Goal: Task Accomplishment & Management: Manage account settings

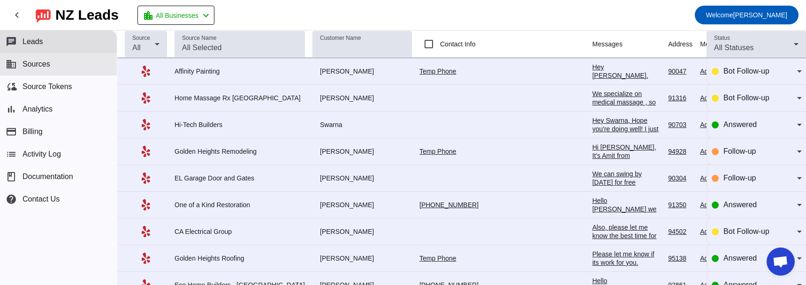
click at [63, 68] on button "business Sources" at bounding box center [58, 64] width 117 height 23
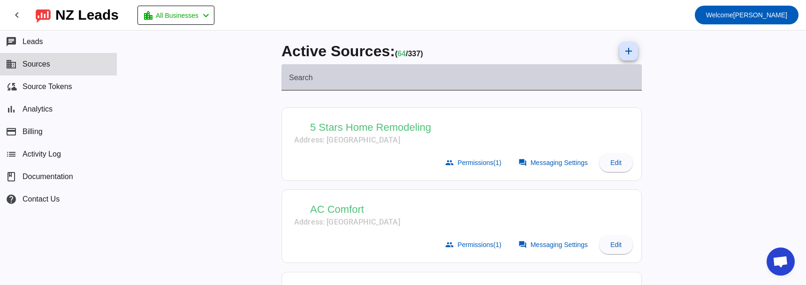
click at [386, 82] on input "Search" at bounding box center [461, 81] width 345 height 11
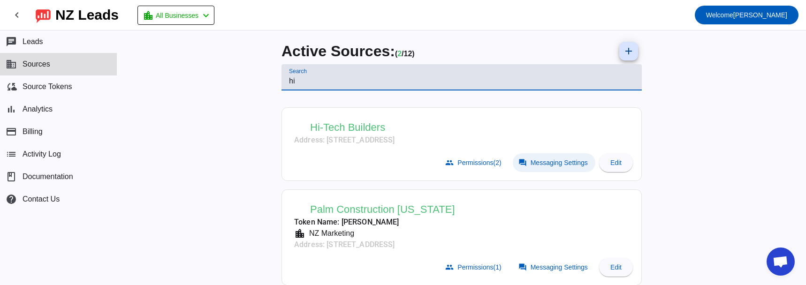
type input "hi"
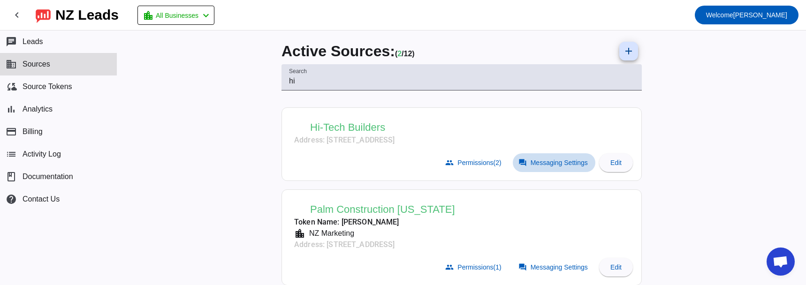
click at [541, 159] on span "Messaging Settings" at bounding box center [558, 163] width 57 height 8
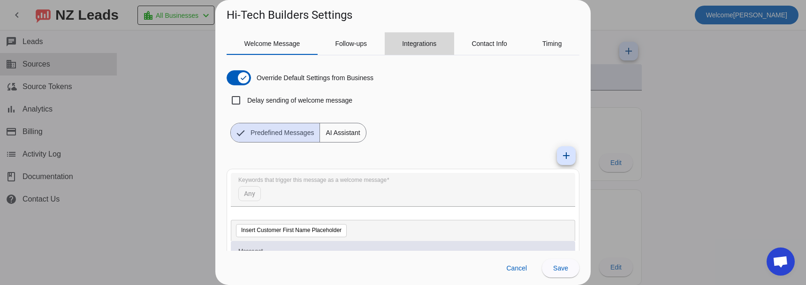
click at [419, 51] on span "Integrations" at bounding box center [419, 43] width 34 height 23
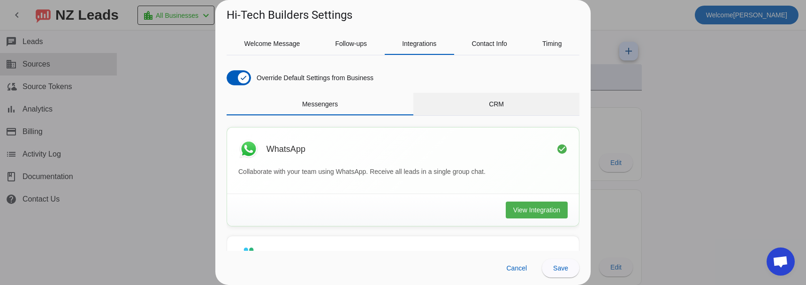
click at [478, 105] on div "CRM" at bounding box center [496, 104] width 166 height 23
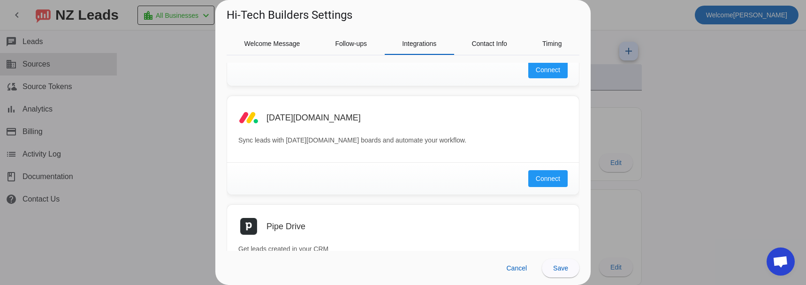
scroll to position [375, 0]
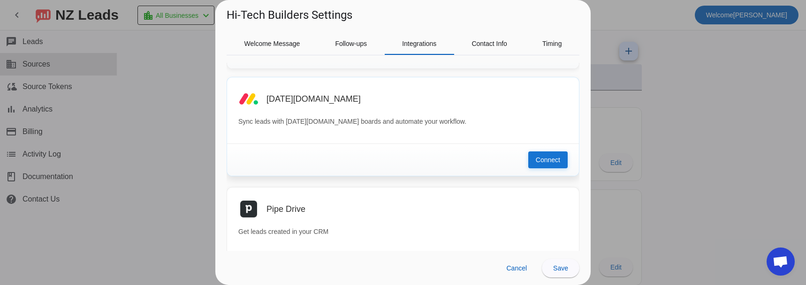
click at [528, 156] on button "Connect" at bounding box center [547, 159] width 39 height 17
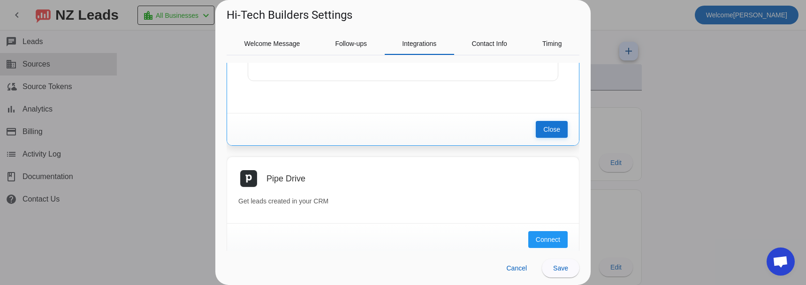
scroll to position [563, 0]
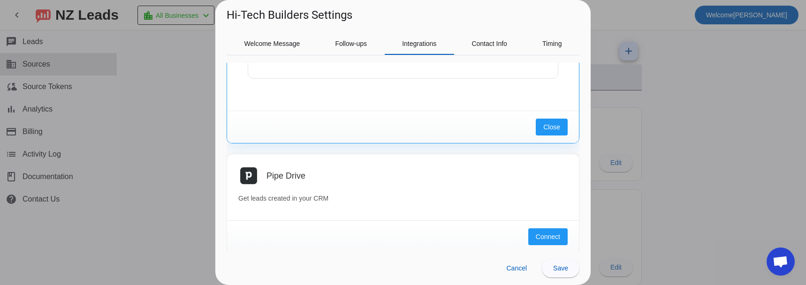
click at [166, 127] on div at bounding box center [403, 142] width 806 height 285
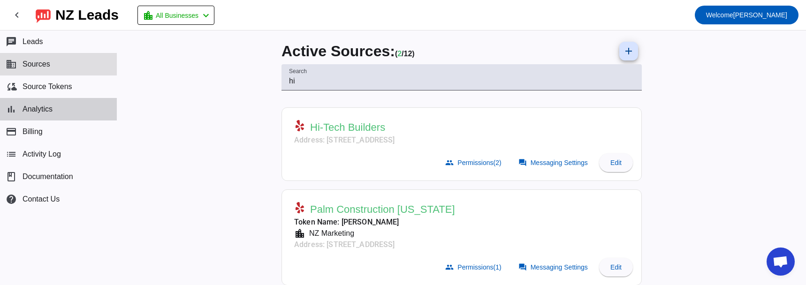
click at [66, 104] on button "bar_chart Analytics" at bounding box center [58, 109] width 117 height 23
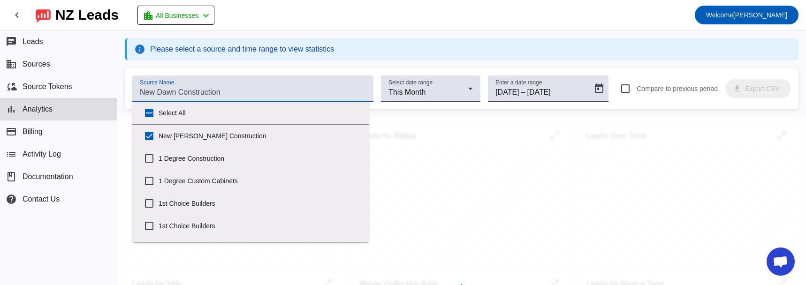
click at [226, 87] on input "Source Name" at bounding box center [253, 92] width 226 height 11
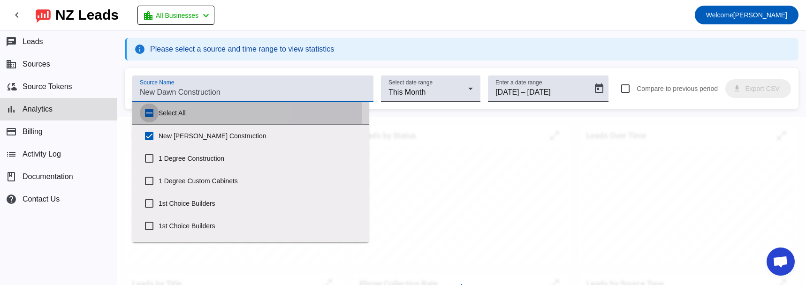
click at [148, 113] on input "Select All" at bounding box center [149, 113] width 19 height 19
checkbox input "true"
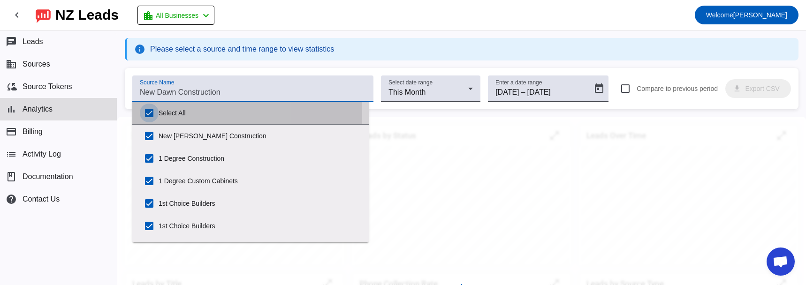
checkbox input "true"
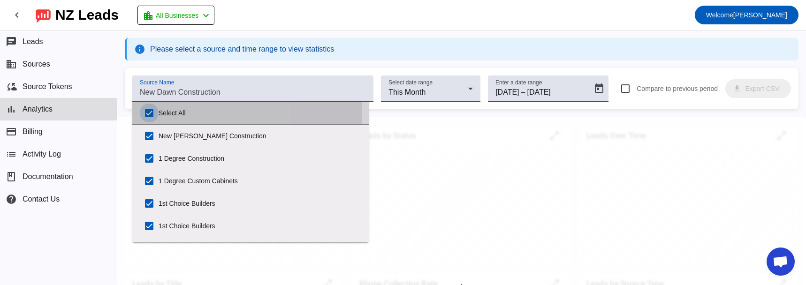
checkbox input "true"
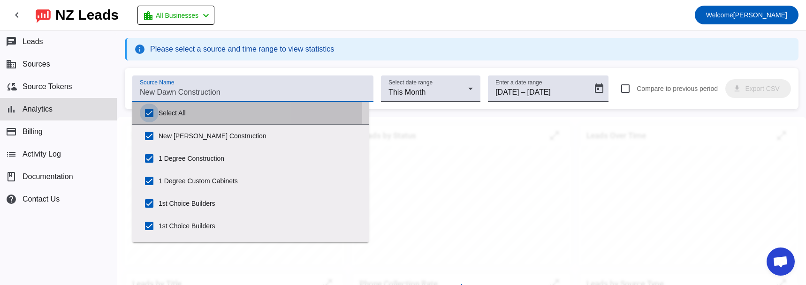
checkbox input "true"
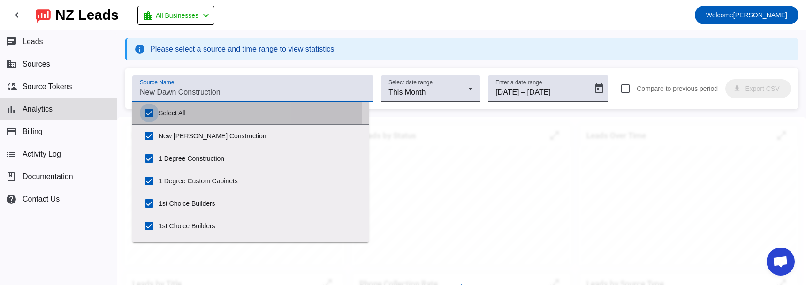
checkbox input "true"
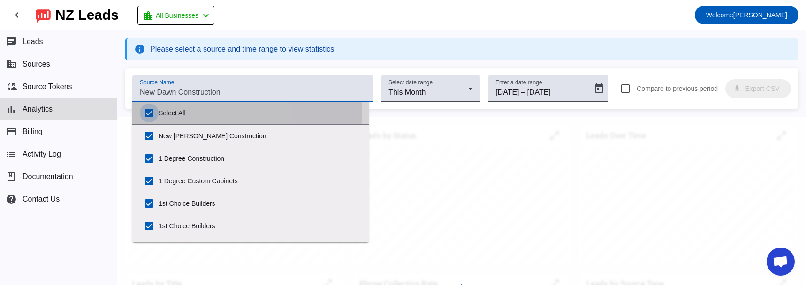
checkbox input "true"
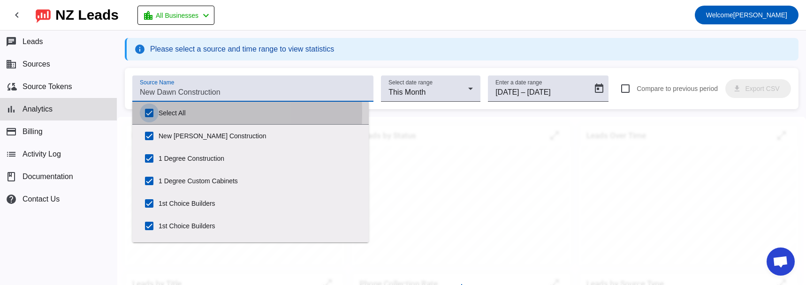
checkbox input "true"
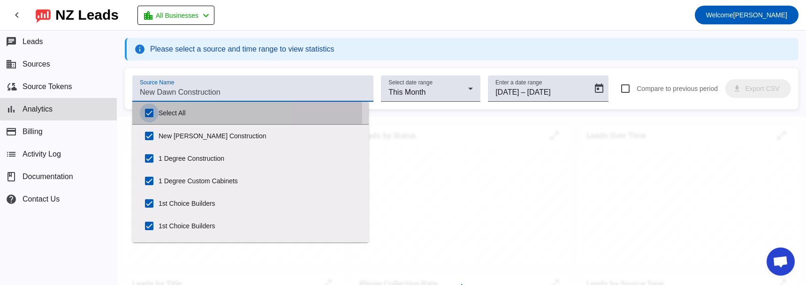
checkbox input "true"
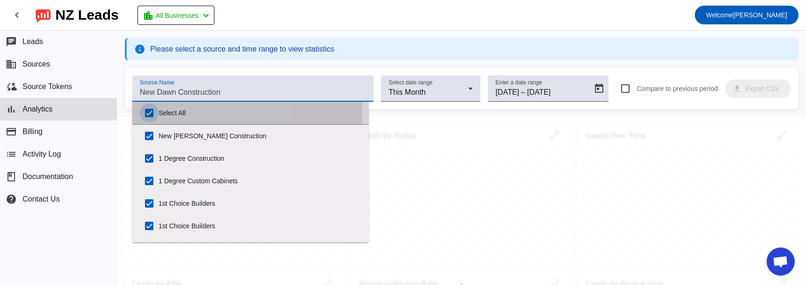
checkbox input "true"
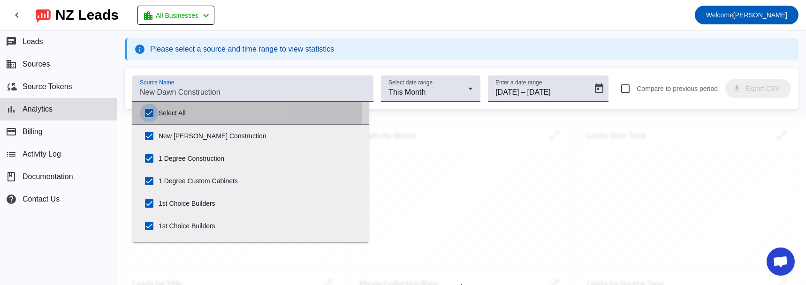
checkbox input "true"
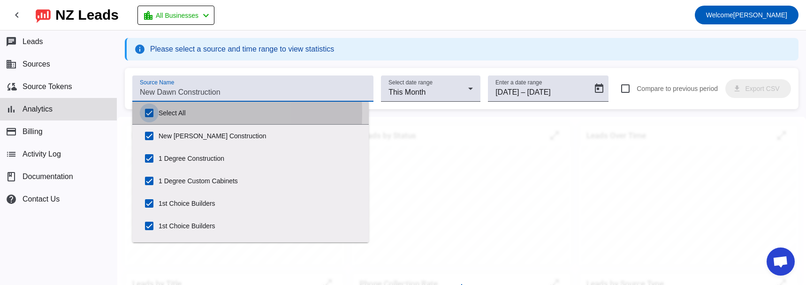
checkbox input "true"
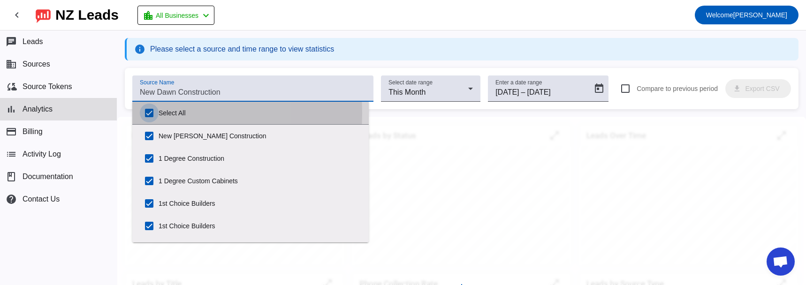
checkbox input "true"
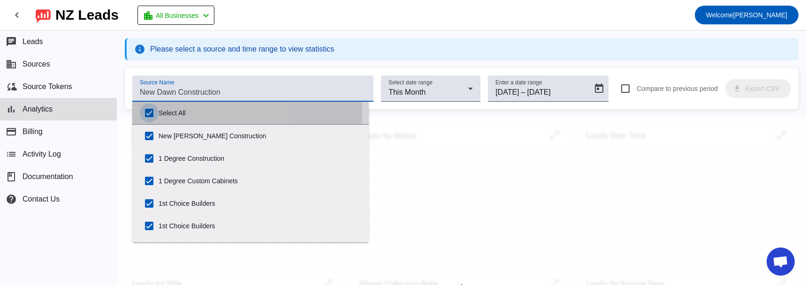
checkbox input "true"
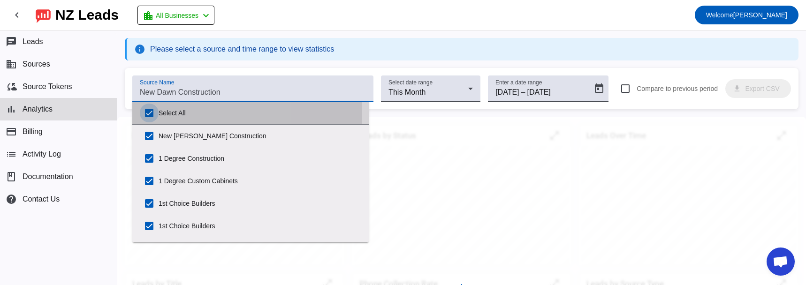
checkbox input "true"
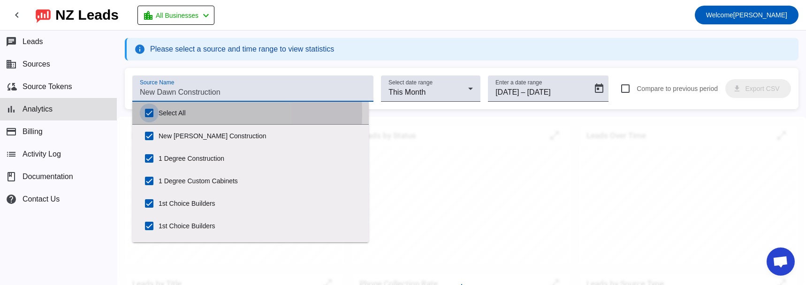
checkbox input "true"
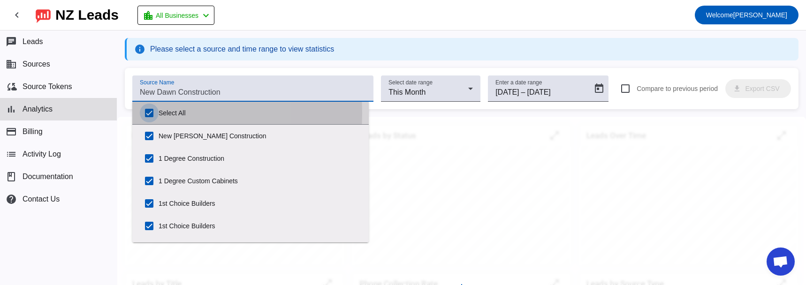
checkbox input "true"
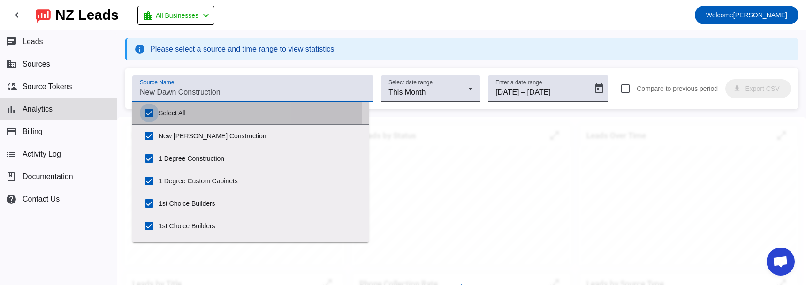
checkbox input "true"
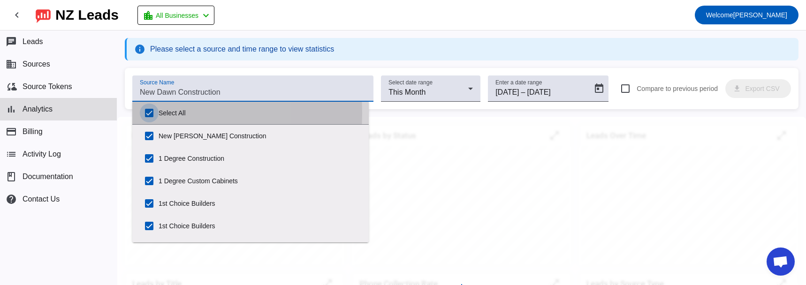
checkbox input "true"
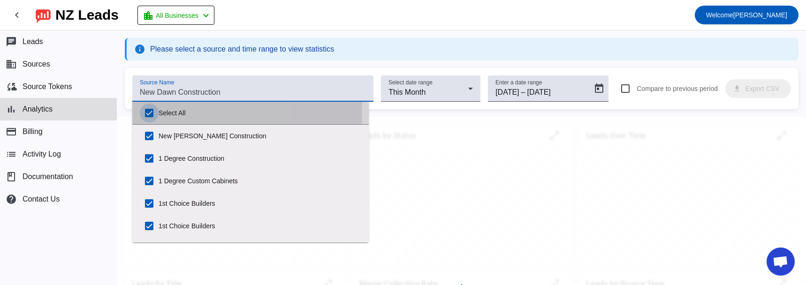
checkbox input "true"
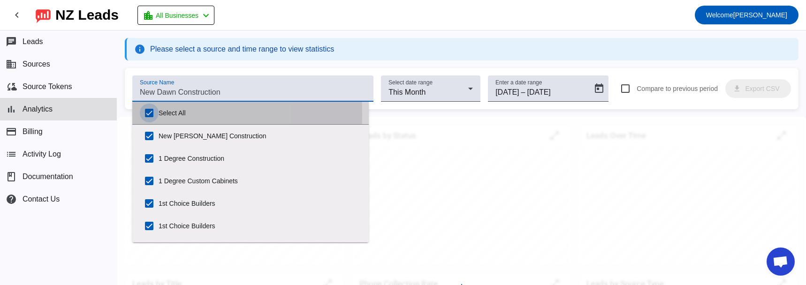
checkbox input "true"
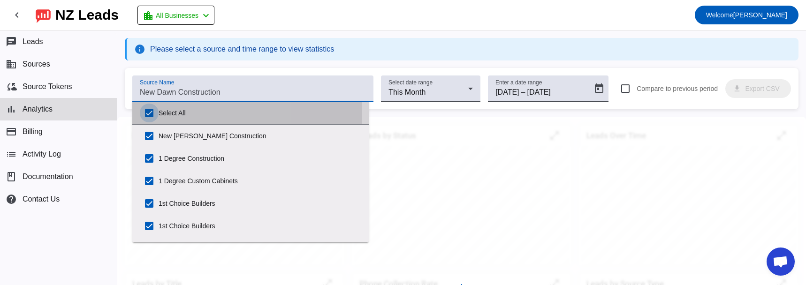
checkbox input "true"
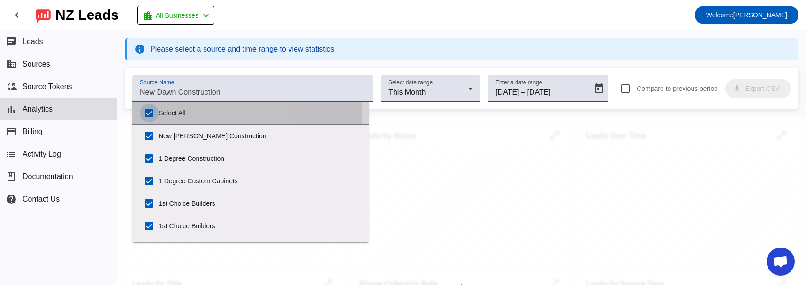
checkbox input "true"
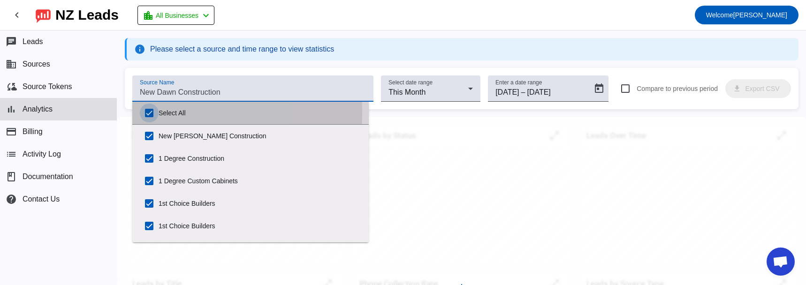
checkbox input "true"
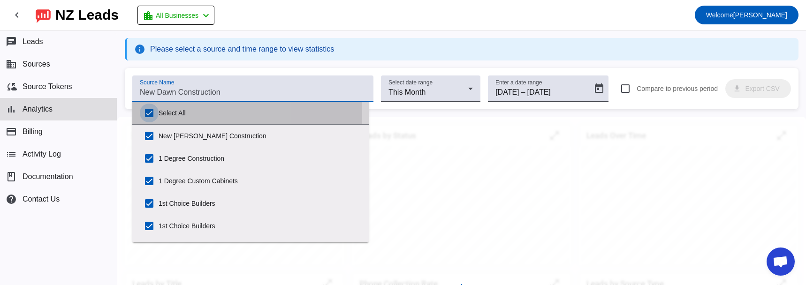
checkbox input "true"
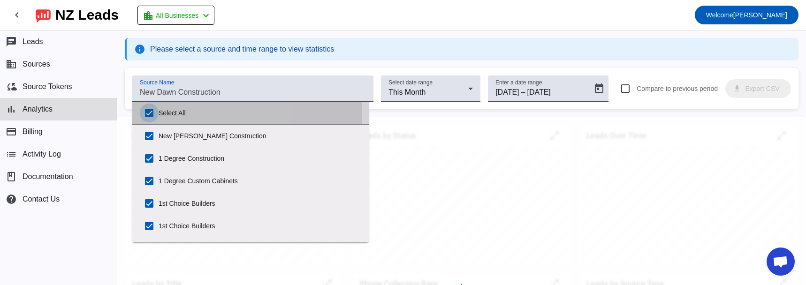
checkbox input "true"
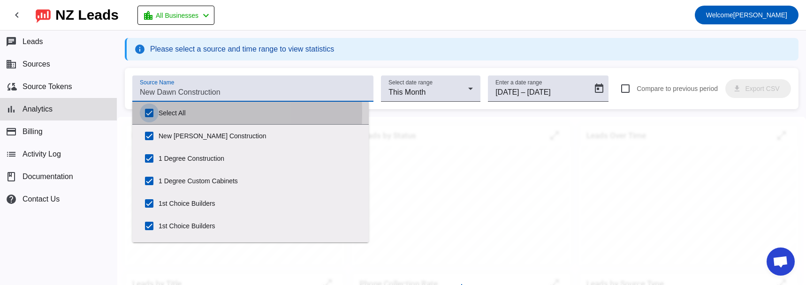
checkbox input "true"
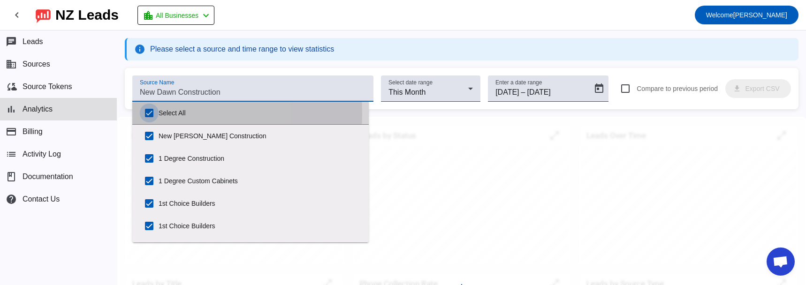
checkbox input "true"
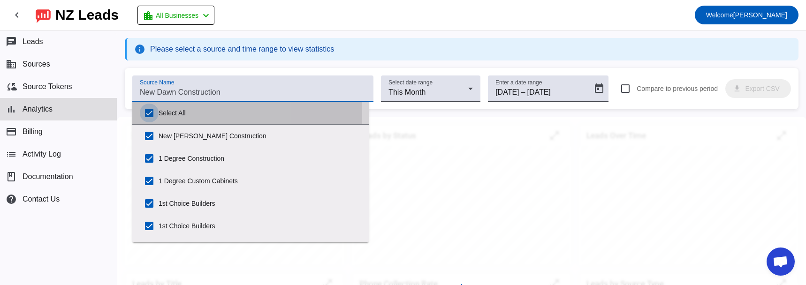
checkbox input "true"
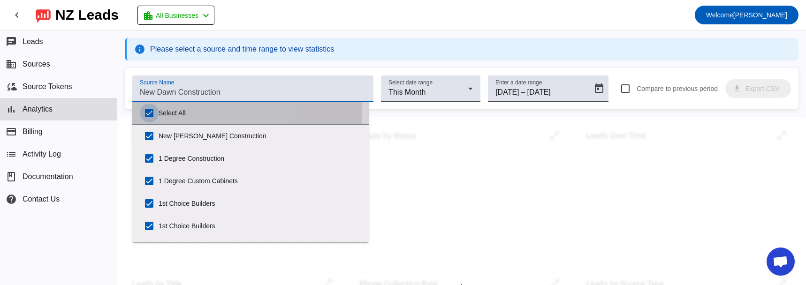
checkbox input "true"
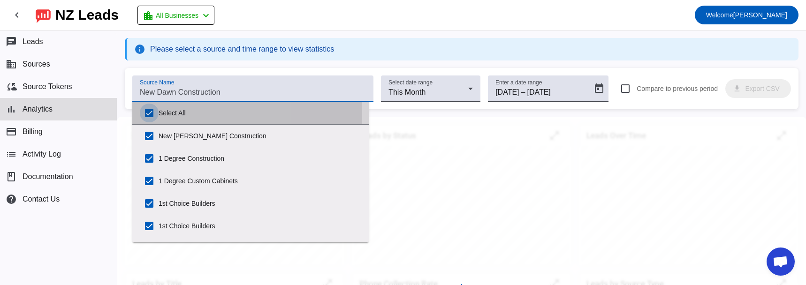
checkbox input "true"
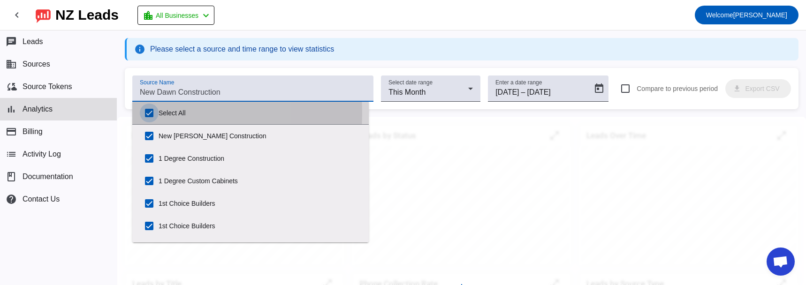
checkbox input "true"
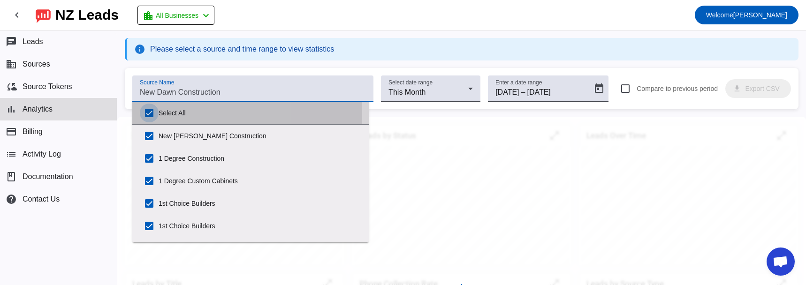
checkbox input "true"
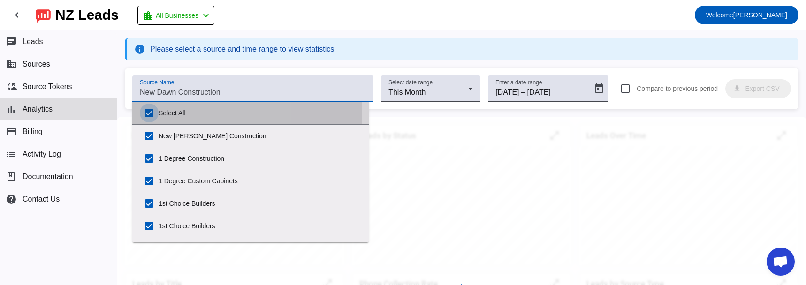
checkbox input "true"
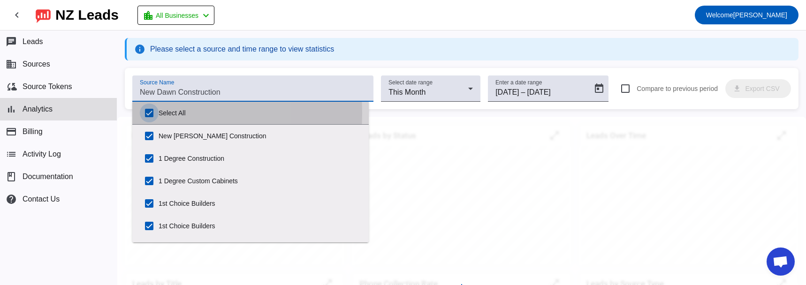
checkbox input "true"
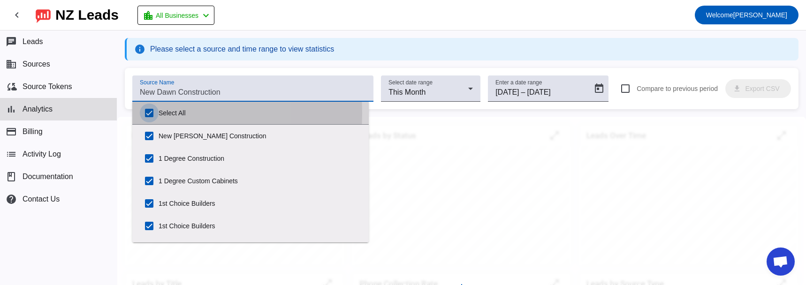
checkbox input "true"
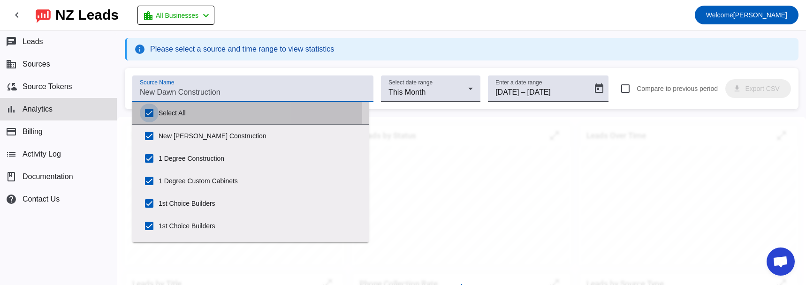
checkbox input "true"
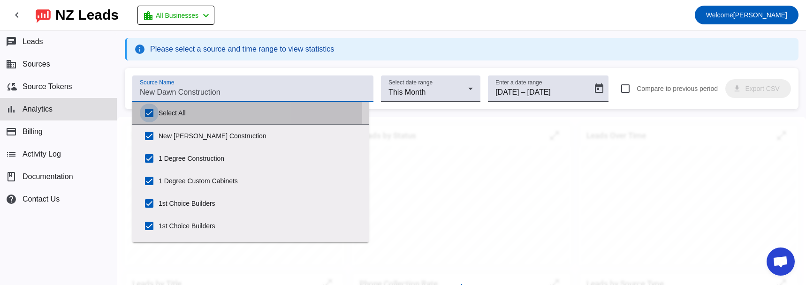
checkbox input "true"
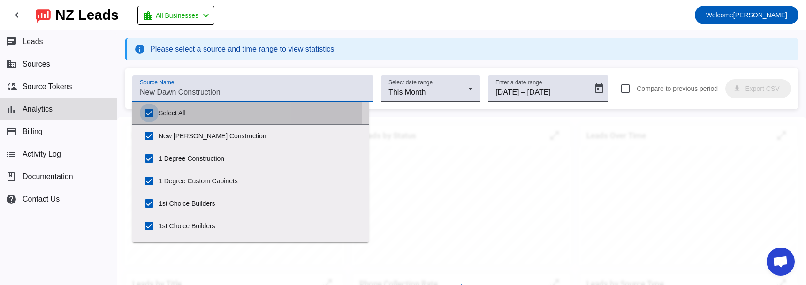
checkbox input "true"
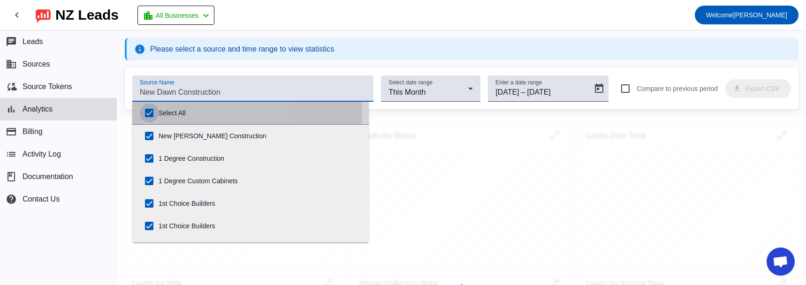
checkbox input "true"
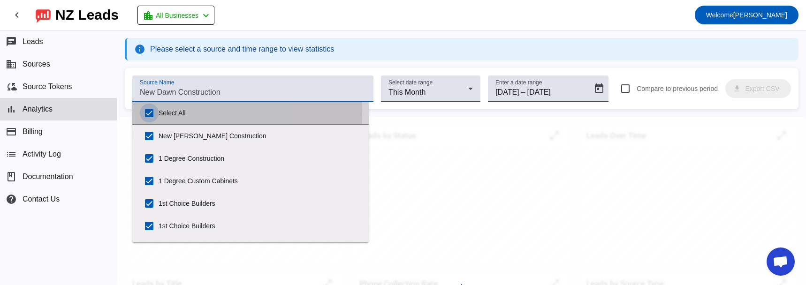
checkbox input "true"
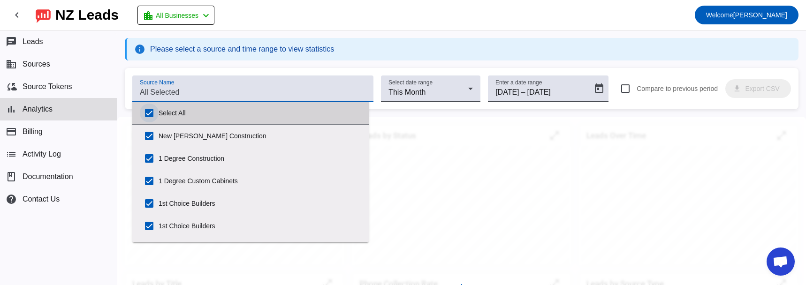
click at [148, 113] on input "Select All" at bounding box center [149, 113] width 19 height 19
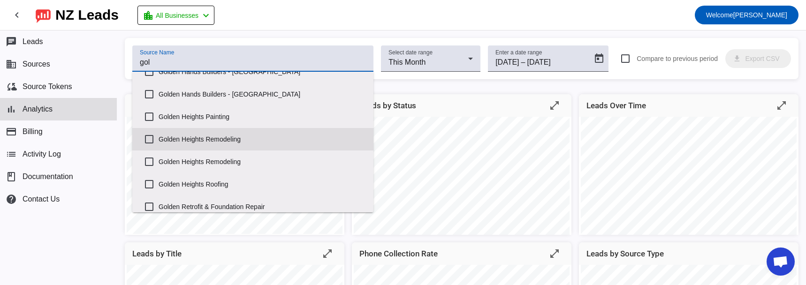
scroll to position [107, 0]
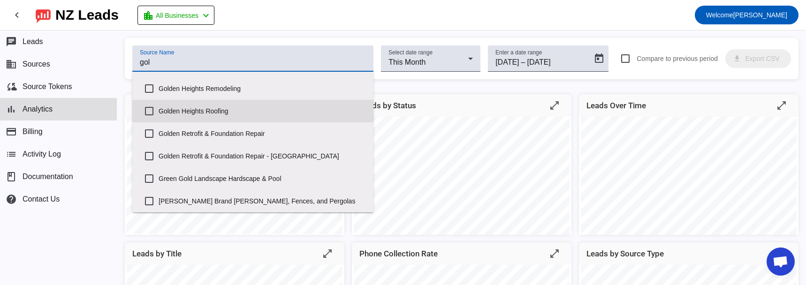
click at [181, 109] on label "Golden Heights Roofing" at bounding box center [262, 111] width 207 height 21
click at [159, 109] on input "Golden Heights Roofing" at bounding box center [149, 111] width 19 height 19
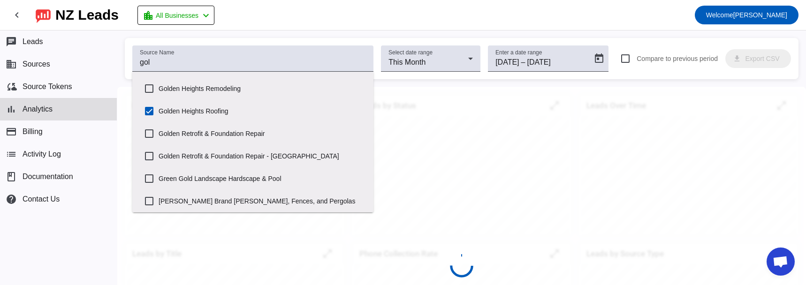
click at [325, 30] on div "Source Name gol Select date range This Month Enter a date range 9/1/2025 9/1/20…" at bounding box center [461, 157] width 689 height 255
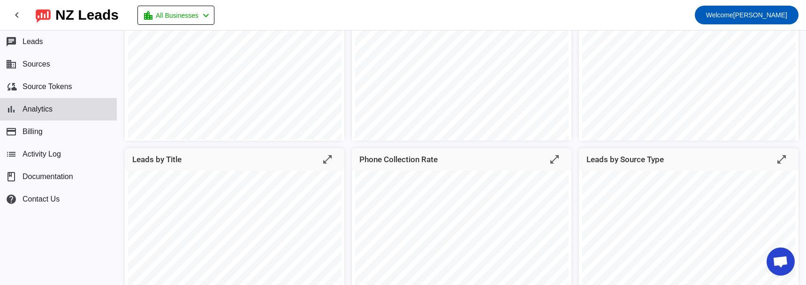
scroll to position [0, 0]
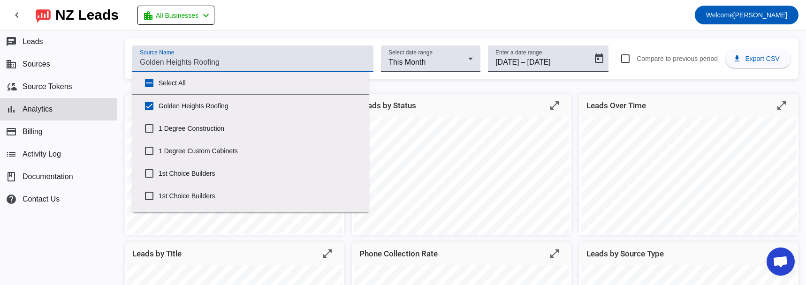
click at [248, 68] on input "Source Name" at bounding box center [253, 62] width 226 height 11
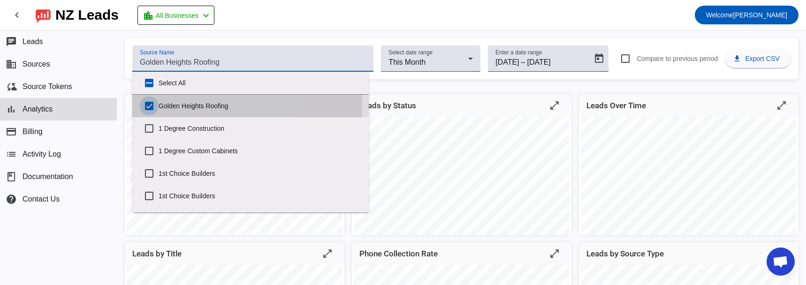
click at [151, 104] on input "Golden Heights Roofing" at bounding box center [149, 106] width 19 height 19
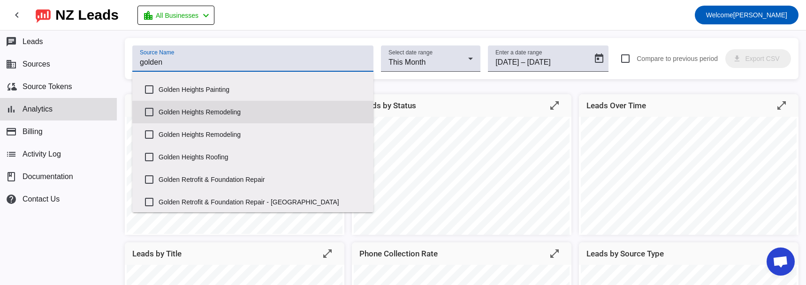
scroll to position [62, 0]
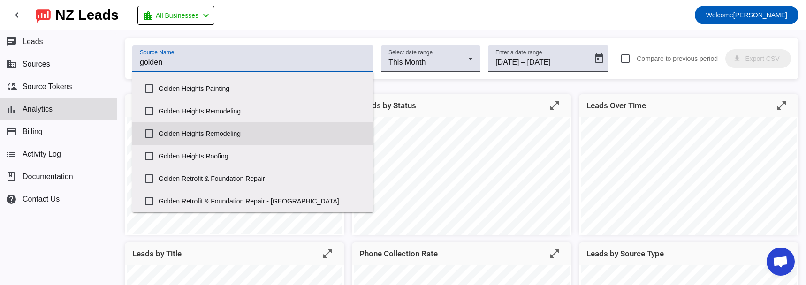
click at [185, 135] on label "Golden Heights Remodeling" at bounding box center [262, 133] width 207 height 21
click at [159, 135] on input "Golden Heights Remodeling" at bounding box center [149, 133] width 19 height 19
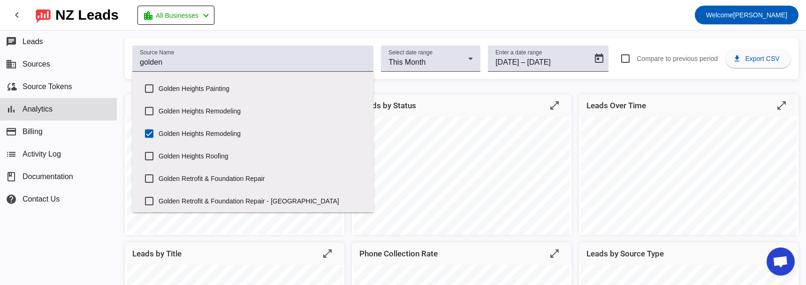
click at [354, 31] on div "Source Name golden Select date range This Month Enter a date range 9/1/2025 9/1…" at bounding box center [461, 157] width 689 height 255
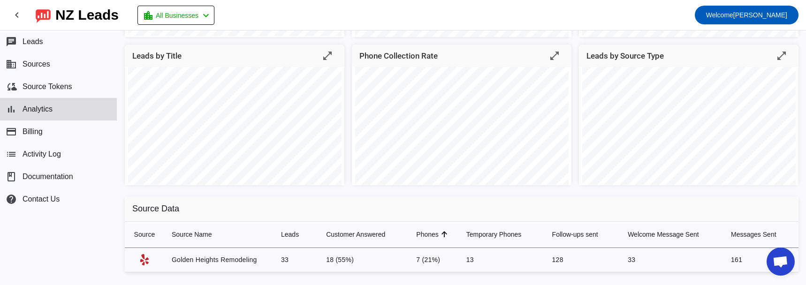
scroll to position [212, 0]
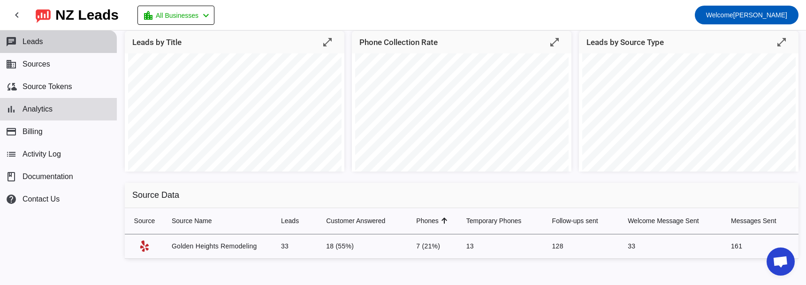
click at [52, 42] on button "chat Leads" at bounding box center [58, 41] width 117 height 23
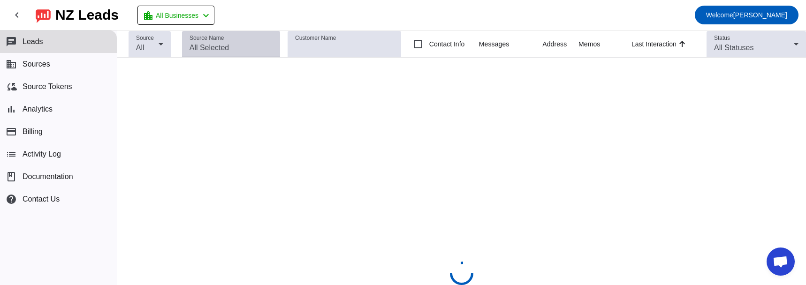
click at [204, 51] on input "Source Name" at bounding box center [230, 47] width 83 height 11
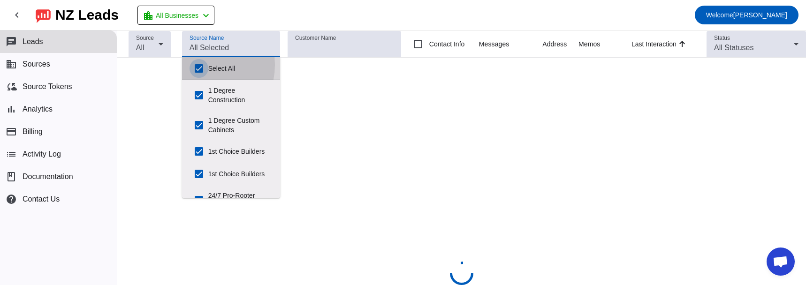
click at [197, 65] on input "Select All" at bounding box center [198, 68] width 19 height 19
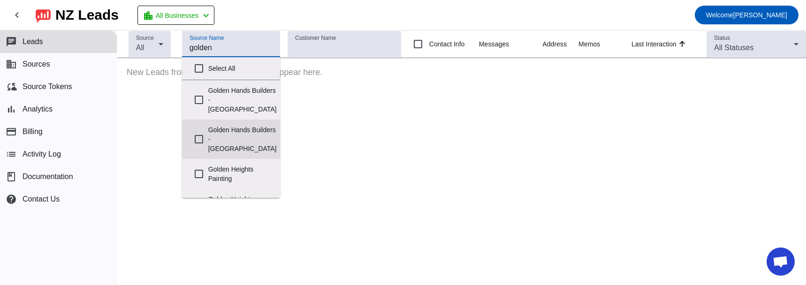
scroll to position [141, 0]
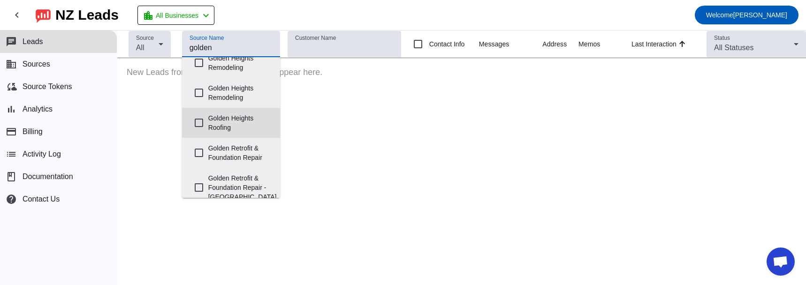
click at [223, 110] on label "Golden Heights Roofing" at bounding box center [240, 123] width 65 height 30
click at [208, 114] on input "Golden Heights Roofing" at bounding box center [198, 123] width 19 height 19
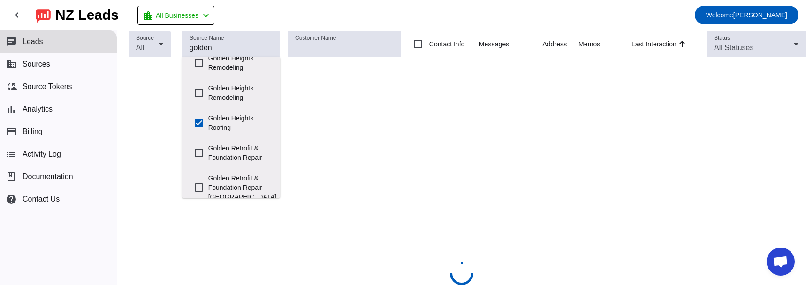
click at [245, 21] on mat-toolbar-row "chevron_left [GEOGRAPHIC_DATA] Leads location_city All Businesses chevron_left …" at bounding box center [403, 15] width 806 height 30
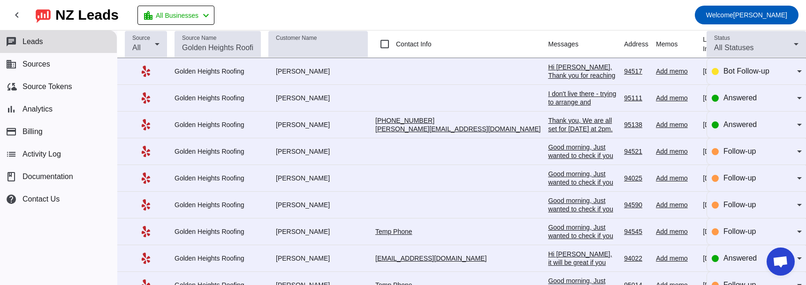
click at [548, 71] on div "Hi [PERSON_NAME], Thank you for reaching out! We can assist with your roof repa…" at bounding box center [582, 118] width 68 height 110
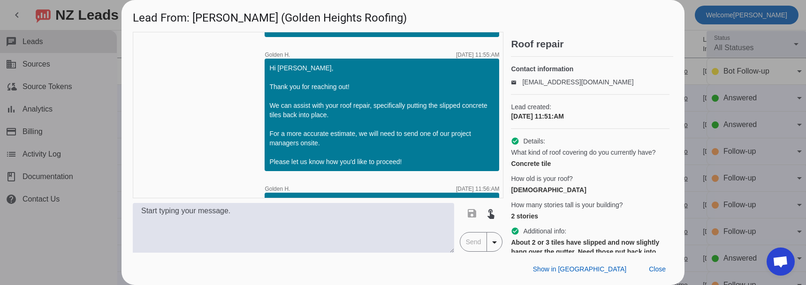
scroll to position [352, 0]
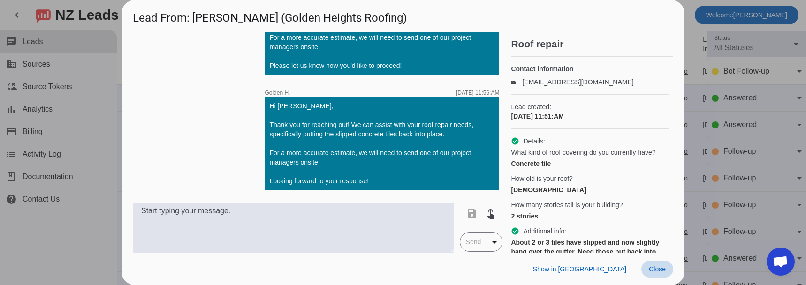
click at [658, 274] on span at bounding box center [657, 269] width 32 height 17
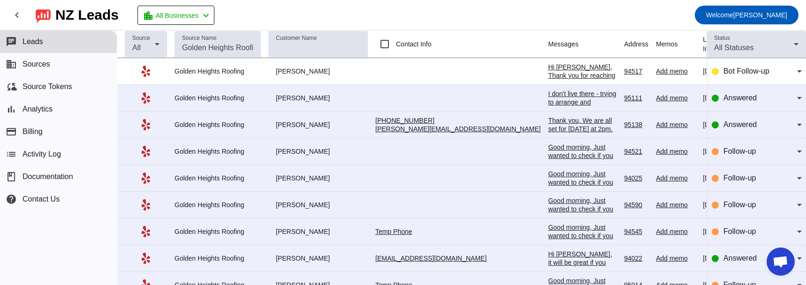
click at [548, 91] on div "I don't live there - trying to arrange and coordinate with multiple contractors…" at bounding box center [582, 119] width 68 height 59
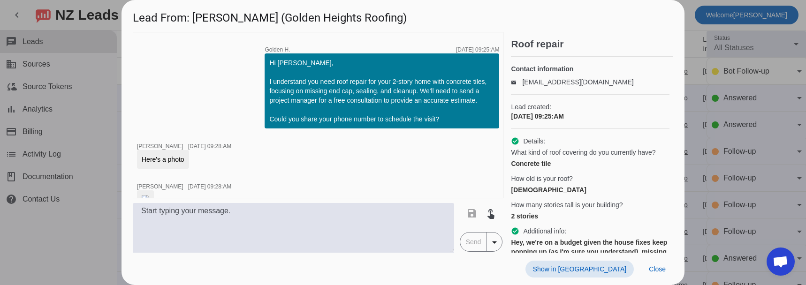
scroll to position [47, 0]
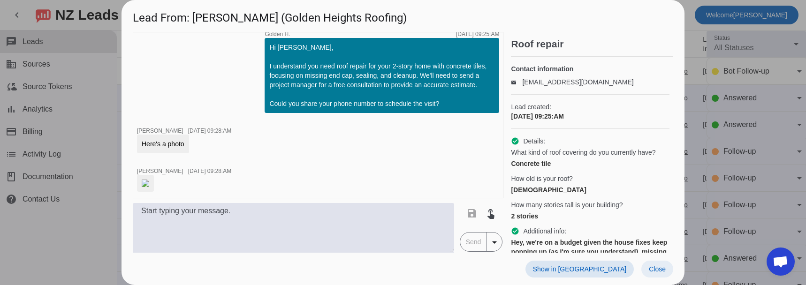
click at [651, 265] on span at bounding box center [657, 269] width 32 height 17
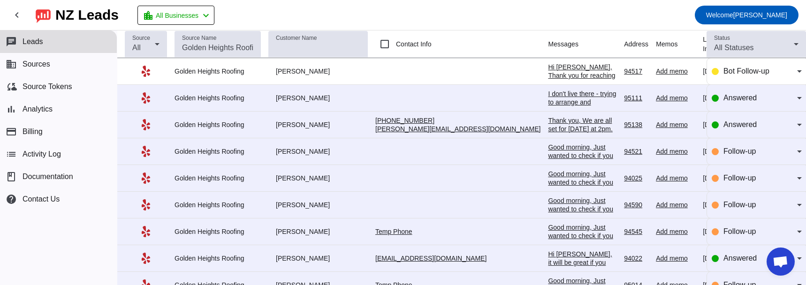
click at [548, 127] on div "Thank you, We are all set for [DATE] at 2pm. The project manager [PERSON_NAME] …" at bounding box center [582, 158] width 68 height 84
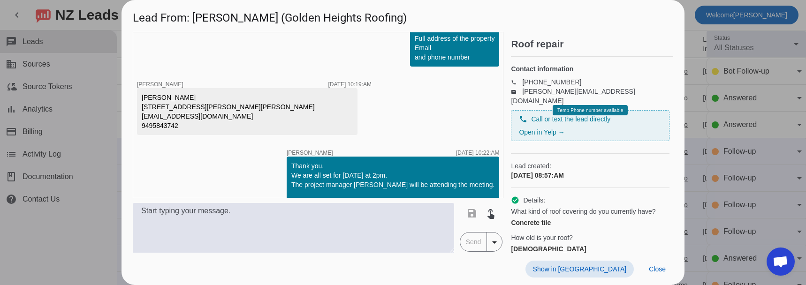
scroll to position [844, 0]
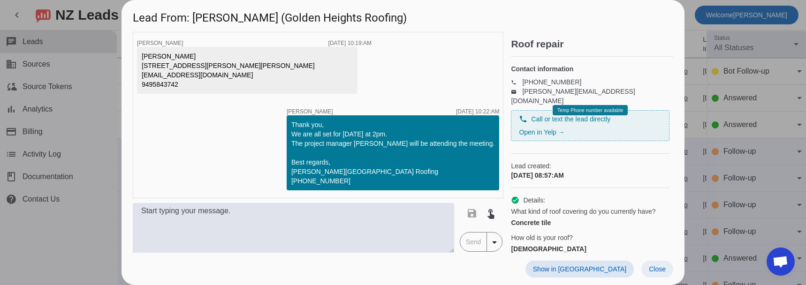
click at [662, 271] on span "Close" at bounding box center [657, 269] width 17 height 8
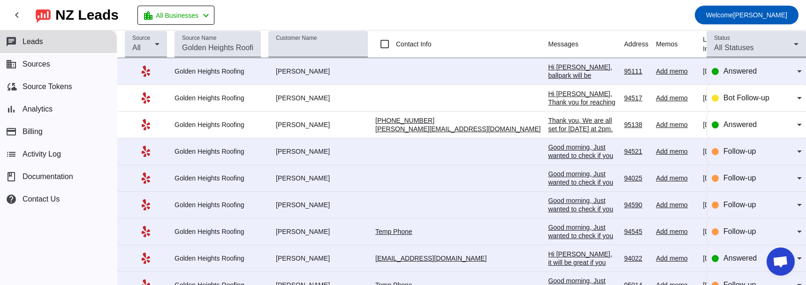
click at [548, 72] on div "Hi [PERSON_NAME], ballpark will be Between $3,500 to $4,500 including labor and…" at bounding box center [582, 84] width 68 height 42
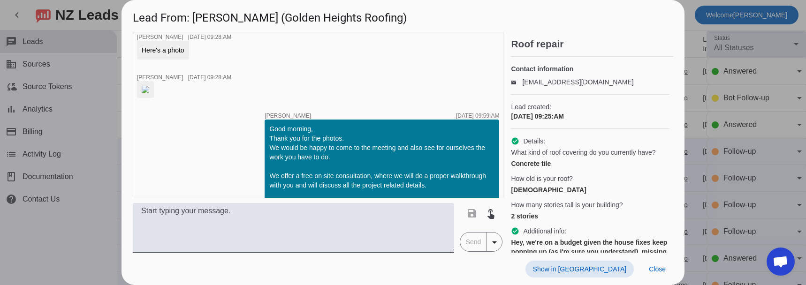
scroll to position [188, 0]
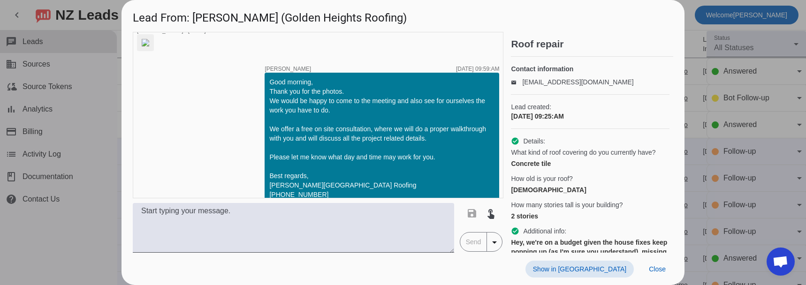
click at [98, 254] on div at bounding box center [403, 142] width 806 height 285
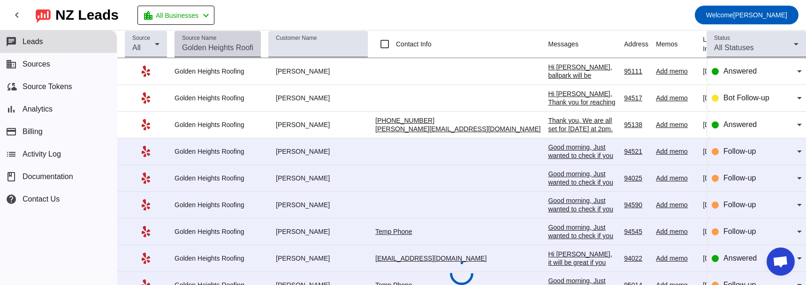
click at [211, 47] on input "Source Name" at bounding box center [217, 47] width 71 height 11
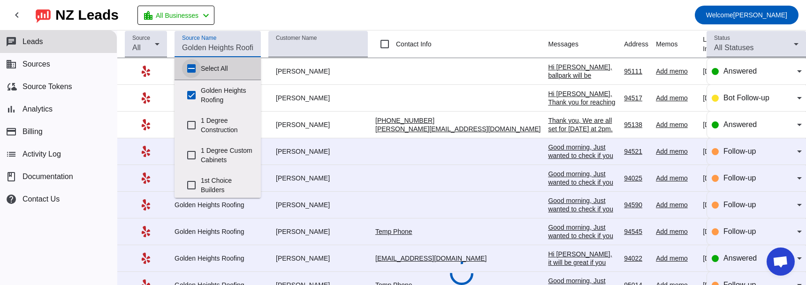
click at [192, 66] on input "Select All" at bounding box center [191, 68] width 19 height 19
checkbox input "true"
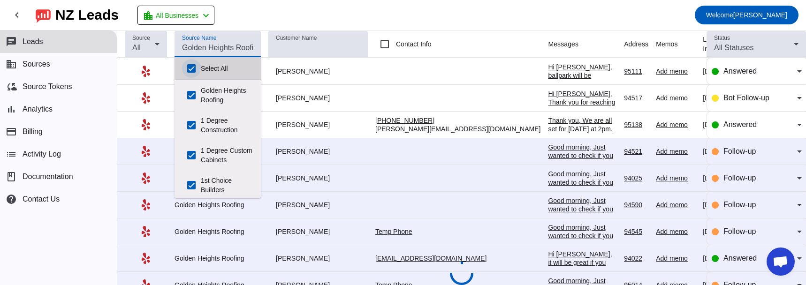
checkbox input "true"
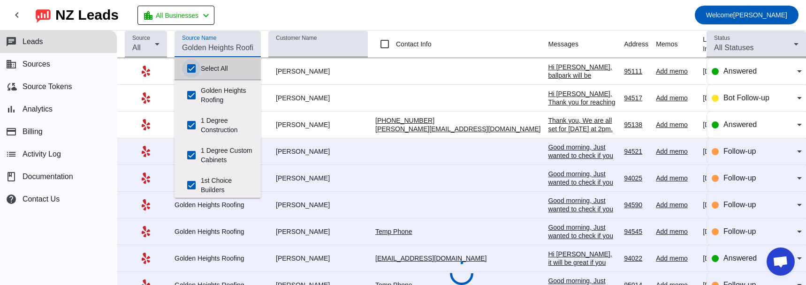
checkbox input "true"
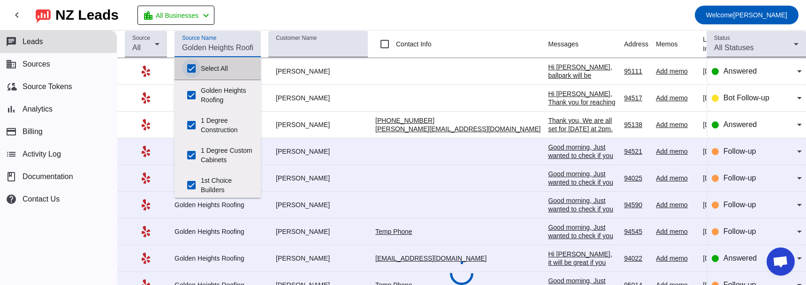
checkbox input "true"
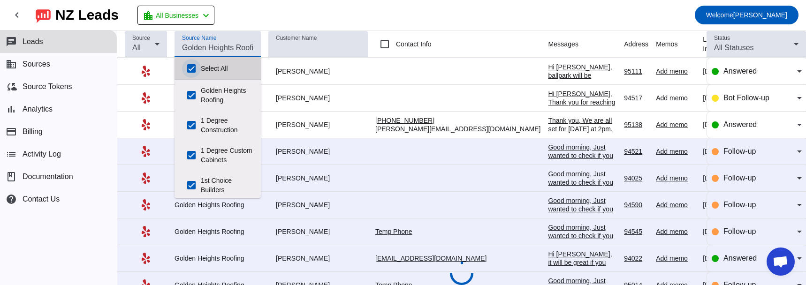
checkbox input "true"
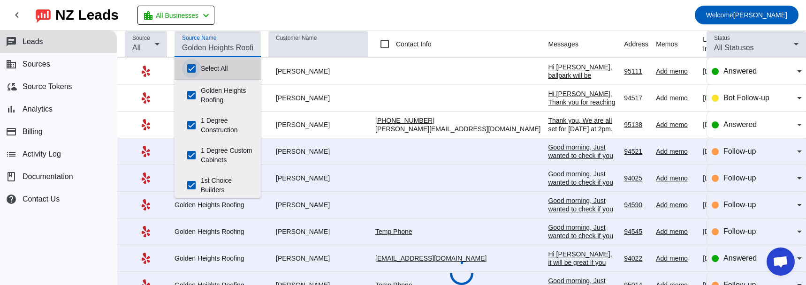
checkbox input "true"
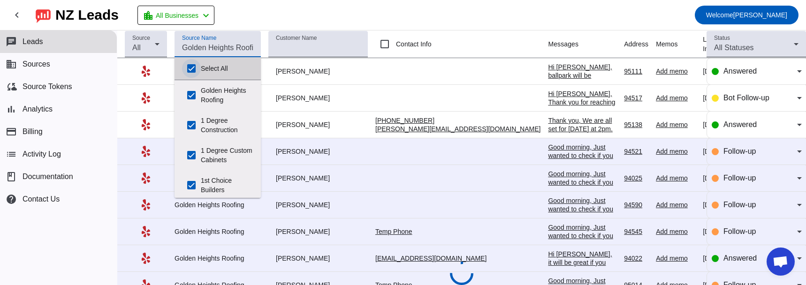
checkbox input "true"
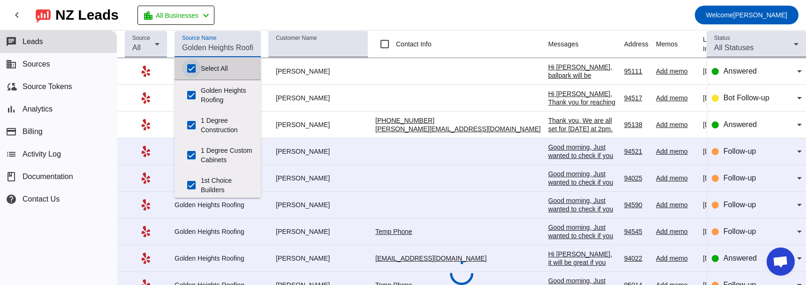
checkbox input "true"
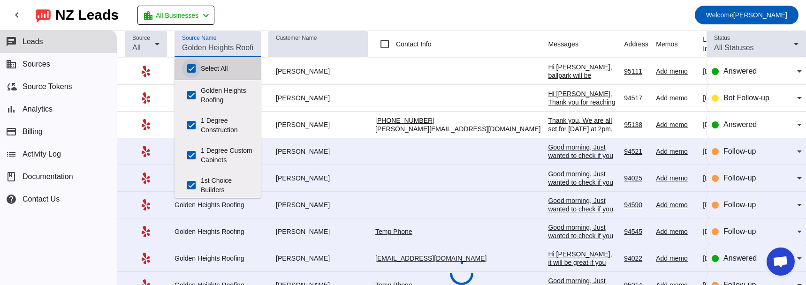
checkbox input "true"
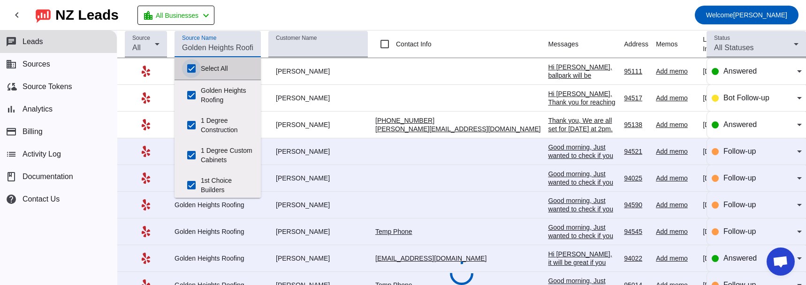
checkbox input "true"
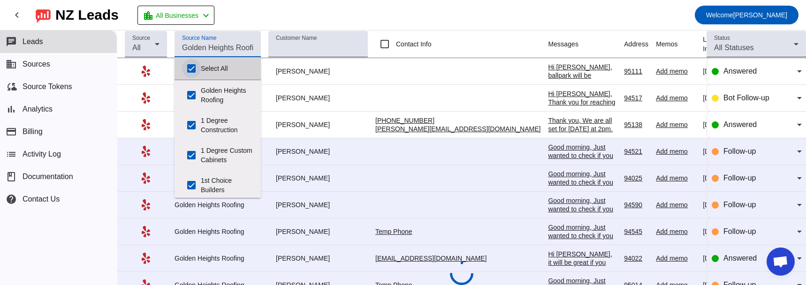
checkbox input "true"
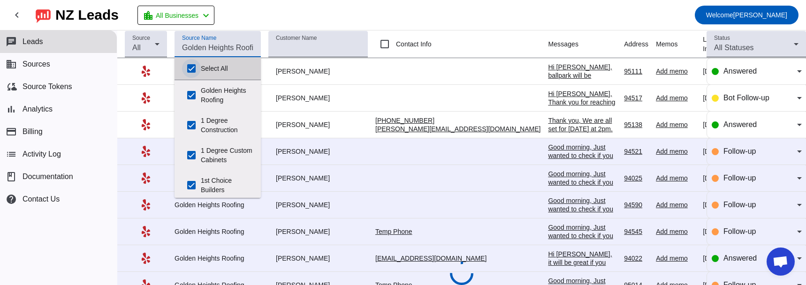
checkbox input "true"
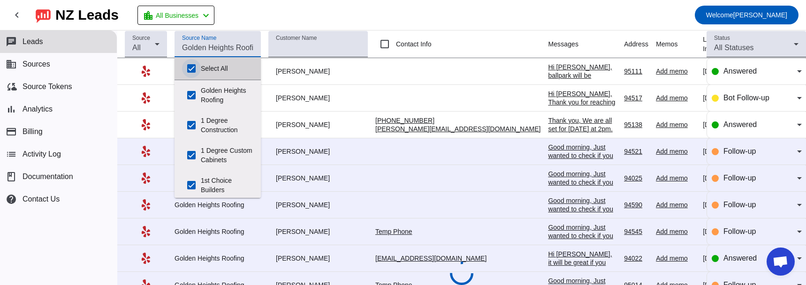
checkbox input "true"
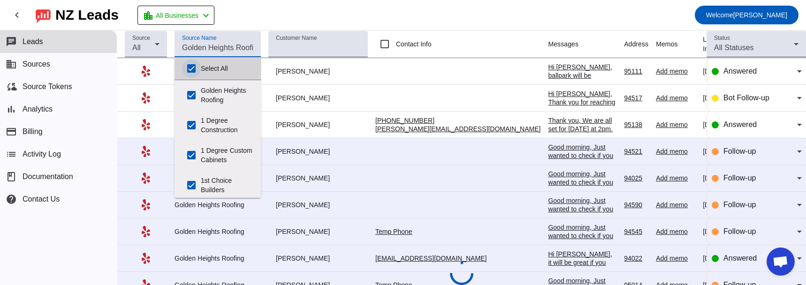
checkbox input "true"
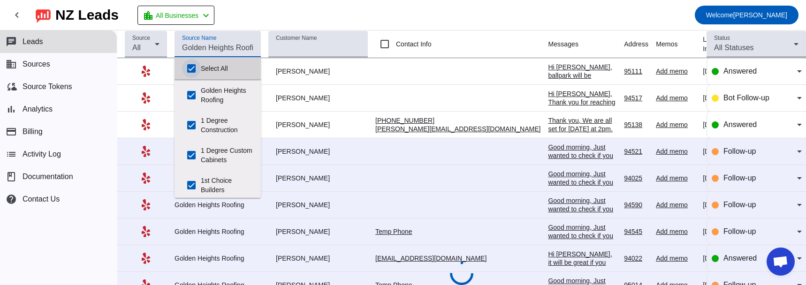
checkbox input "true"
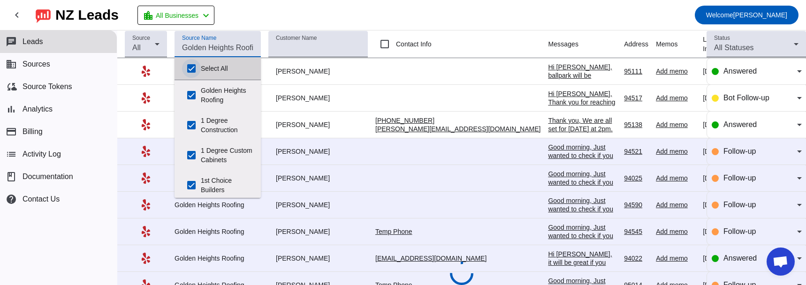
checkbox input "true"
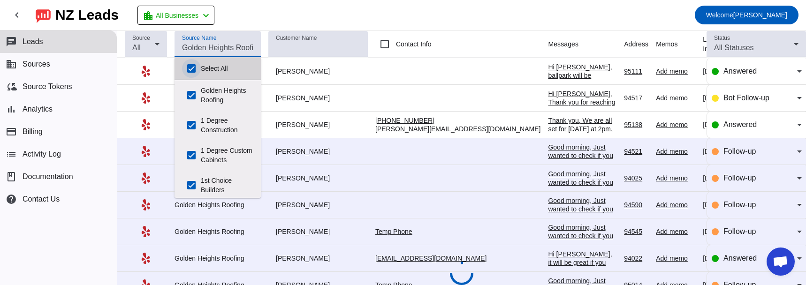
checkbox input "true"
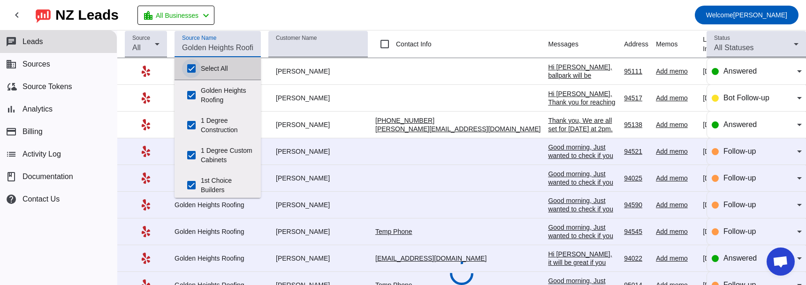
checkbox input "true"
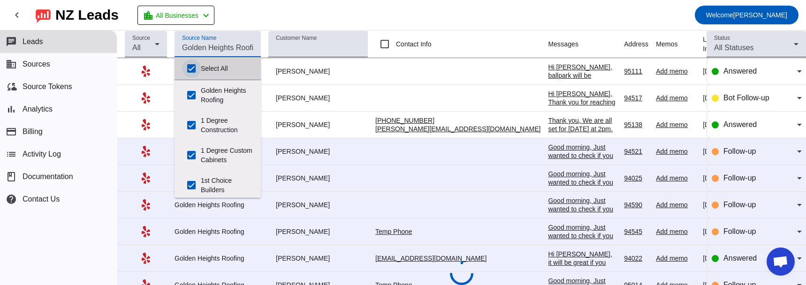
checkbox input "true"
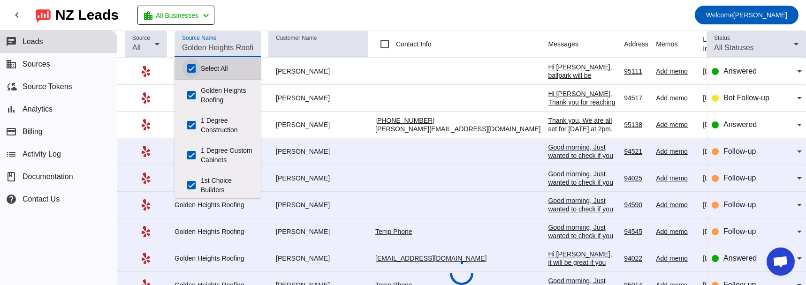
checkbox input "true"
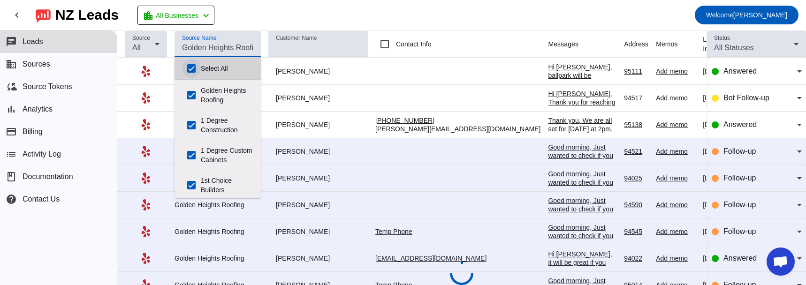
checkbox input "true"
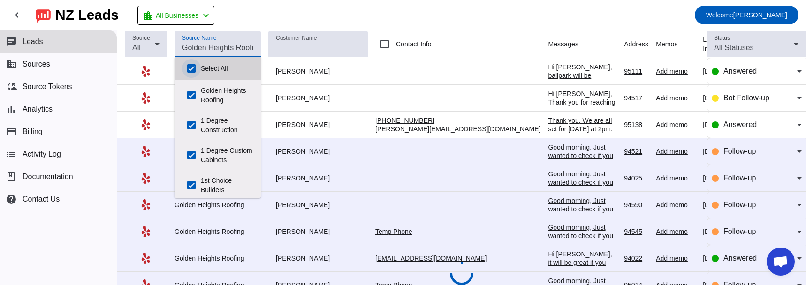
checkbox input "true"
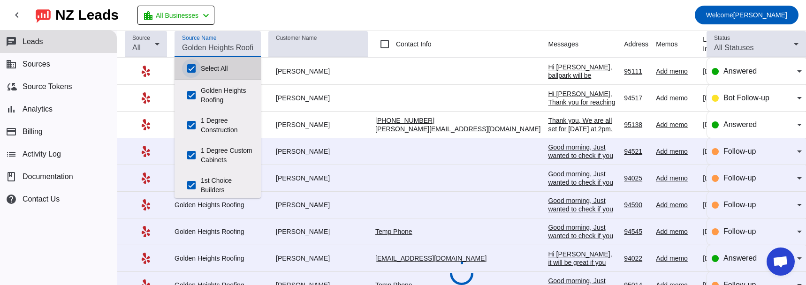
checkbox input "true"
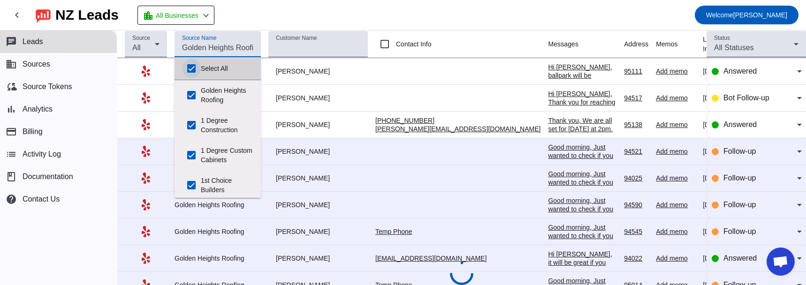
checkbox input "true"
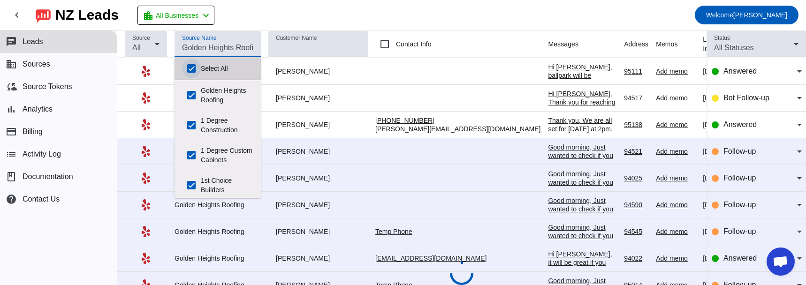
checkbox input "true"
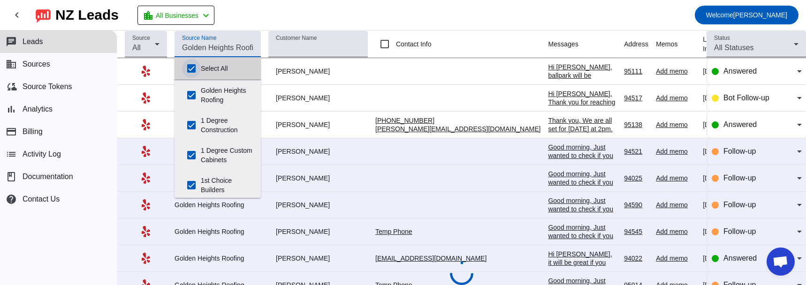
checkbox input "true"
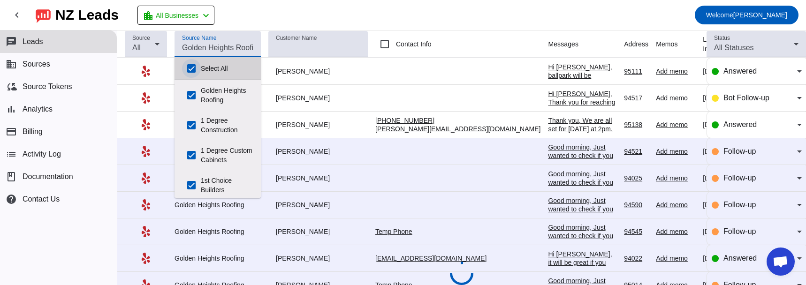
checkbox input "true"
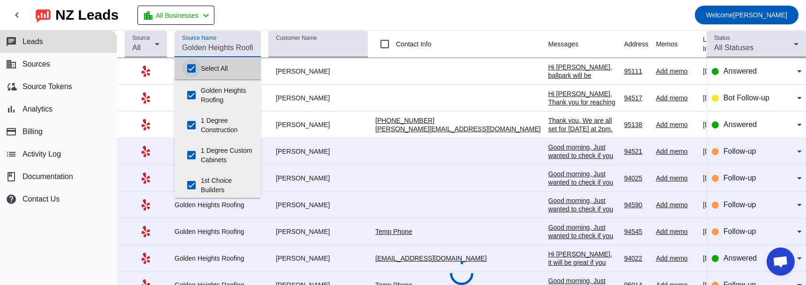
checkbox input "true"
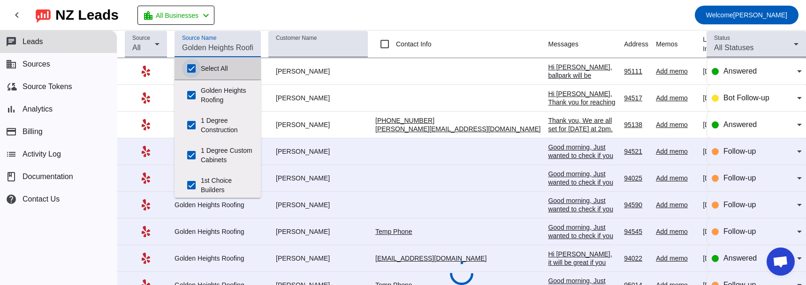
checkbox input "true"
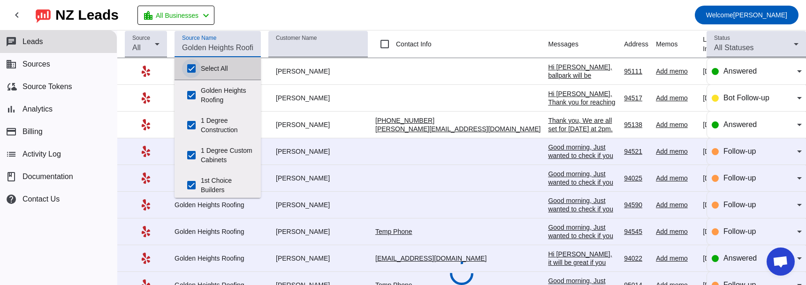
checkbox input "true"
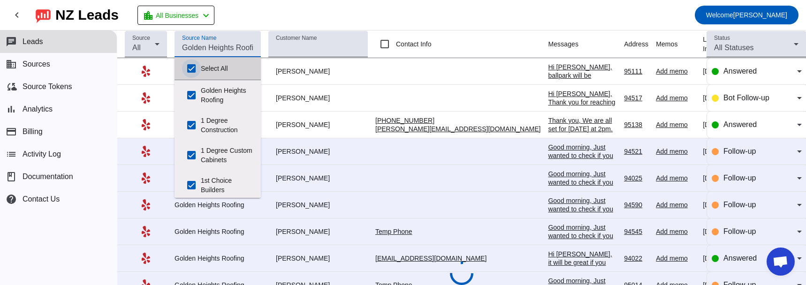
checkbox input "true"
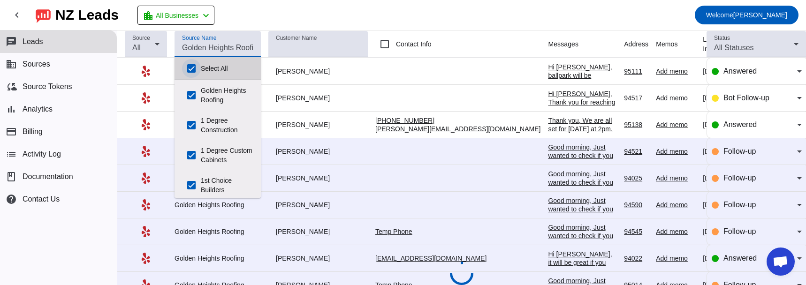
checkbox input "true"
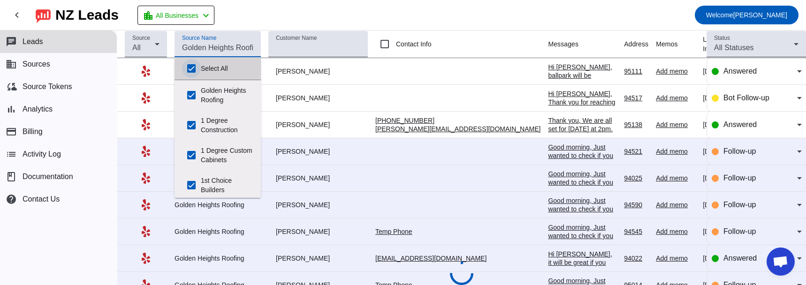
checkbox input "true"
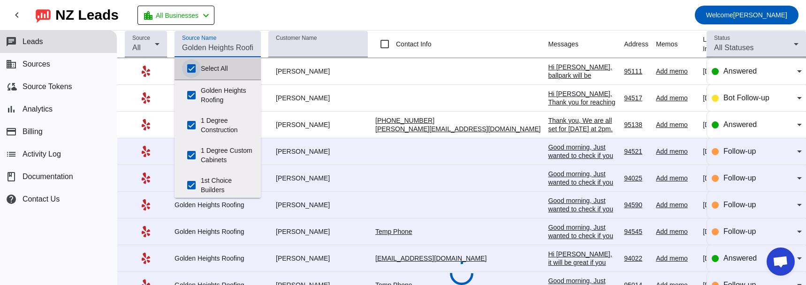
checkbox input "true"
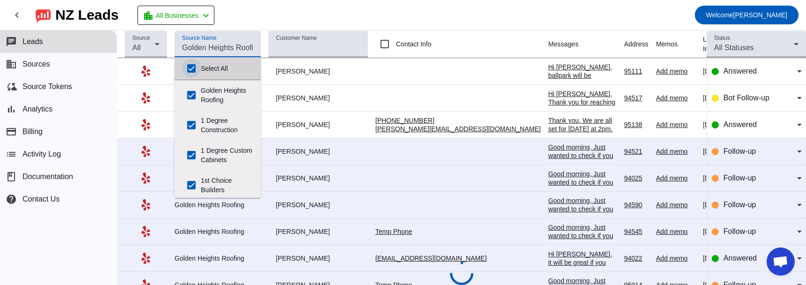
checkbox input "true"
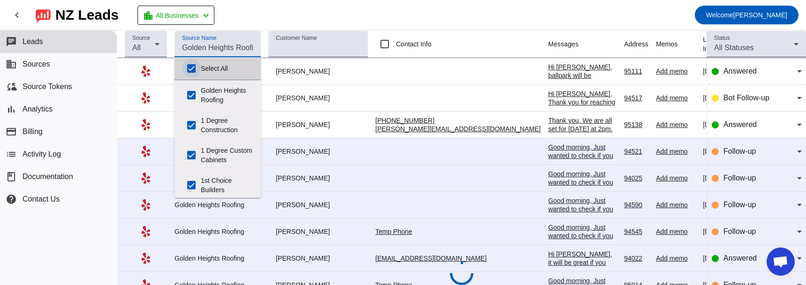
checkbox input "true"
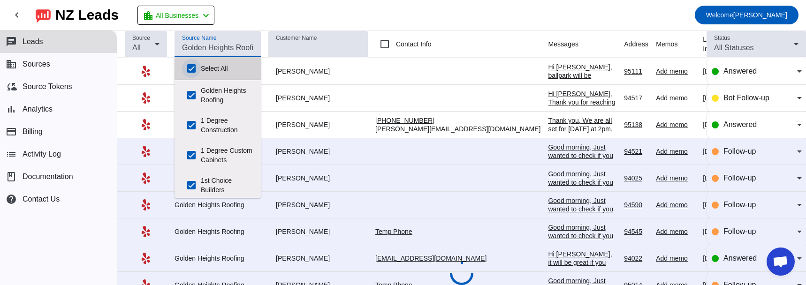
checkbox input "true"
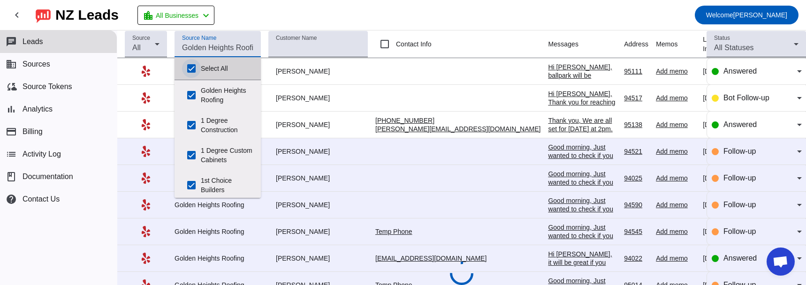
checkbox input "true"
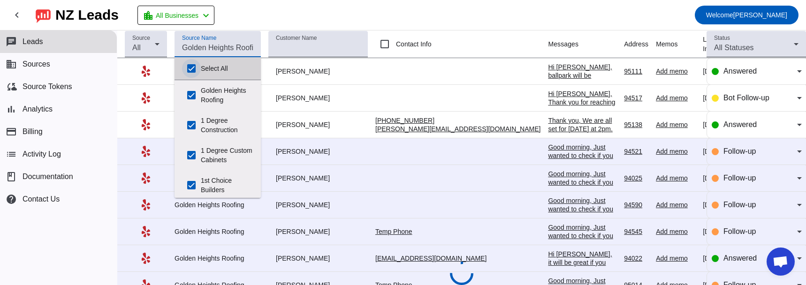
checkbox input "true"
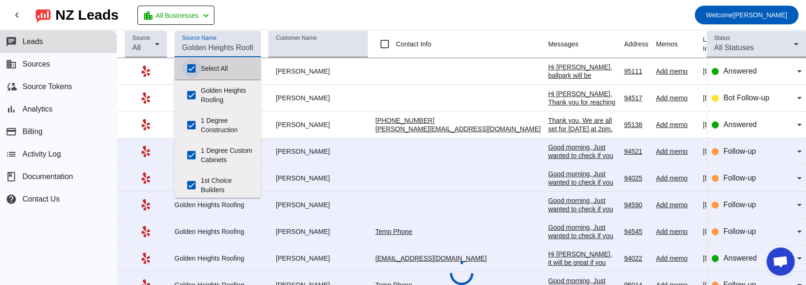
checkbox input "true"
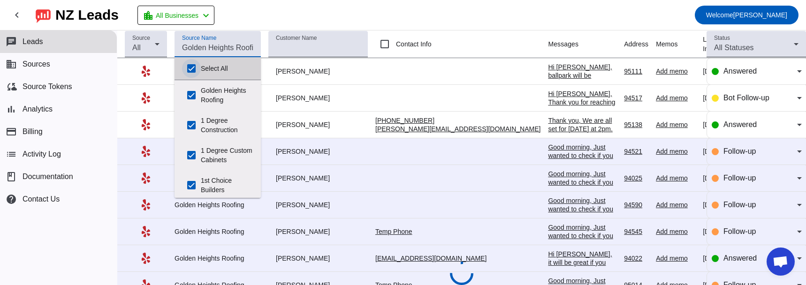
checkbox input "true"
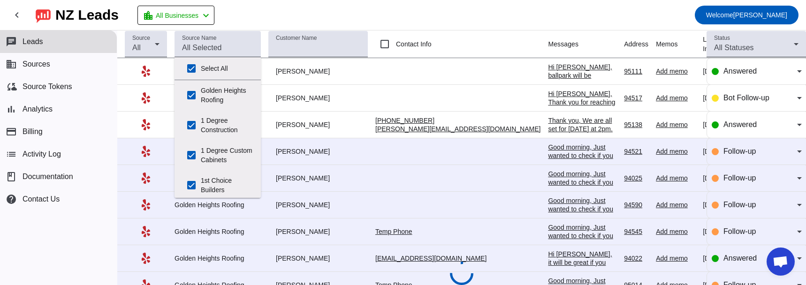
click at [261, 8] on mat-toolbar-row "chevron_left [GEOGRAPHIC_DATA] Leads location_city All Businesses chevron_left …" at bounding box center [403, 15] width 806 height 30
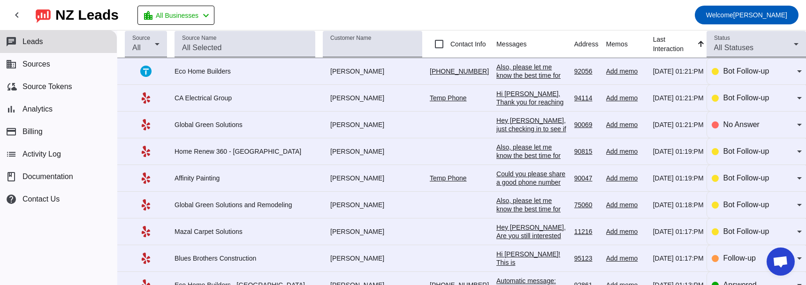
click at [496, 100] on div "Hi [PERSON_NAME], Thank you for reaching out to us [DATE]! What is a good numbe…" at bounding box center [531, 124] width 70 height 68
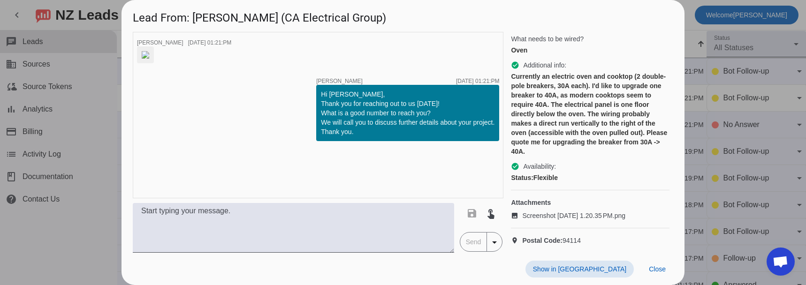
scroll to position [249, 0]
click at [656, 268] on span "Close" at bounding box center [657, 269] width 17 height 8
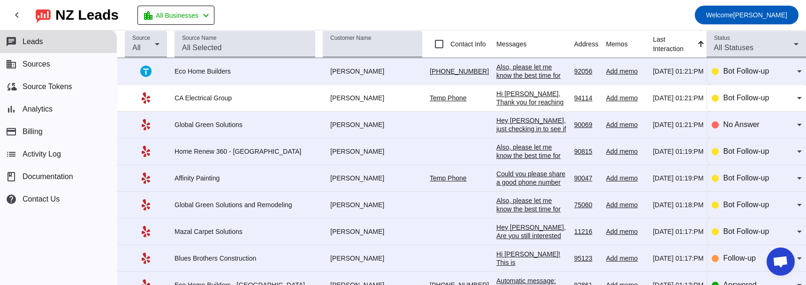
click at [496, 122] on div "Hey [PERSON_NAME], just checking in to see if you still need help with your pro…" at bounding box center [531, 150] width 70 height 68
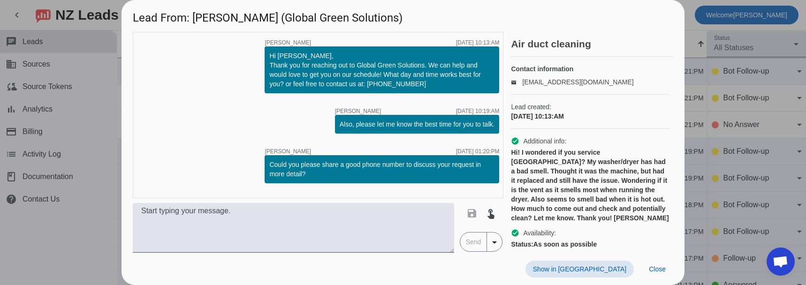
scroll to position [111, 0]
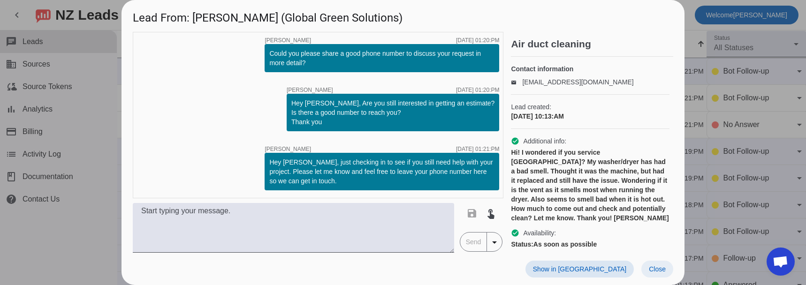
click at [654, 265] on span "Close" at bounding box center [657, 269] width 17 height 8
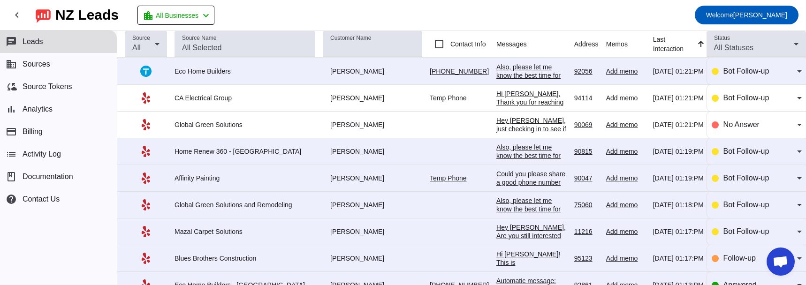
click at [513, 151] on div "Also, please let me know the best time for you to talk.​" at bounding box center [531, 155] width 70 height 25
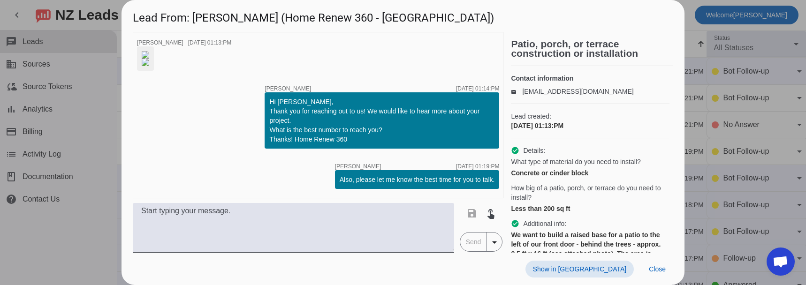
scroll to position [47, 0]
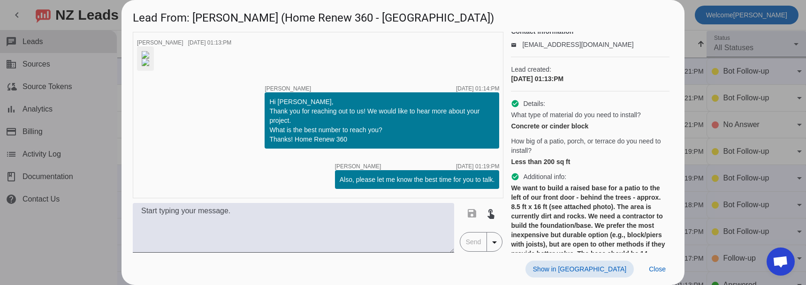
drag, startPoint x: 660, startPoint y: 267, endPoint x: 636, endPoint y: 260, distance: 25.1
click at [660, 267] on span "Close" at bounding box center [657, 269] width 17 height 8
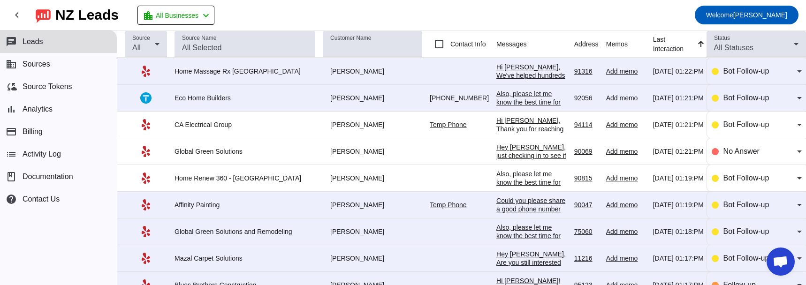
click at [496, 173] on div "Also, please let me know the best time for you to talk.​" at bounding box center [531, 182] width 70 height 25
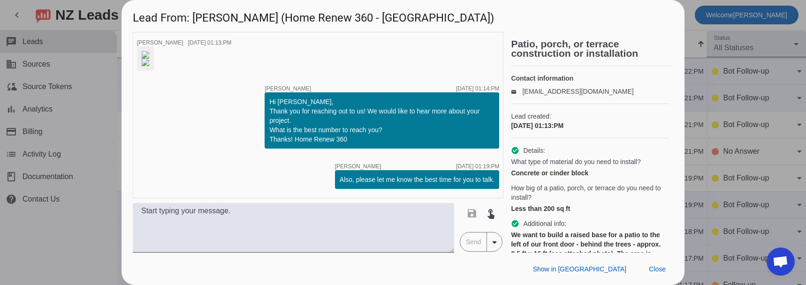
scroll to position [115, 0]
click at [294, 139] on div "Hi [PERSON_NAME], Thank you for reaching out to us! We would like to hear more …" at bounding box center [381, 120] width 225 height 47
drag, startPoint x: 294, startPoint y: 139, endPoint x: 333, endPoint y: 142, distance: 39.5
click at [333, 142] on div "Hi [PERSON_NAME], Thank you for reaching out to us! We would like to hear more …" at bounding box center [381, 120] width 225 height 47
drag, startPoint x: 659, startPoint y: 269, endPoint x: 656, endPoint y: 259, distance: 10.5
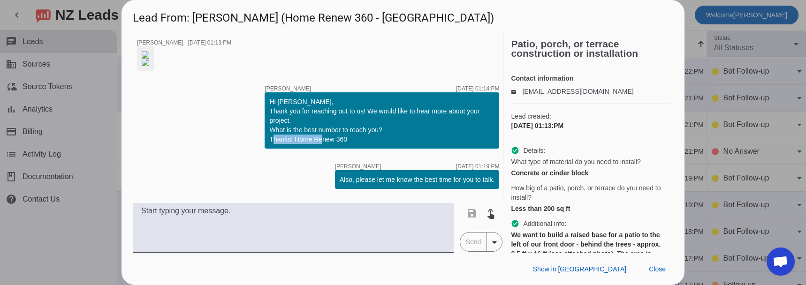
click at [659, 269] on span "Close" at bounding box center [657, 269] width 17 height 8
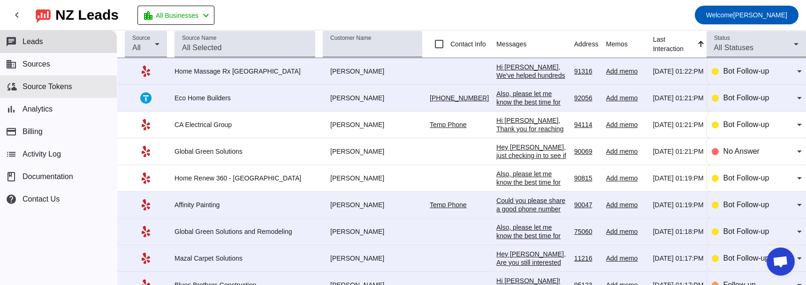
click at [58, 90] on span "Source Tokens" at bounding box center [48, 87] width 50 height 8
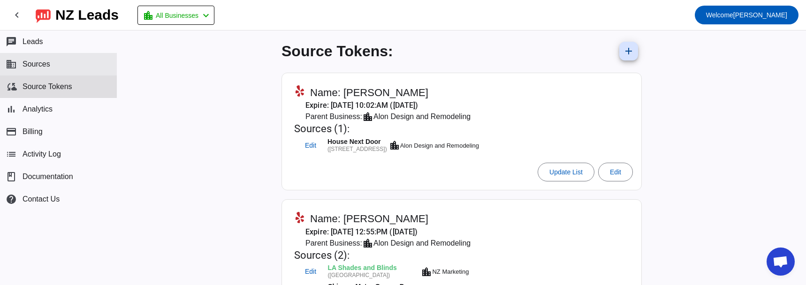
click at [32, 57] on button "business Sources" at bounding box center [58, 64] width 117 height 23
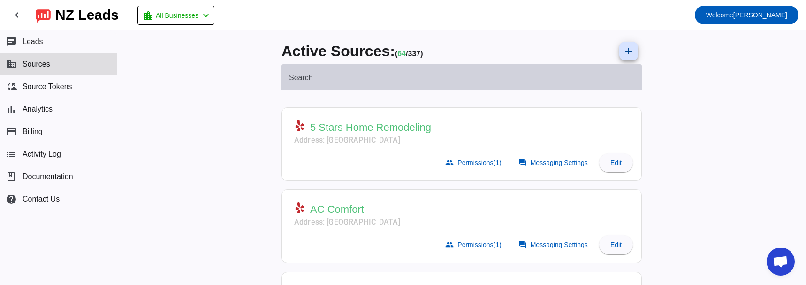
click at [375, 78] on input "Search" at bounding box center [461, 81] width 345 height 11
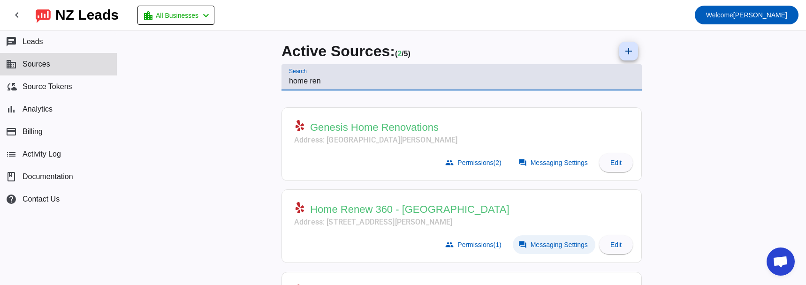
click at [539, 245] on span "Messaging Settings" at bounding box center [558, 245] width 57 height 8
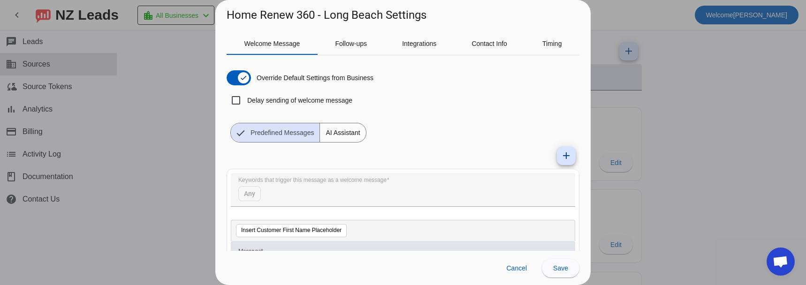
click at [327, 134] on span "AI Assistant" at bounding box center [342, 132] width 45 height 19
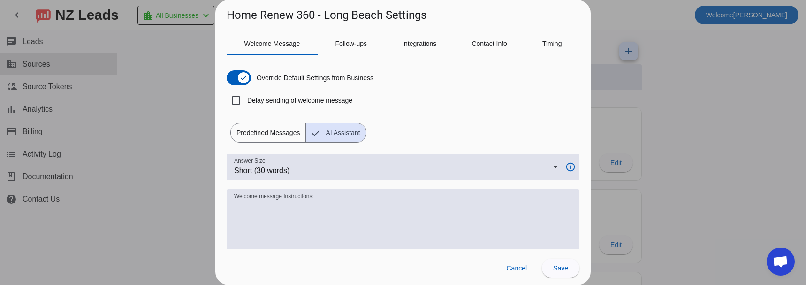
click at [259, 132] on span "Predefined Messages" at bounding box center [268, 132] width 75 height 19
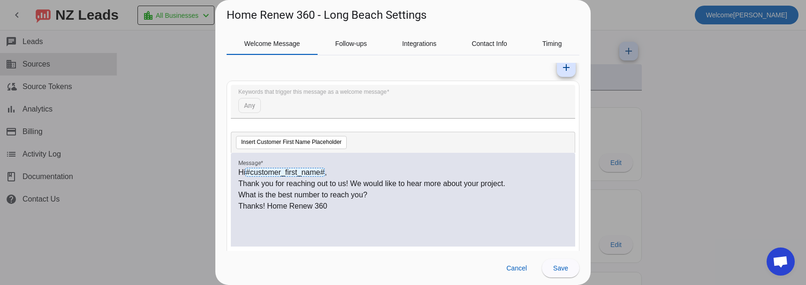
scroll to position [33, 0]
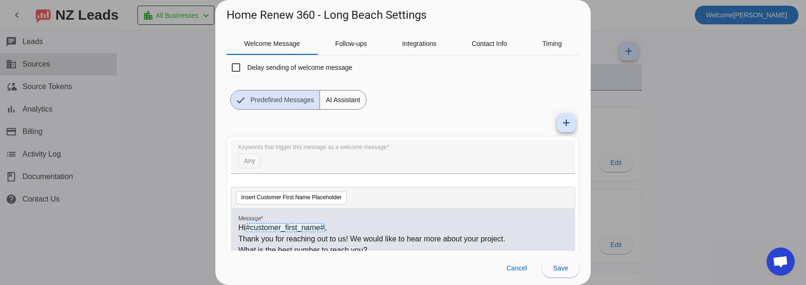
click at [355, 102] on span "AI Assistant" at bounding box center [342, 100] width 45 height 19
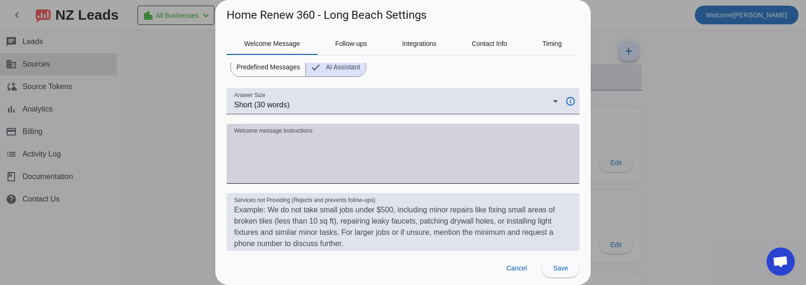
scroll to position [80, 0]
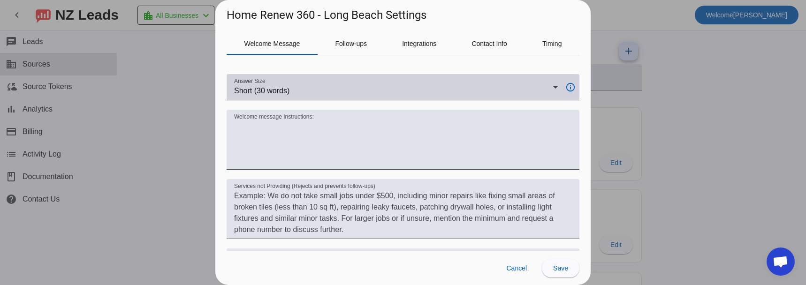
click at [472, 91] on div "Short (30 words)" at bounding box center [393, 90] width 319 height 11
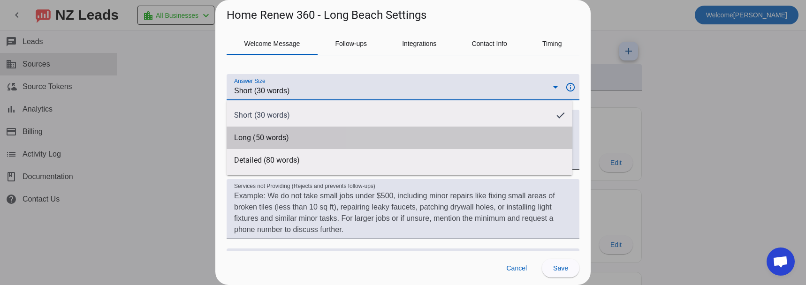
click at [434, 134] on mat-option "Long (50 words)" at bounding box center [400, 138] width 346 height 23
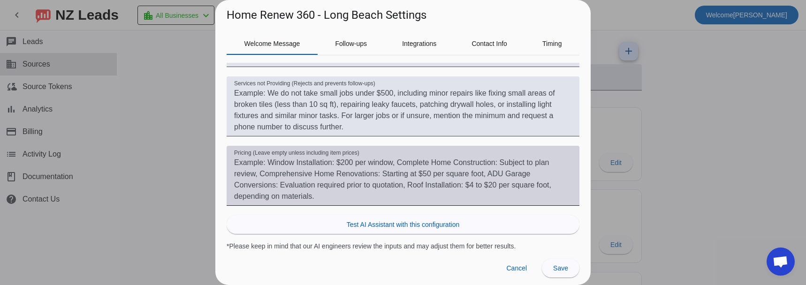
scroll to position [89, 0]
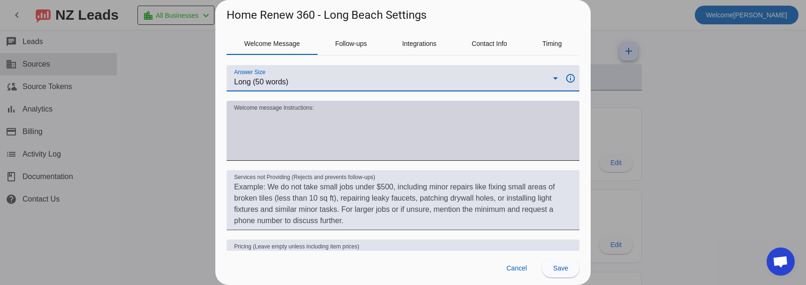
click at [272, 122] on textarea "Welcome message Instructions:" at bounding box center [403, 134] width 338 height 45
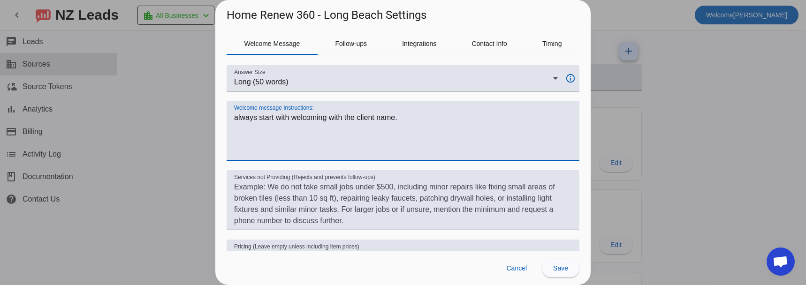
scroll to position [0, 0]
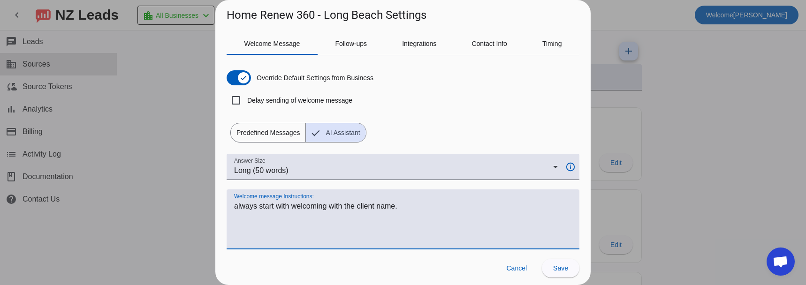
click at [266, 130] on span "Predefined Messages" at bounding box center [268, 132] width 75 height 19
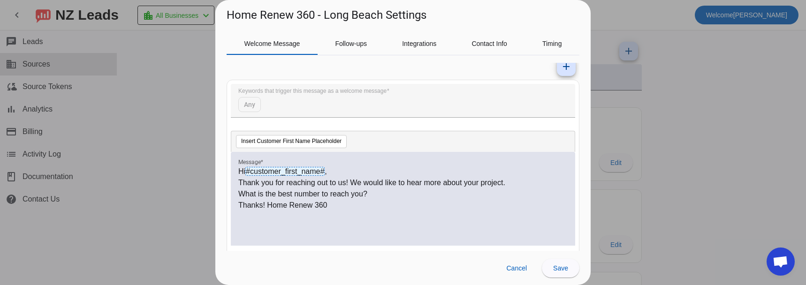
scroll to position [94, 0]
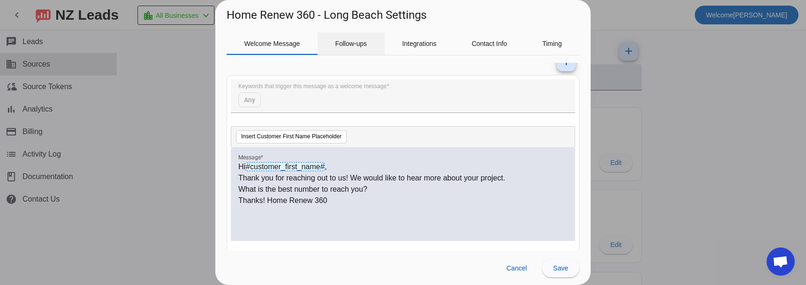
click at [346, 44] on span "Follow-ups" at bounding box center [351, 43] width 32 height 7
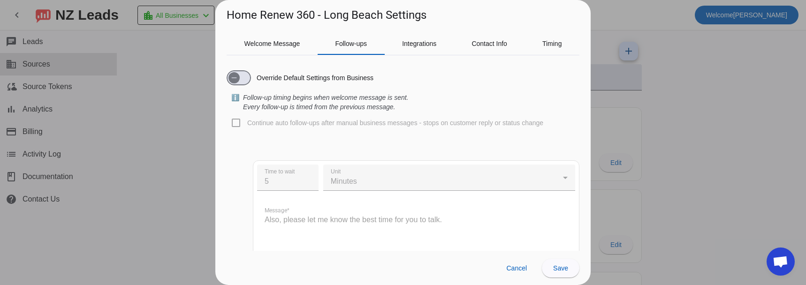
scroll to position [0, 0]
click at [290, 46] on span "Welcome Message" at bounding box center [272, 43] width 56 height 7
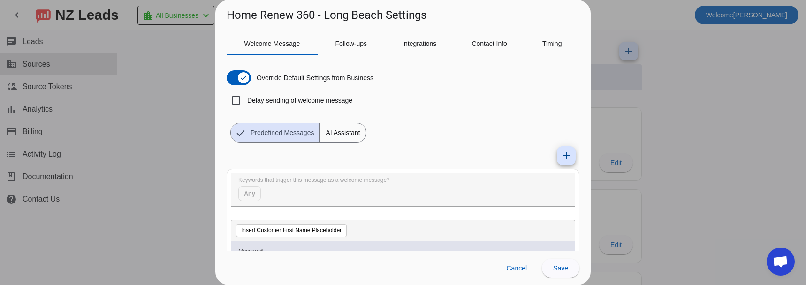
click at [342, 131] on span "AI Assistant" at bounding box center [342, 132] width 45 height 19
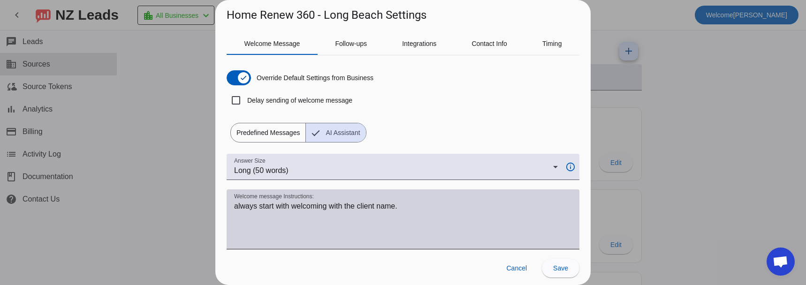
scroll to position [47, 0]
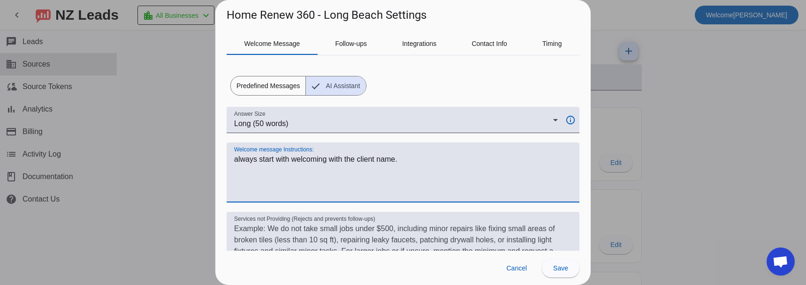
click at [407, 163] on textarea "Welcome message Instructions:" at bounding box center [403, 176] width 338 height 45
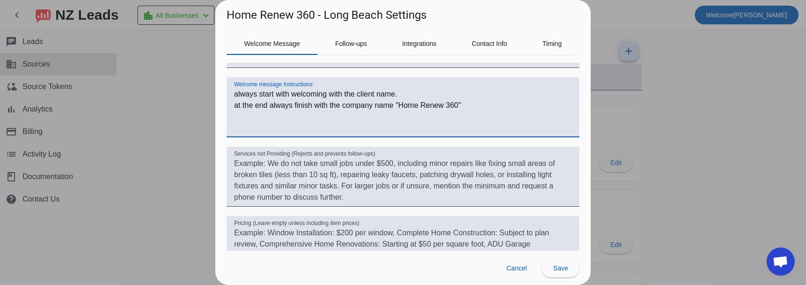
scroll to position [182, 0]
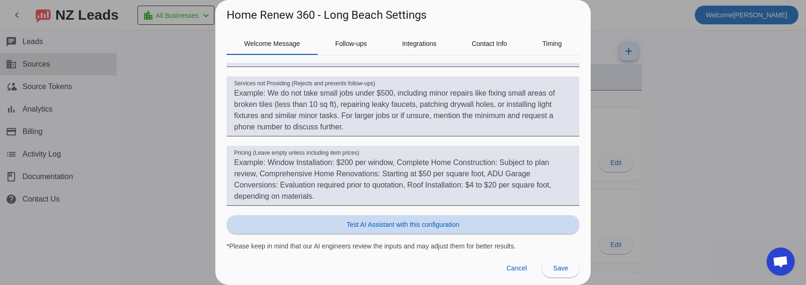
click at [469, 224] on span at bounding box center [403, 224] width 353 height 23
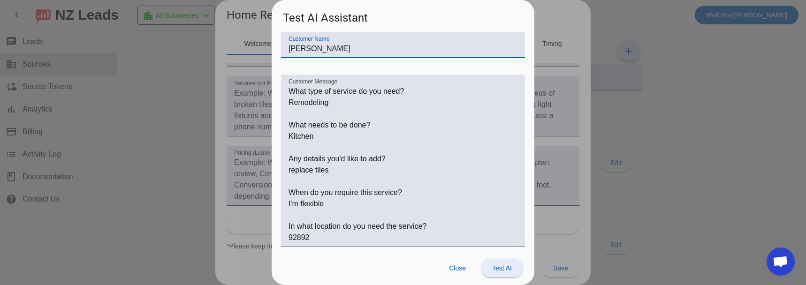
click at [502, 265] on span "Test AI" at bounding box center [502, 269] width 20 height 8
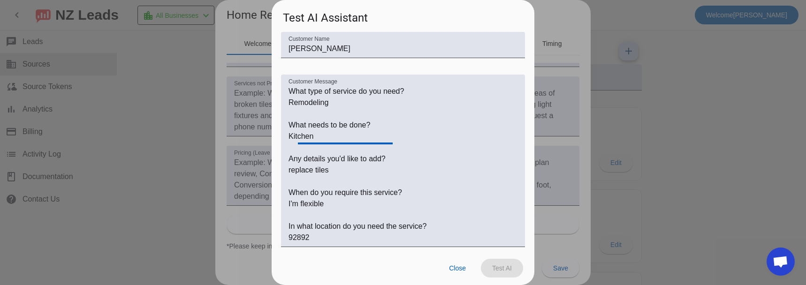
scroll to position [127, 0]
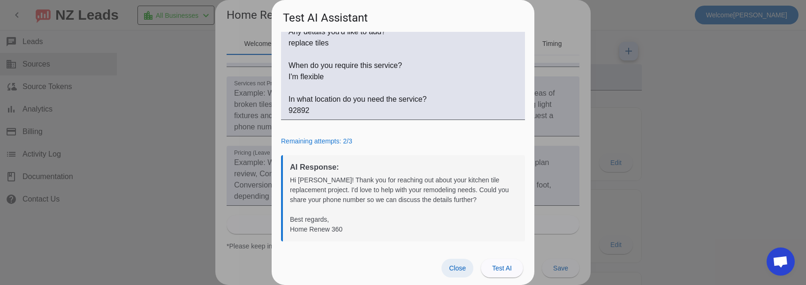
click at [455, 272] on span "Close" at bounding box center [457, 269] width 17 height 8
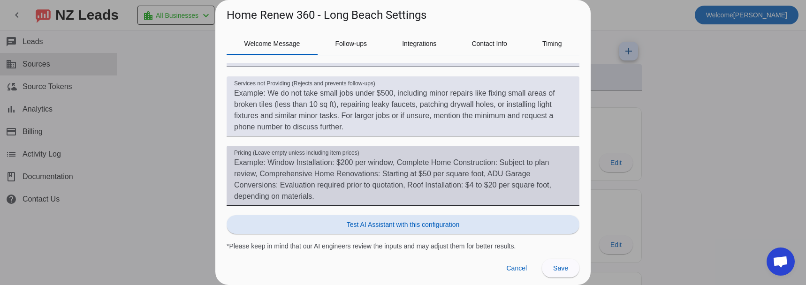
scroll to position [42, 0]
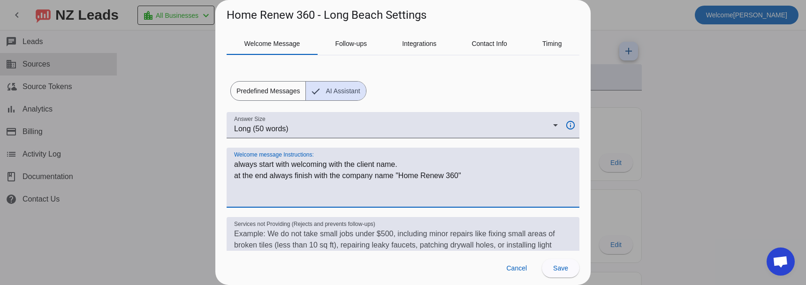
click at [481, 174] on textarea "Welcome message Instructions:" at bounding box center [403, 181] width 338 height 45
click at [379, 187] on textarea "Welcome message Instructions:" at bounding box center [403, 181] width 338 height 45
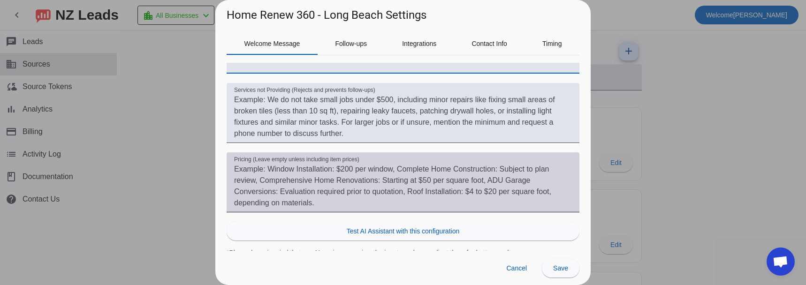
scroll to position [182, 0]
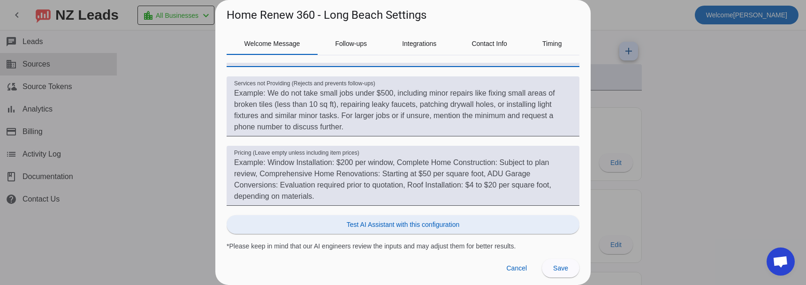
click at [447, 223] on span "Test AI Assistant with this configuration" at bounding box center [403, 224] width 113 height 9
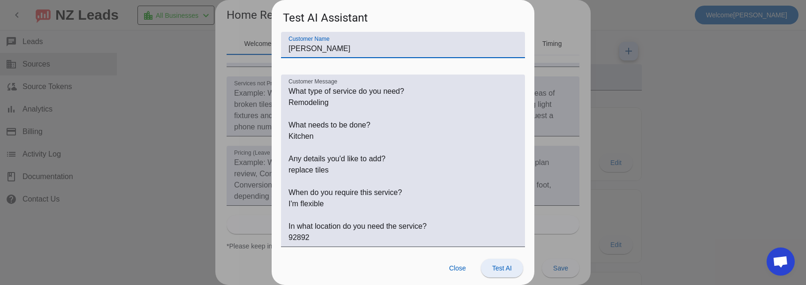
click at [505, 265] on span "Test AI" at bounding box center [502, 269] width 20 height 8
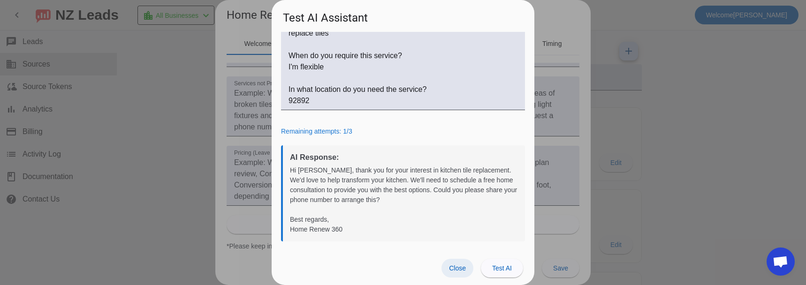
click at [457, 269] on span "Close" at bounding box center [457, 269] width 17 height 8
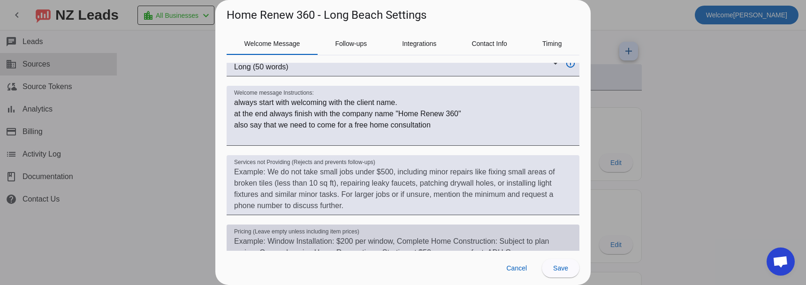
scroll to position [0, 0]
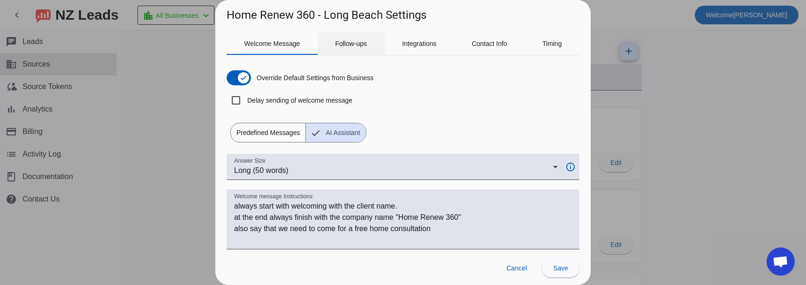
click at [348, 44] on span "Follow-ups" at bounding box center [351, 43] width 32 height 7
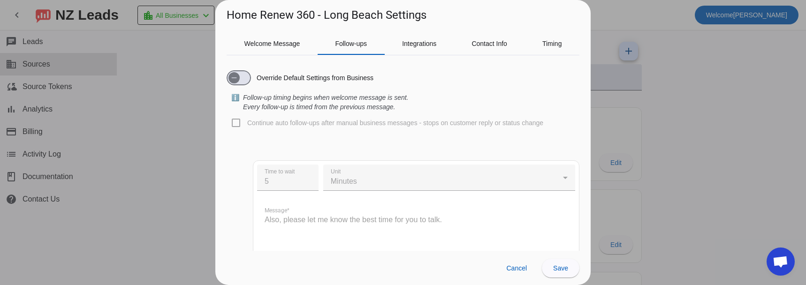
scroll to position [47, 0]
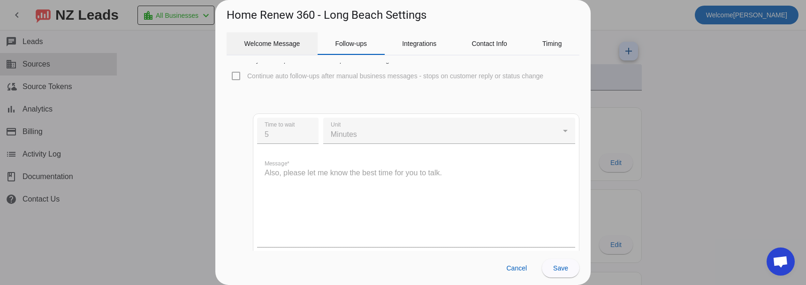
click at [286, 48] on span "Welcome Message" at bounding box center [272, 43] width 56 height 23
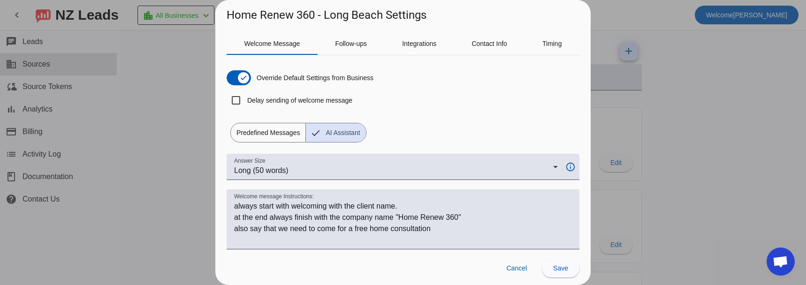
scroll to position [0, 0]
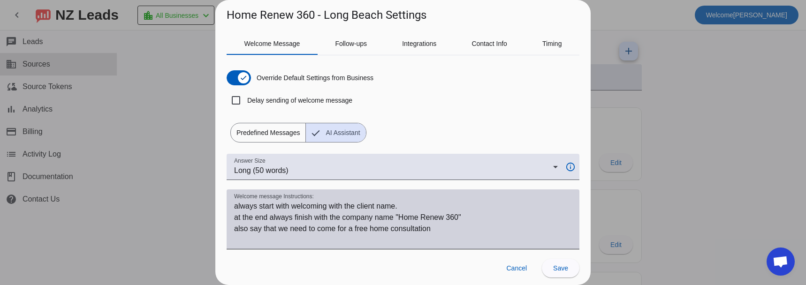
click at [247, 205] on textarea "Welcome message Instructions:" at bounding box center [403, 223] width 338 height 45
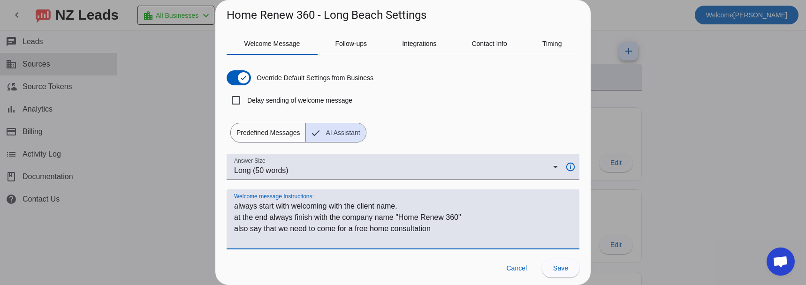
drag, startPoint x: 247, startPoint y: 205, endPoint x: 426, endPoint y: 237, distance: 181.9
click at [426, 237] on textarea "Welcome message Instructions:" at bounding box center [403, 223] width 338 height 45
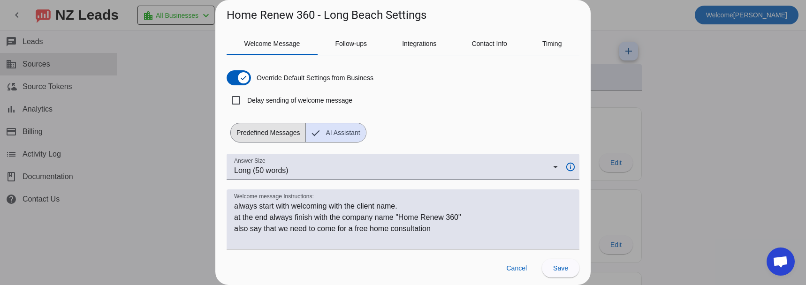
click at [255, 135] on span "Predefined Messages" at bounding box center [268, 132] width 75 height 19
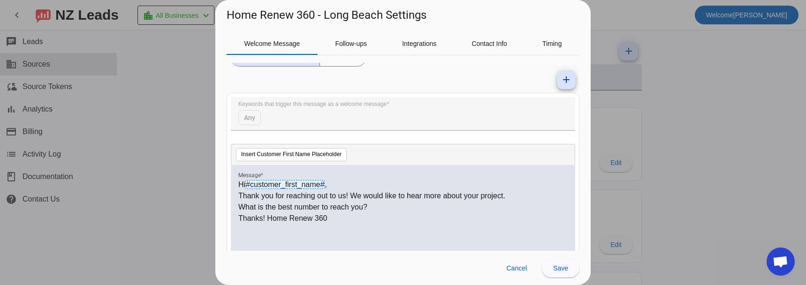
scroll to position [94, 0]
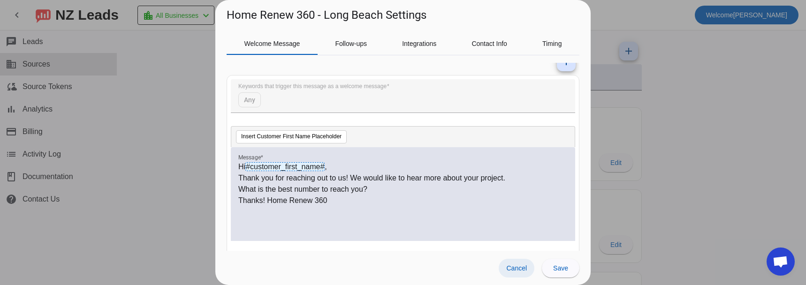
click at [519, 268] on span "Cancel" at bounding box center [516, 269] width 21 height 8
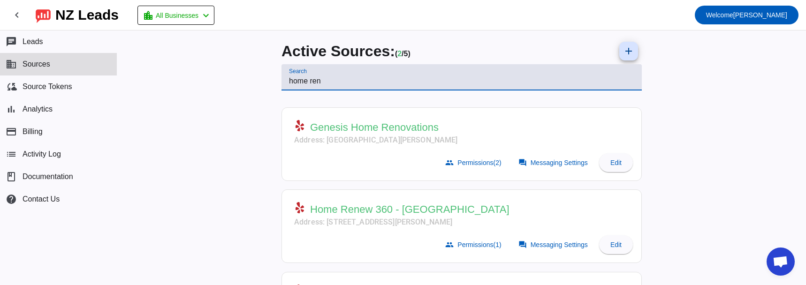
click at [312, 80] on input "home ren" at bounding box center [461, 81] width 345 height 11
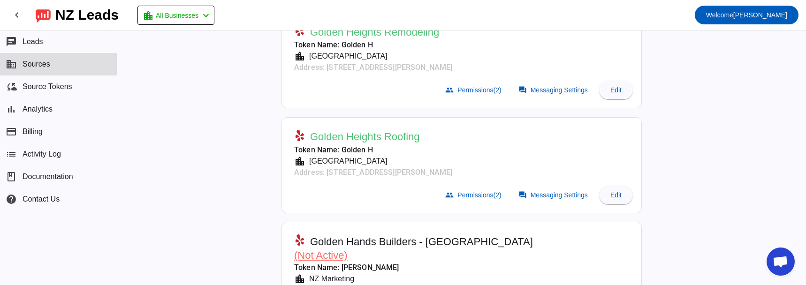
scroll to position [188, 0]
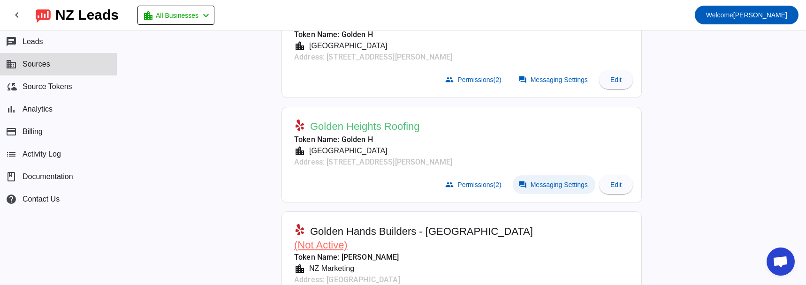
click at [540, 184] on span "Messaging Settings" at bounding box center [558, 185] width 57 height 8
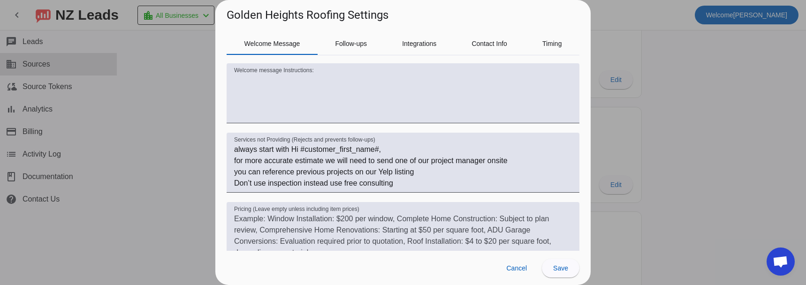
scroll to position [141, 0]
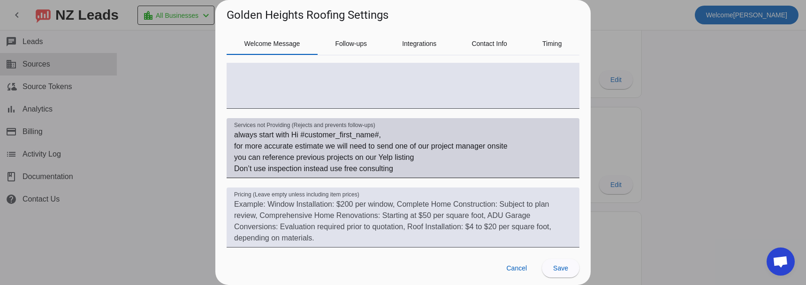
click at [242, 134] on textarea "always start with Hi #customer_first_name#, for more accurate estimate we will …" at bounding box center [403, 151] width 338 height 45
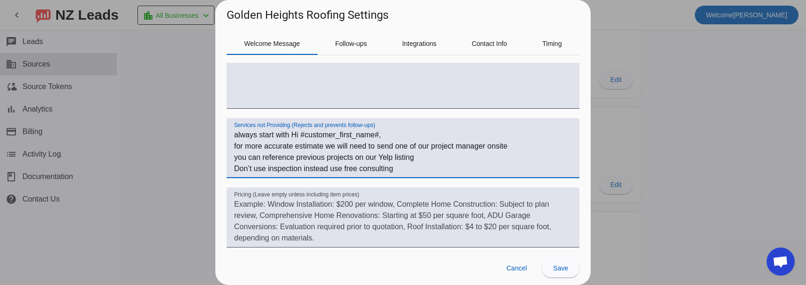
drag, startPoint x: 242, startPoint y: 134, endPoint x: 387, endPoint y: 167, distance: 148.5
click at [387, 167] on textarea "always start with Hi #customer_first_name#, for more accurate estimate we will …" at bounding box center [403, 151] width 338 height 45
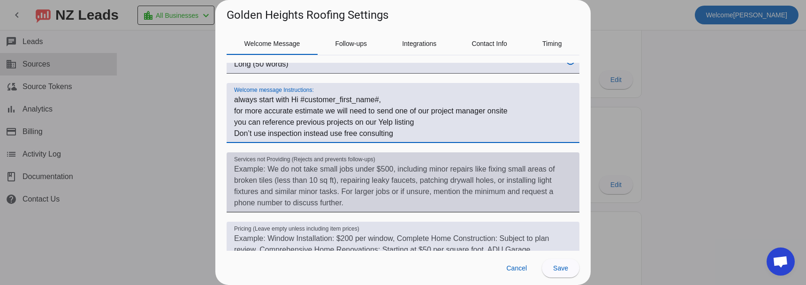
scroll to position [94, 0]
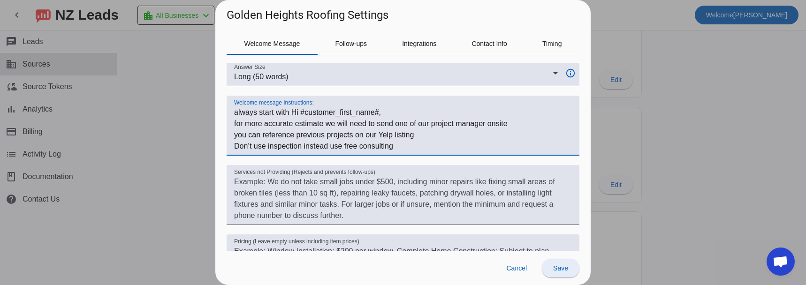
click at [555, 271] on span "Save" at bounding box center [560, 269] width 15 height 8
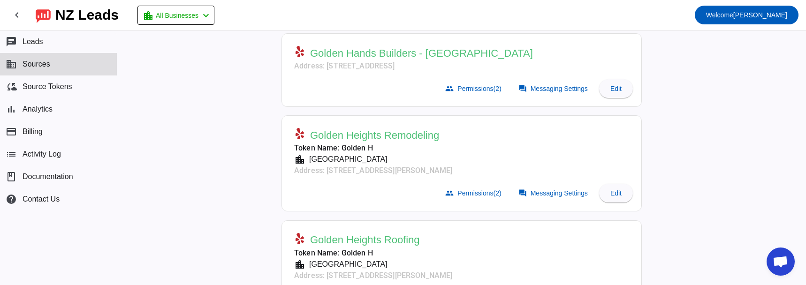
scroll to position [0, 0]
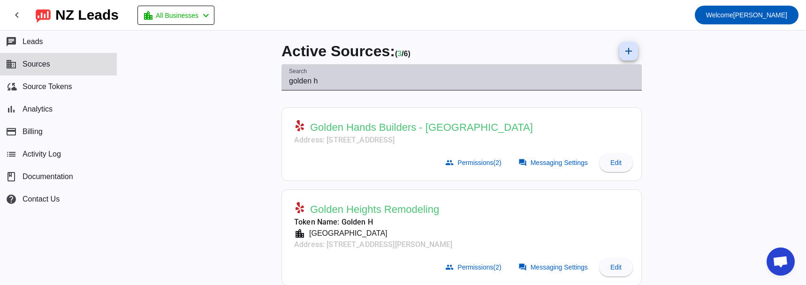
click at [315, 76] on input "golden h" at bounding box center [461, 81] width 345 height 11
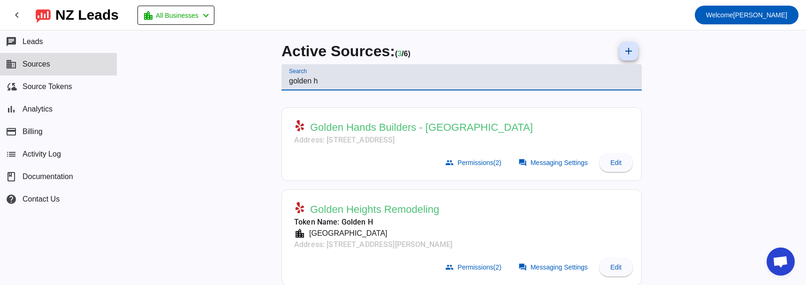
click at [315, 76] on input "golden h" at bounding box center [461, 81] width 345 height 11
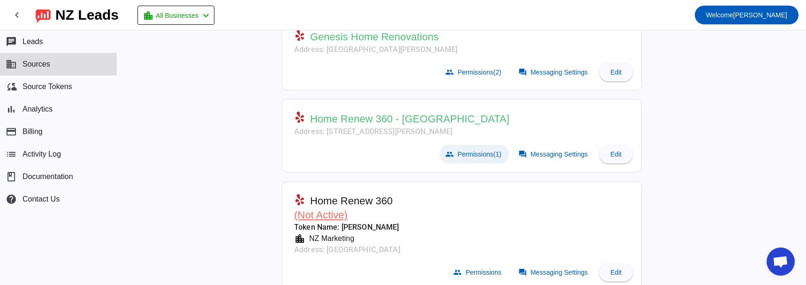
scroll to position [94, 0]
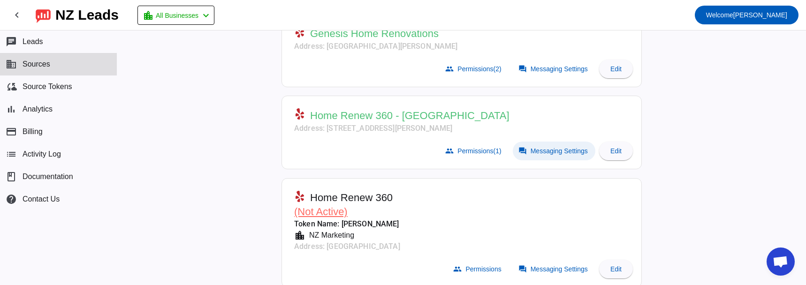
click at [556, 155] on span at bounding box center [554, 151] width 83 height 19
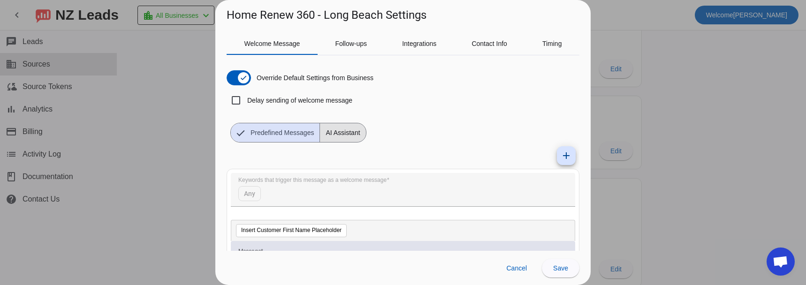
click at [337, 136] on span "AI Assistant" at bounding box center [342, 132] width 45 height 19
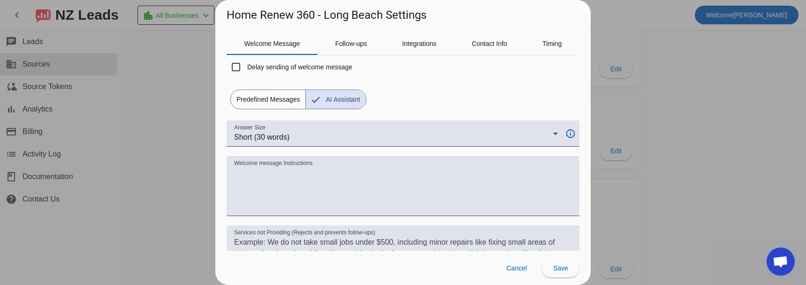
scroll to position [47, 0]
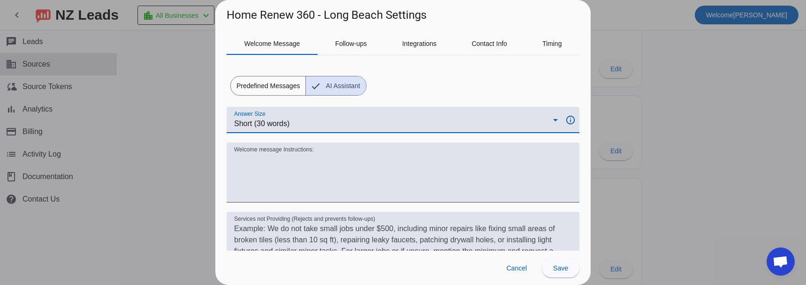
click at [444, 123] on div "Short (30 words)" at bounding box center [393, 123] width 319 height 11
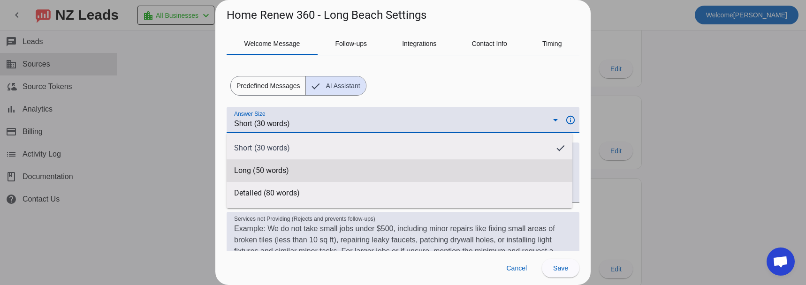
click at [434, 167] on mat-option "Long (50 words)" at bounding box center [400, 170] width 346 height 23
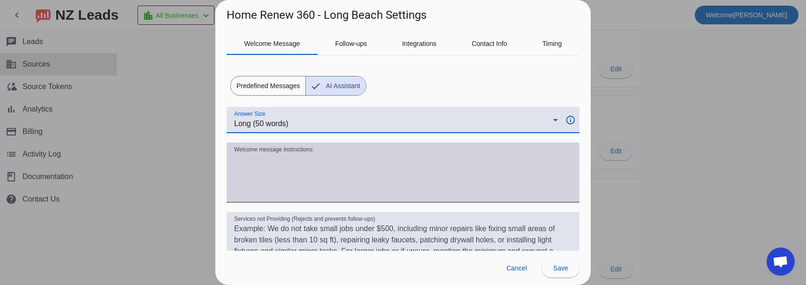
click at [277, 168] on textarea "Welcome message Instructions:" at bounding box center [403, 176] width 338 height 45
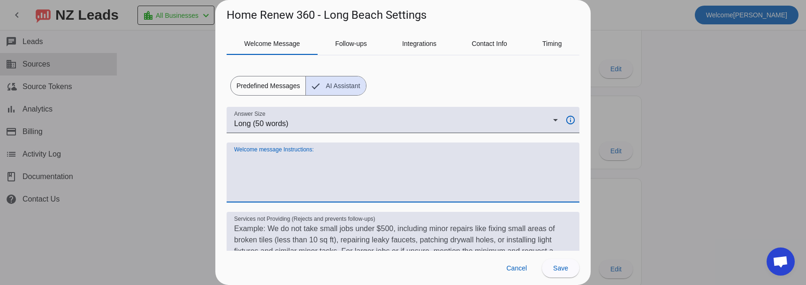
paste textarea "always start with Hi #customer_first_name#, for more accurate estimate we will …"
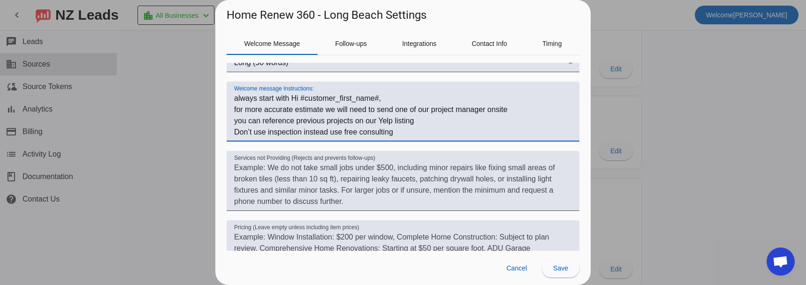
scroll to position [182, 0]
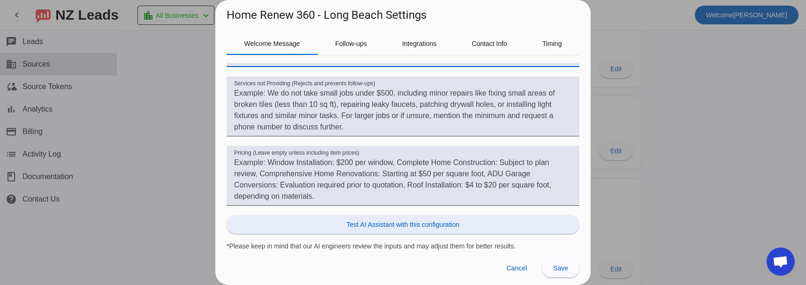
click at [426, 231] on span at bounding box center [403, 224] width 353 height 23
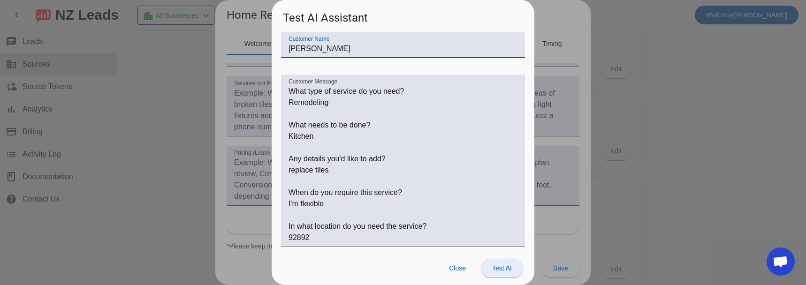
click at [499, 271] on span "Test AI" at bounding box center [502, 269] width 20 height 8
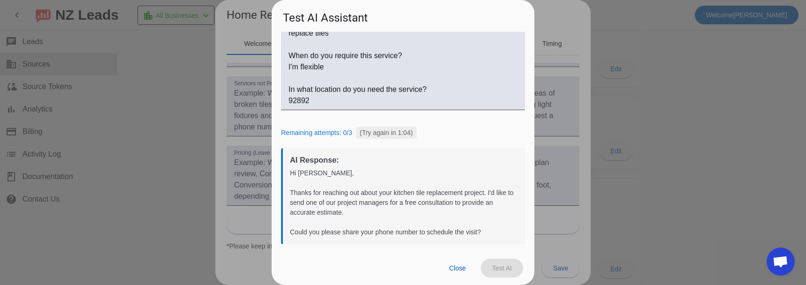
scroll to position [140, 0]
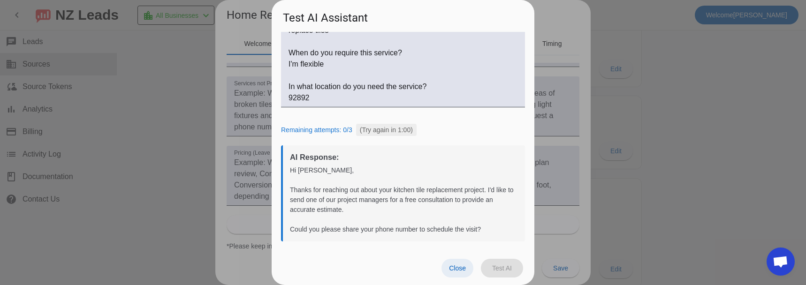
click at [461, 269] on span "Close" at bounding box center [457, 269] width 17 height 8
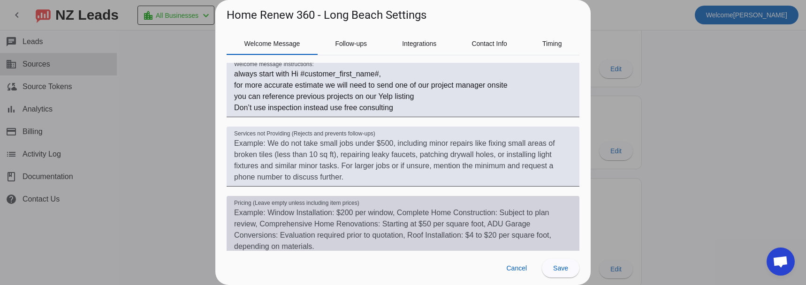
scroll to position [89, 0]
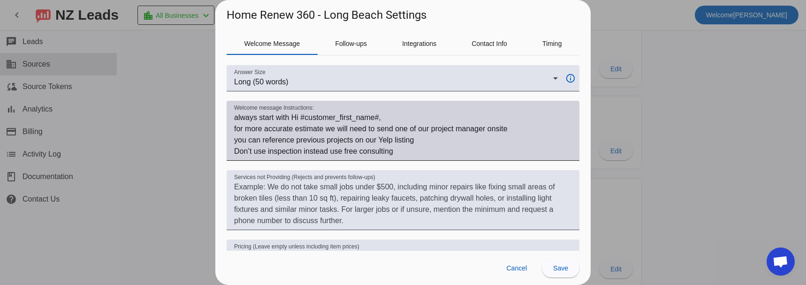
click at [403, 151] on textarea "Welcome message Instructions:" at bounding box center [403, 134] width 338 height 45
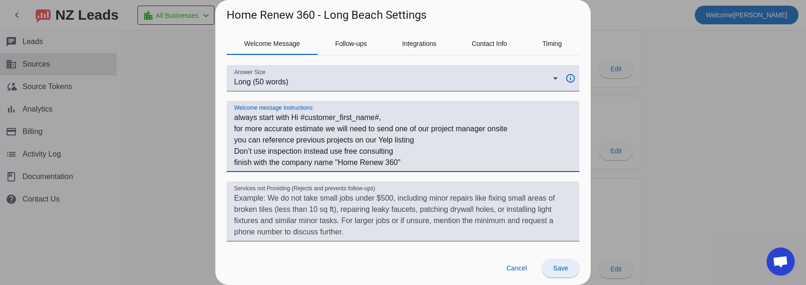
click at [563, 268] on span "Save" at bounding box center [560, 269] width 15 height 8
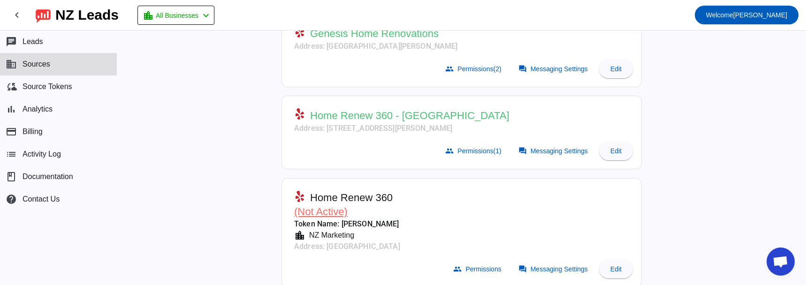
scroll to position [0, 0]
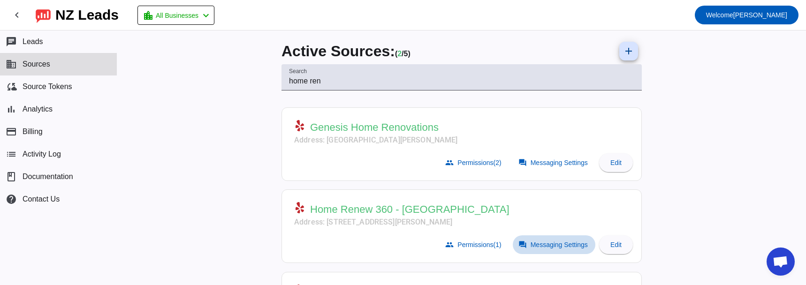
click at [532, 249] on span "Messaging Settings" at bounding box center [558, 245] width 57 height 8
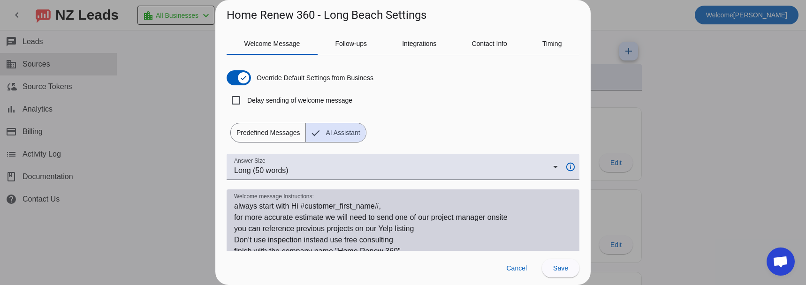
scroll to position [47, 0]
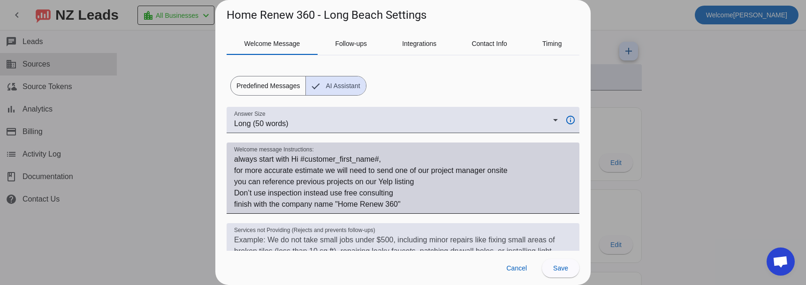
click at [248, 160] on textarea "Welcome message Instructions:" at bounding box center [403, 182] width 338 height 56
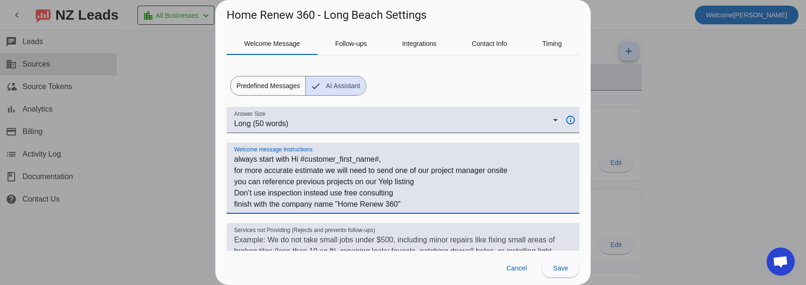
drag, startPoint x: 248, startPoint y: 160, endPoint x: 409, endPoint y: 205, distance: 168.0
click at [409, 205] on textarea "Welcome message Instructions:" at bounding box center [403, 182] width 338 height 56
drag, startPoint x: 167, startPoint y: 182, endPoint x: 170, endPoint y: 173, distance: 9.5
click at [166, 182] on div at bounding box center [403, 142] width 806 height 285
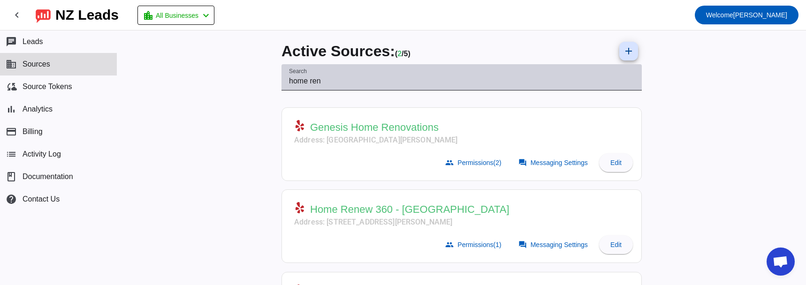
click at [305, 86] on input "home ren" at bounding box center [461, 81] width 345 height 11
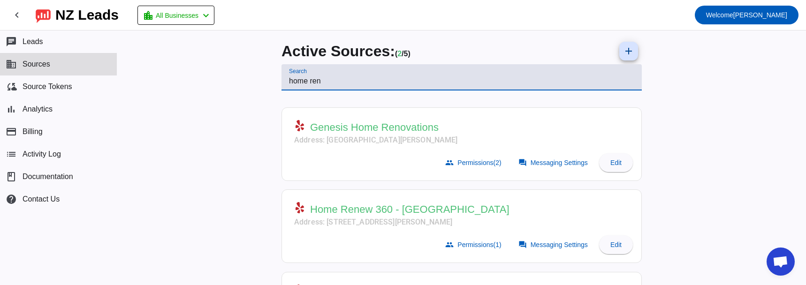
click at [305, 86] on input "home ren" at bounding box center [461, 81] width 345 height 11
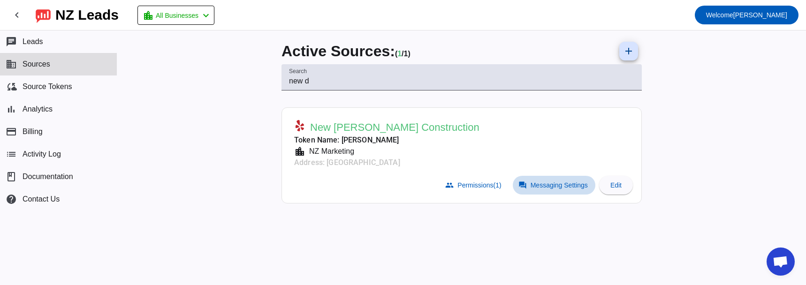
click at [538, 181] on button "forum Messaging Settings" at bounding box center [554, 185] width 83 height 19
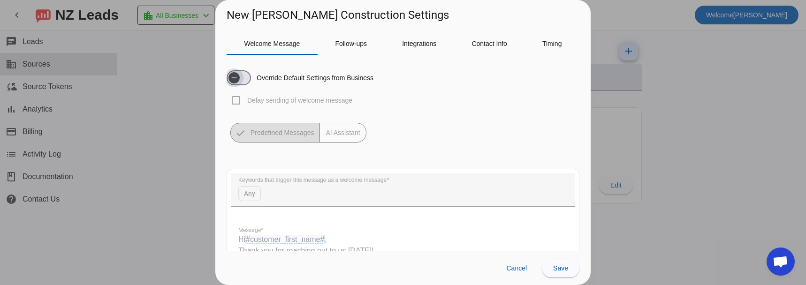
click at [247, 81] on span "button" at bounding box center [239, 77] width 24 height 15
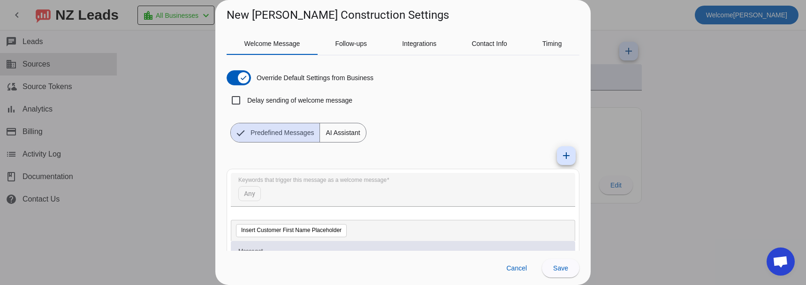
click at [331, 131] on span "AI Assistant" at bounding box center [342, 132] width 45 height 19
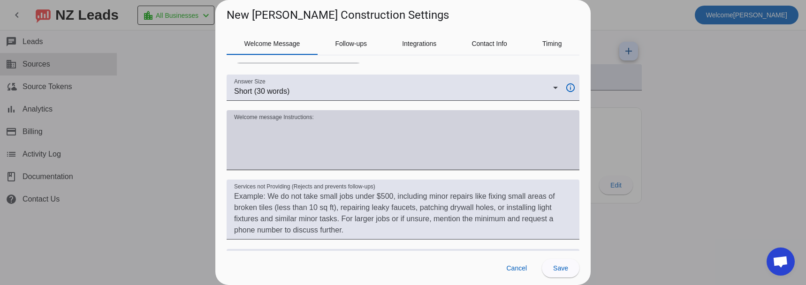
scroll to position [94, 0]
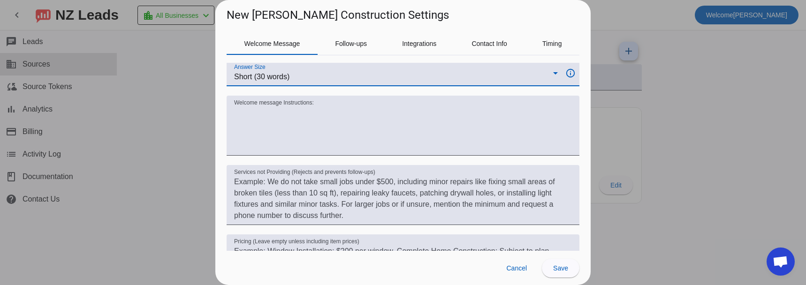
click at [345, 77] on div "Short (30 words)" at bounding box center [393, 76] width 319 height 11
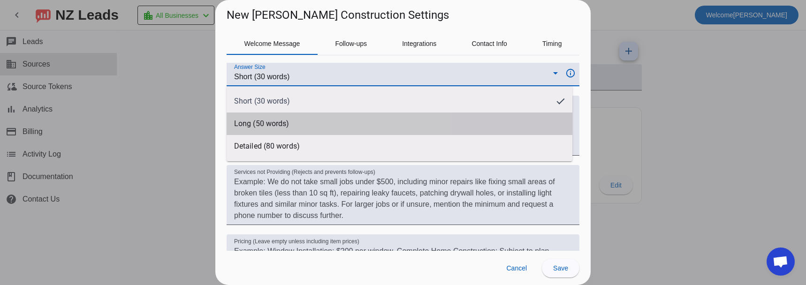
click at [333, 119] on mat-option "Long (50 words)" at bounding box center [400, 124] width 346 height 23
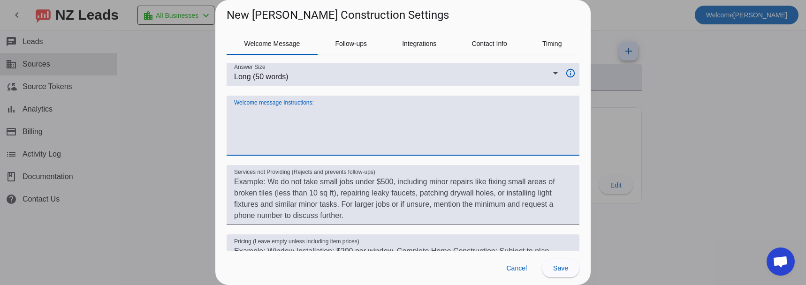
paste textarea "always start with Hi #customer_first_name#, for more accurate estimate we will …"
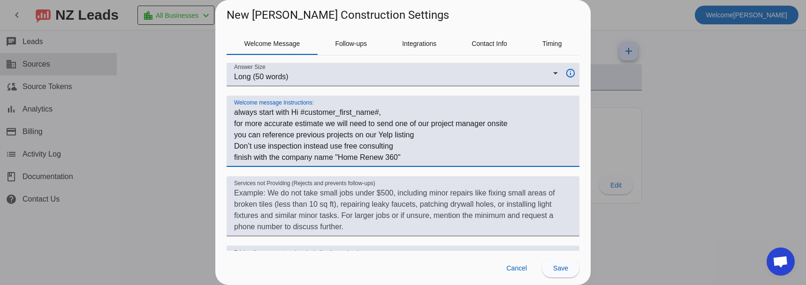
click at [344, 158] on textarea "Welcome message Instructions:" at bounding box center [403, 135] width 338 height 56
drag, startPoint x: 344, startPoint y: 158, endPoint x: 386, endPoint y: 156, distance: 42.3
click at [386, 156] on textarea "Welcome message Instructions:" at bounding box center [403, 135] width 338 height 56
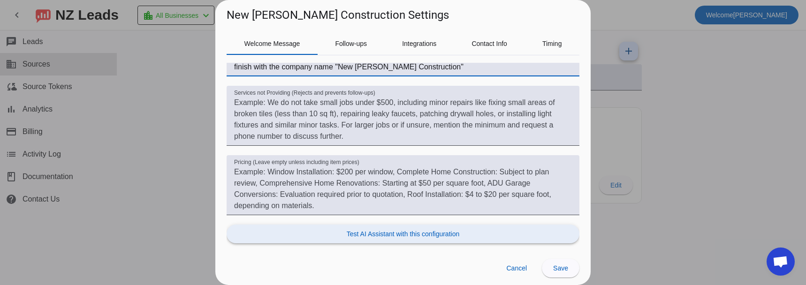
scroll to position [194, 0]
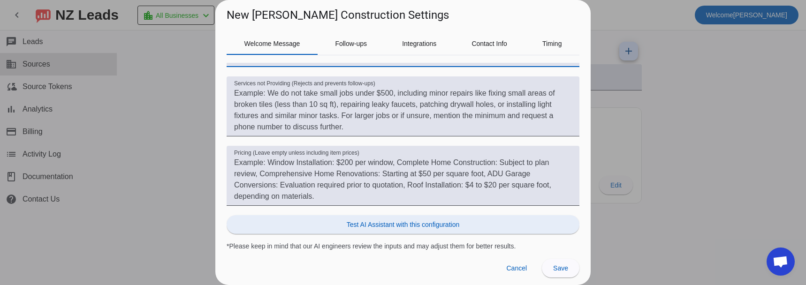
click at [436, 224] on span "Test AI Assistant with this configuration" at bounding box center [403, 224] width 113 height 9
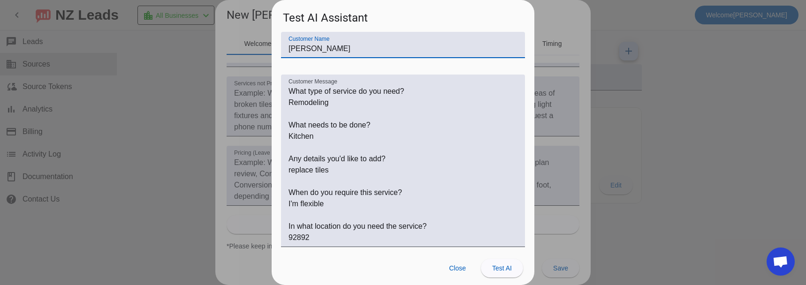
click at [501, 269] on span "Test AI" at bounding box center [502, 269] width 20 height 8
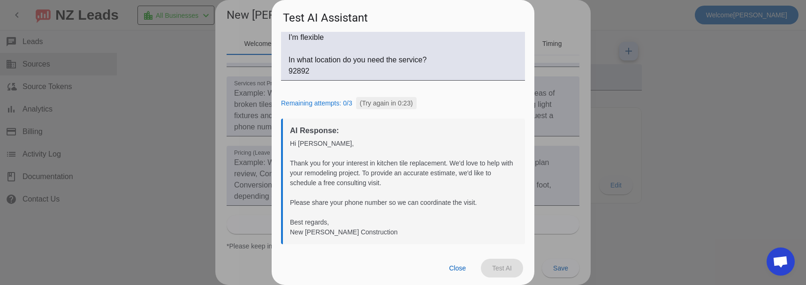
scroll to position [169, 0]
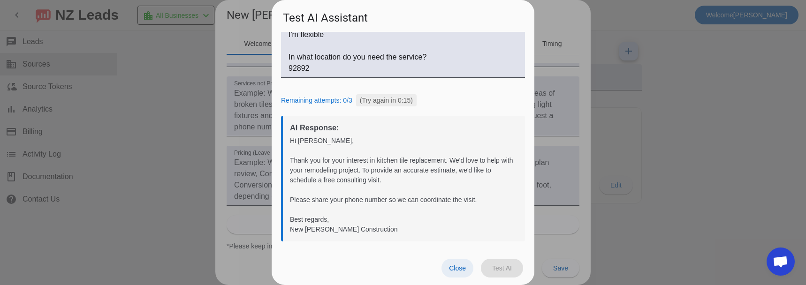
click at [446, 265] on span at bounding box center [457, 268] width 32 height 19
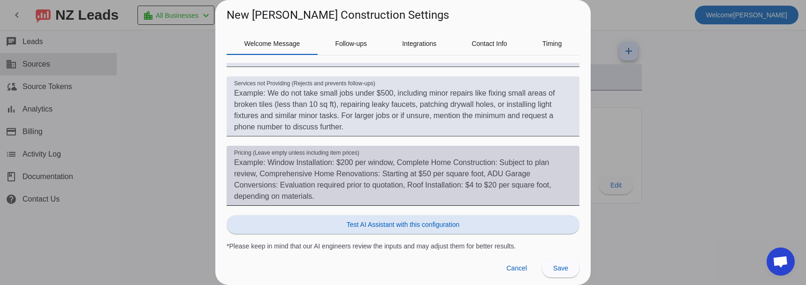
scroll to position [147, 0]
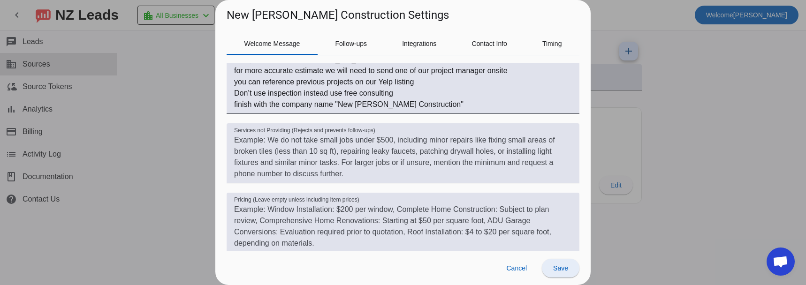
click at [556, 268] on span "Save" at bounding box center [560, 269] width 15 height 8
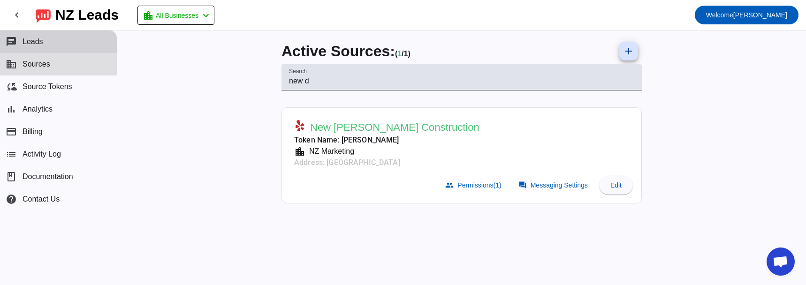
click at [31, 38] on span "Leads" at bounding box center [33, 42] width 21 height 8
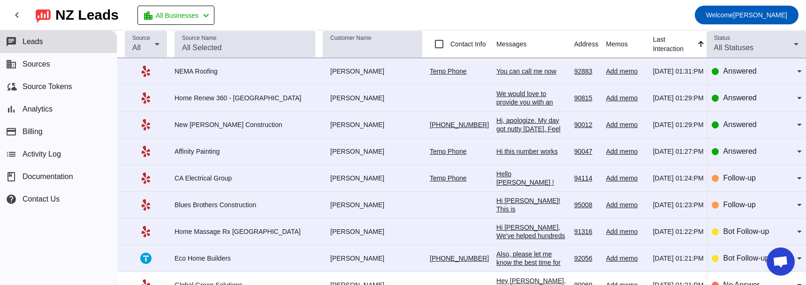
click at [503, 121] on div "Hi, apologize. My day got nutty [DATE]. Feel free to call me at [PHONE_NUMBER]" at bounding box center [531, 133] width 70 height 34
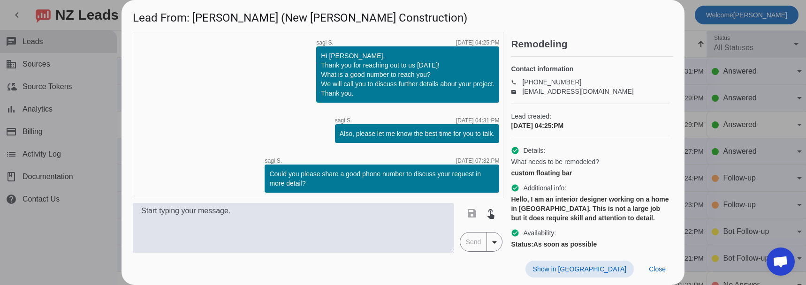
click at [85, 250] on div at bounding box center [403, 142] width 806 height 285
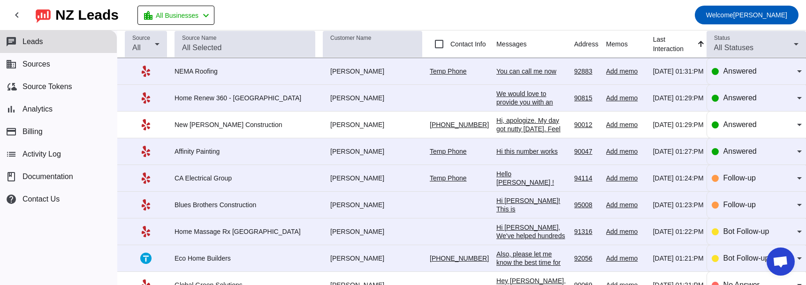
click at [496, 98] on div "We would love to provide you with an estimate for your patio and fencing projec…" at bounding box center [531, 166] width 70 height 152
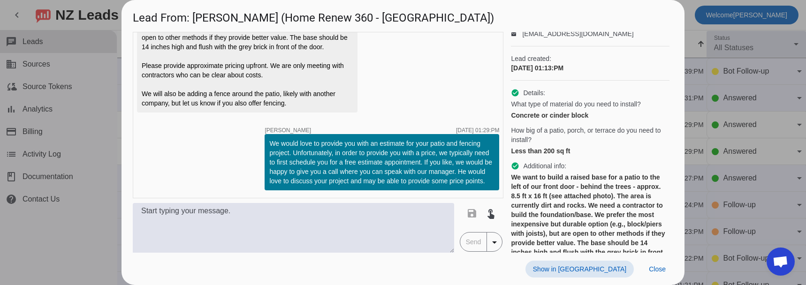
scroll to position [141, 0]
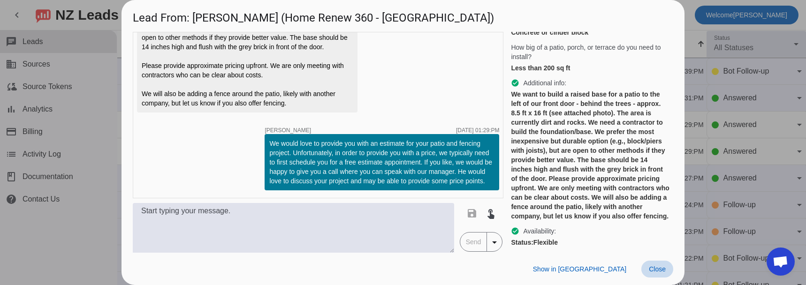
click at [661, 269] on span "Close" at bounding box center [657, 269] width 17 height 8
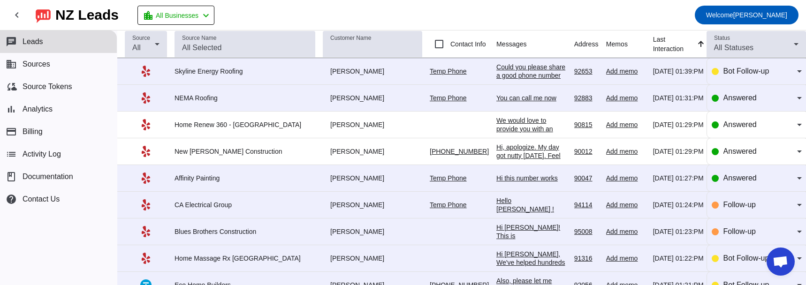
click at [496, 70] on div "Could you please share a good phone number to discuss your request in more deta…" at bounding box center [531, 80] width 70 height 34
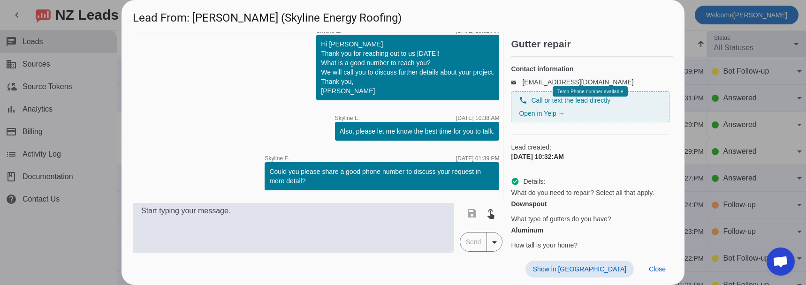
scroll to position [0, 0]
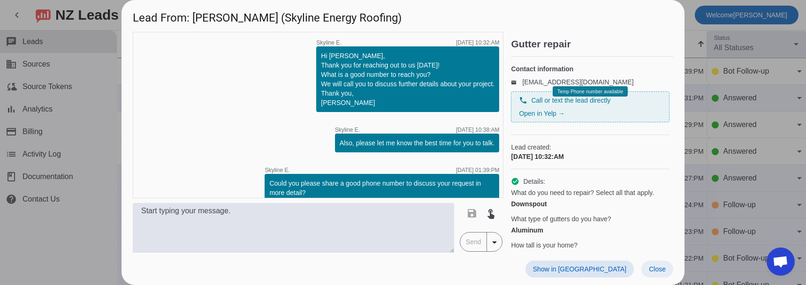
click at [657, 269] on span "Close" at bounding box center [657, 269] width 17 height 8
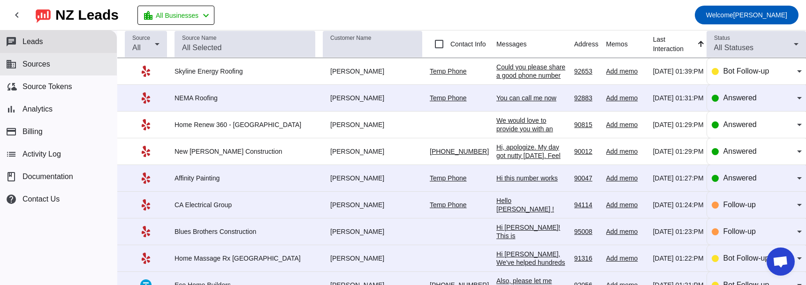
click at [54, 64] on button "business Sources" at bounding box center [58, 64] width 117 height 23
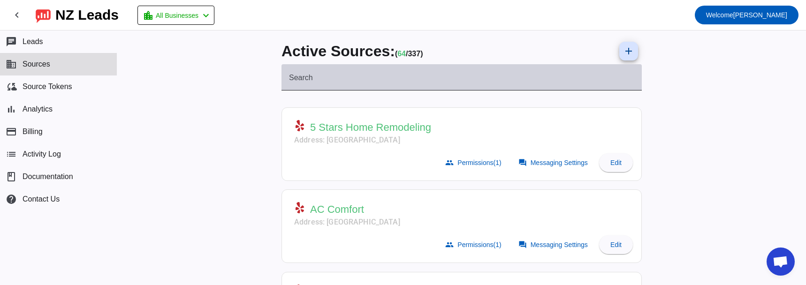
click at [345, 70] on div "Search" at bounding box center [461, 77] width 345 height 26
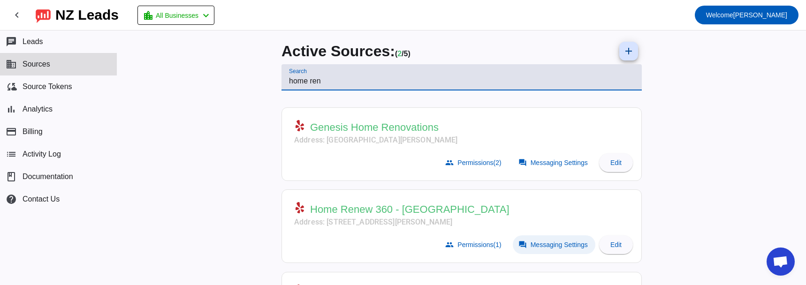
click at [533, 247] on span "Messaging Settings" at bounding box center [558, 245] width 57 height 8
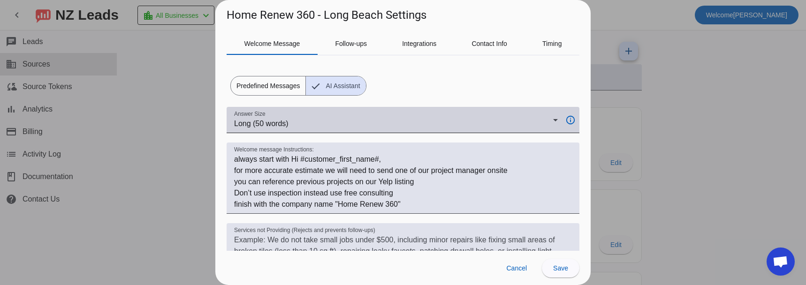
scroll to position [94, 0]
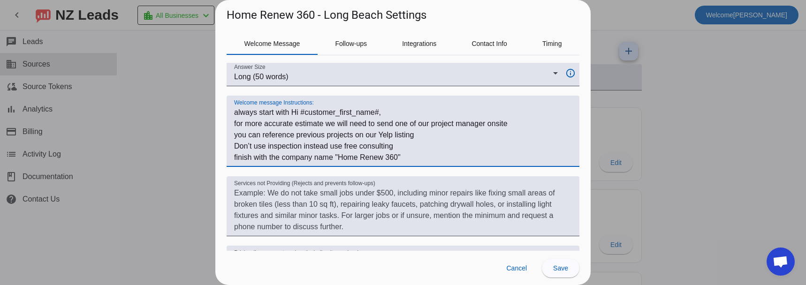
click at [240, 112] on textarea "Welcome message Instructions:" at bounding box center [403, 135] width 338 height 56
drag, startPoint x: 240, startPoint y: 112, endPoint x: 412, endPoint y: 159, distance: 179.0
click at [412, 159] on textarea "Welcome message Instructions:" at bounding box center [403, 135] width 338 height 56
click at [180, 154] on div at bounding box center [403, 142] width 806 height 285
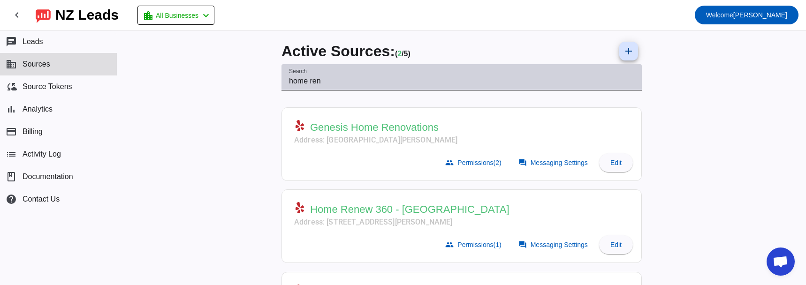
click at [302, 81] on input "home ren" at bounding box center [461, 81] width 345 height 11
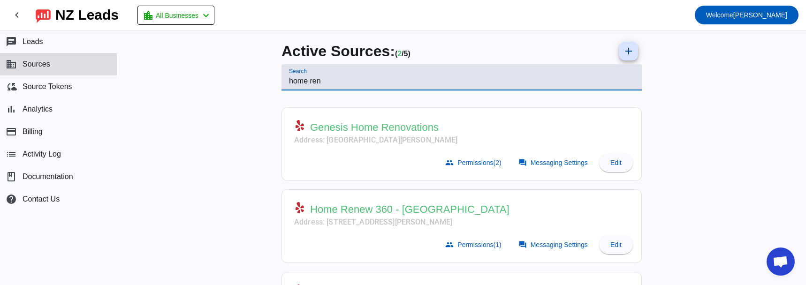
click at [302, 81] on input "home ren" at bounding box center [461, 81] width 345 height 11
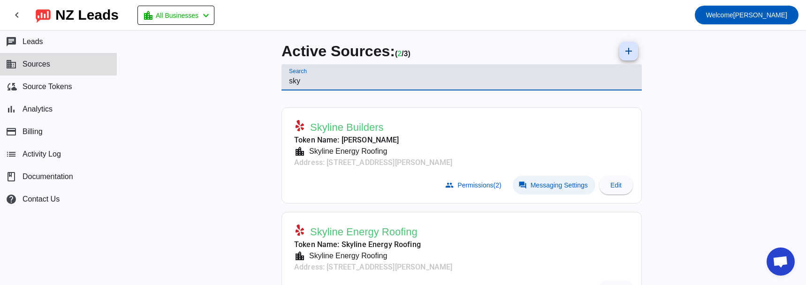
click at [537, 183] on span "Messaging Settings" at bounding box center [558, 186] width 57 height 8
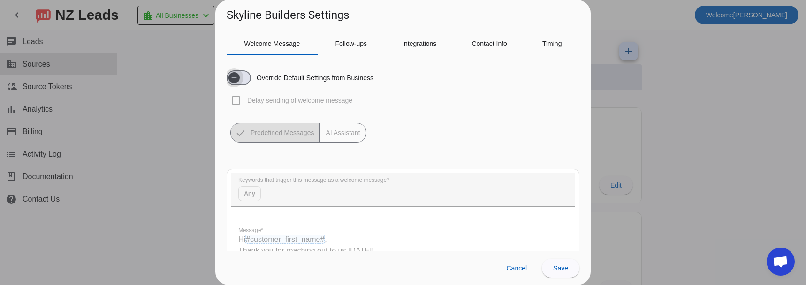
click at [245, 78] on span "button" at bounding box center [239, 77] width 24 height 15
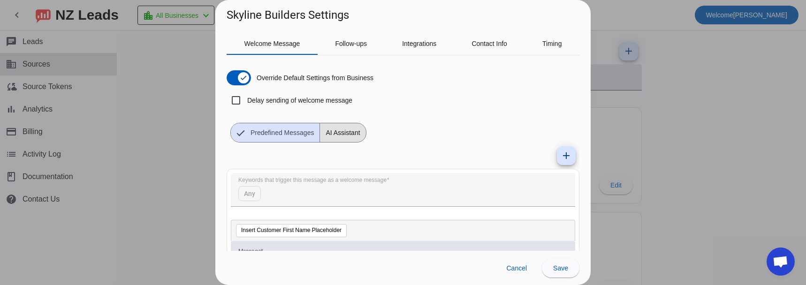
click at [347, 134] on span "AI Assistant" at bounding box center [342, 132] width 45 height 19
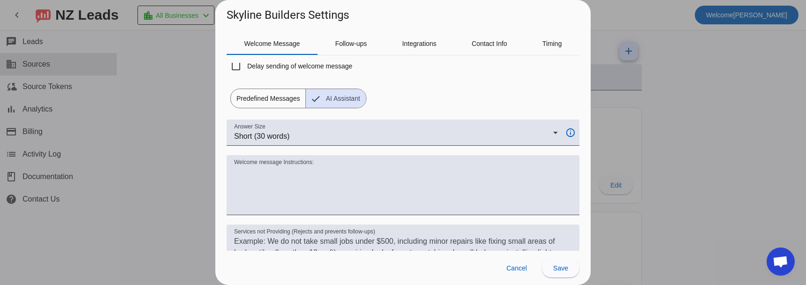
scroll to position [47, 0]
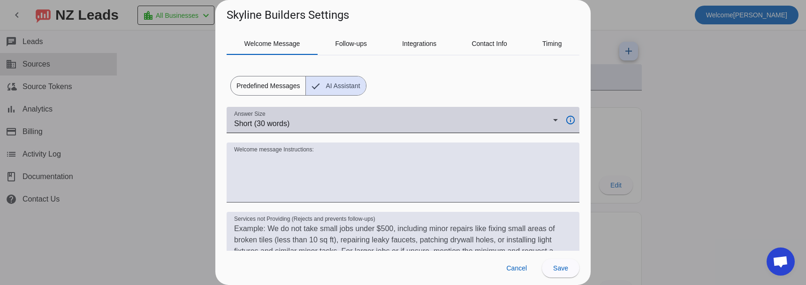
click at [428, 129] on div "Answer Size Short (30 words)" at bounding box center [396, 120] width 324 height 26
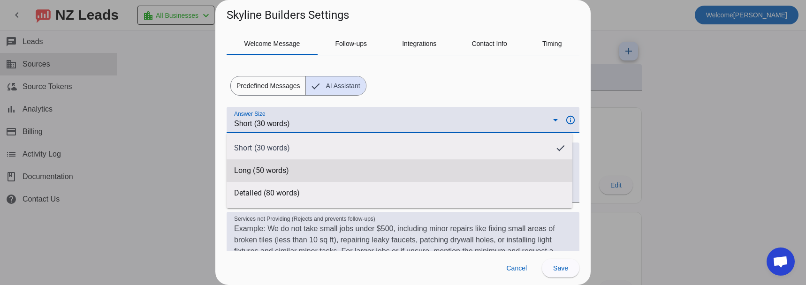
click at [420, 161] on mat-option "Long (50 words)" at bounding box center [400, 170] width 346 height 23
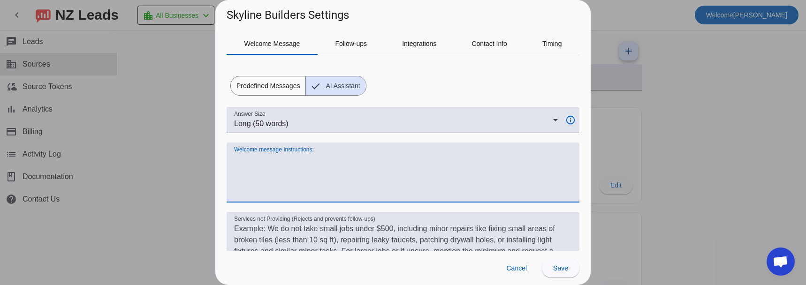
paste textarea "always start with Hi #customer_first_name#, for more accurate estimate we will …"
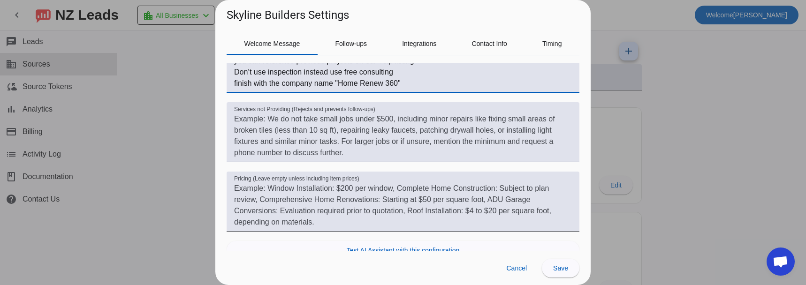
scroll to position [194, 0]
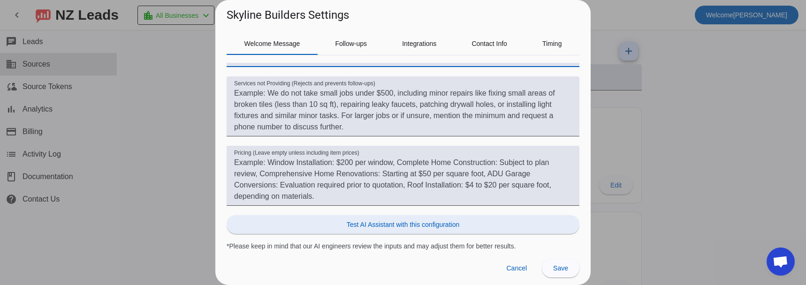
click at [390, 224] on span "Test AI Assistant with this configuration" at bounding box center [403, 224] width 113 height 9
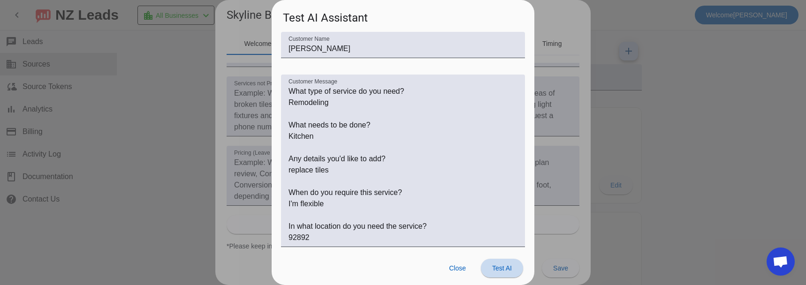
click at [494, 265] on span "Test AI" at bounding box center [502, 269] width 20 height 8
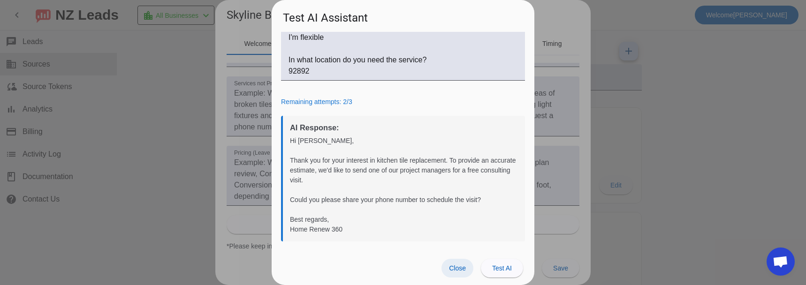
click at [461, 270] on span "Close" at bounding box center [457, 269] width 17 height 8
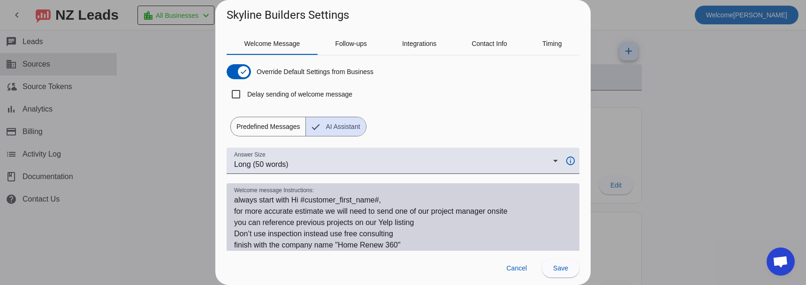
scroll to position [53, 0]
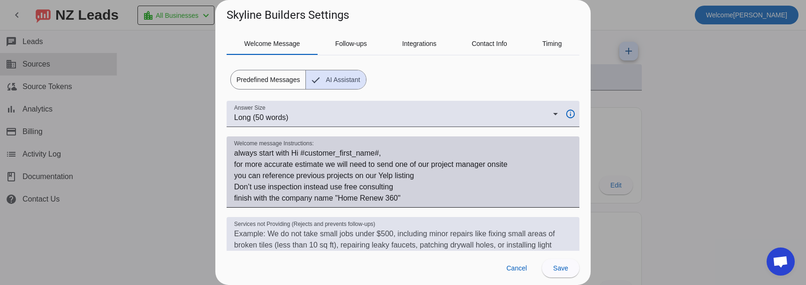
click at [240, 176] on textarea "Welcome message Instructions:" at bounding box center [403, 176] width 338 height 56
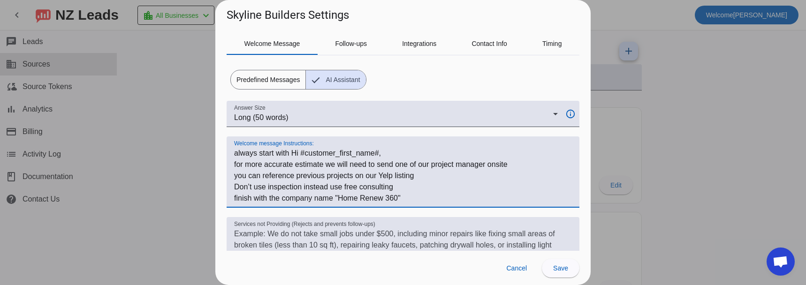
drag, startPoint x: 240, startPoint y: 176, endPoint x: 249, endPoint y: 175, distance: 9.4
click at [249, 175] on textarea "Welcome message Instructions:" at bounding box center [403, 176] width 338 height 56
click at [347, 199] on textarea "Welcome message Instructions:" at bounding box center [403, 176] width 338 height 56
drag, startPoint x: 347, startPoint y: 199, endPoint x: 390, endPoint y: 198, distance: 43.2
click at [390, 198] on textarea "Welcome message Instructions:" at bounding box center [403, 176] width 338 height 56
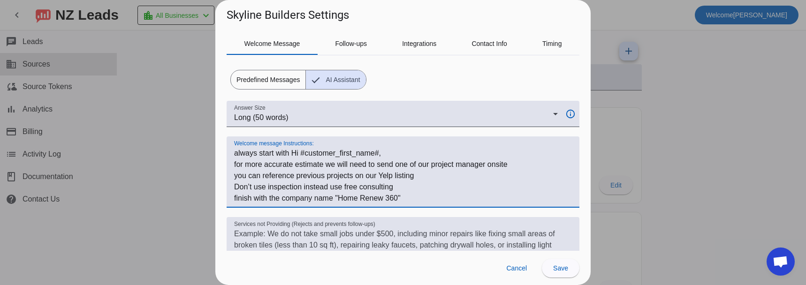
paste textarea "Skyline Builders"
click at [375, 161] on textarea "Welcome message Instructions:" at bounding box center [403, 176] width 338 height 56
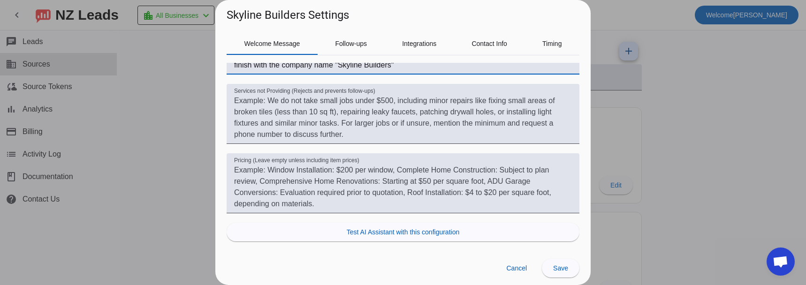
scroll to position [205, 0]
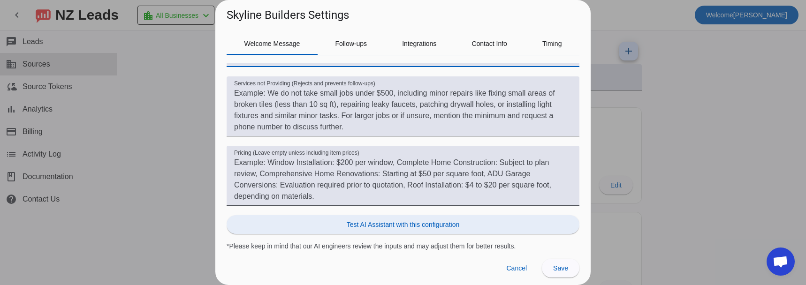
click at [384, 226] on span "Test AI Assistant with this configuration" at bounding box center [403, 224] width 113 height 9
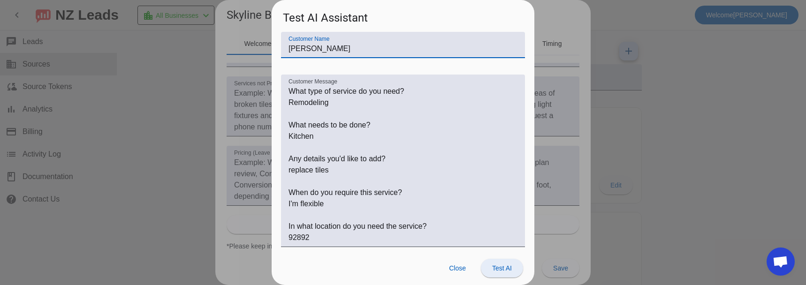
click at [495, 270] on span "Test AI" at bounding box center [502, 269] width 20 height 8
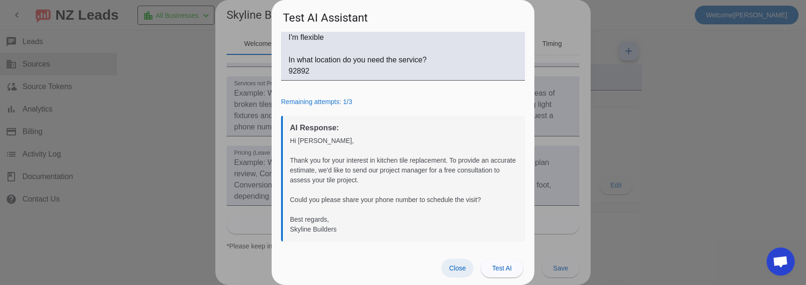
click at [446, 271] on span at bounding box center [457, 268] width 32 height 19
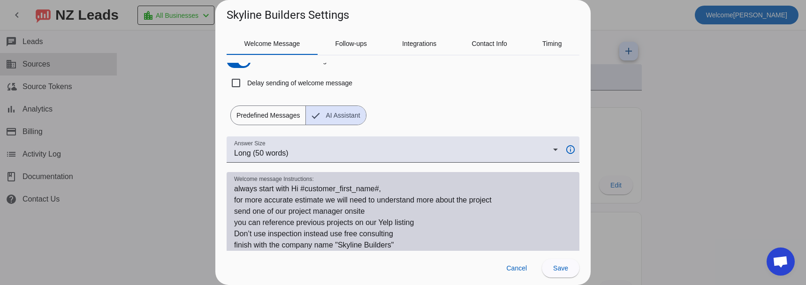
scroll to position [64, 0]
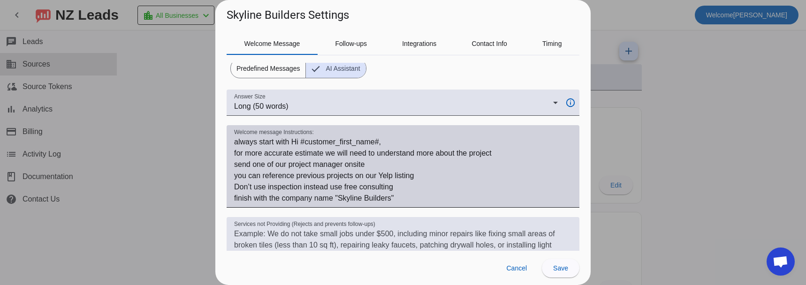
click at [239, 176] on textarea "Welcome message Instructions:" at bounding box center [403, 170] width 338 height 68
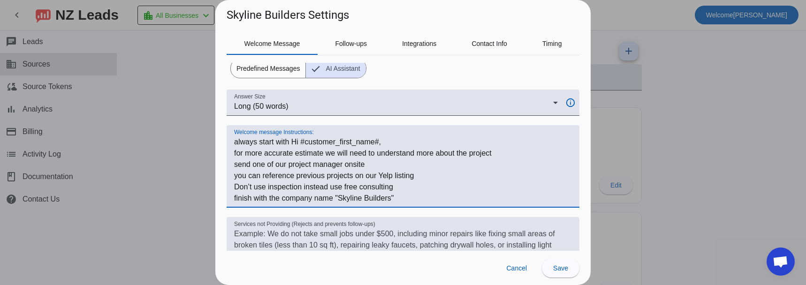
drag, startPoint x: 239, startPoint y: 176, endPoint x: 418, endPoint y: 178, distance: 179.2
click at [418, 178] on textarea "Welcome message Instructions:" at bounding box center [403, 170] width 338 height 68
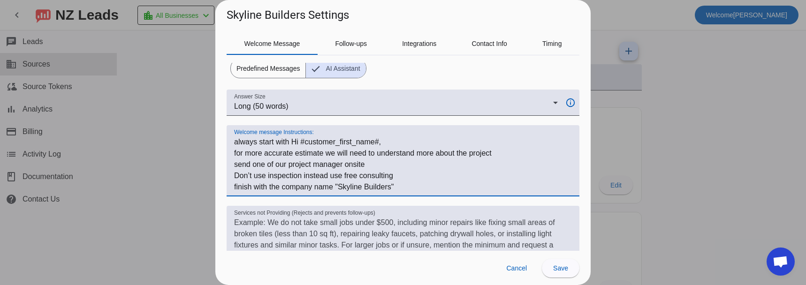
click at [497, 152] on textarea "Welcome message Instructions:" at bounding box center [403, 164] width 338 height 56
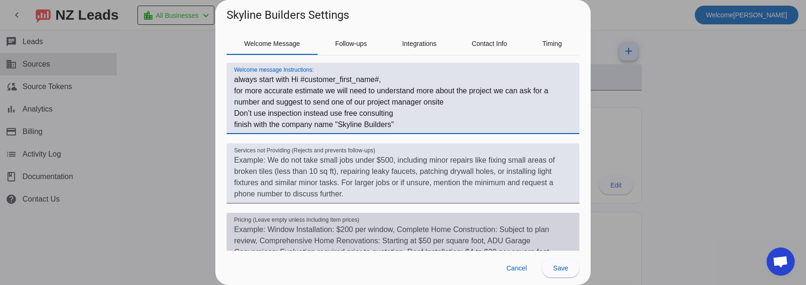
scroll to position [194, 0]
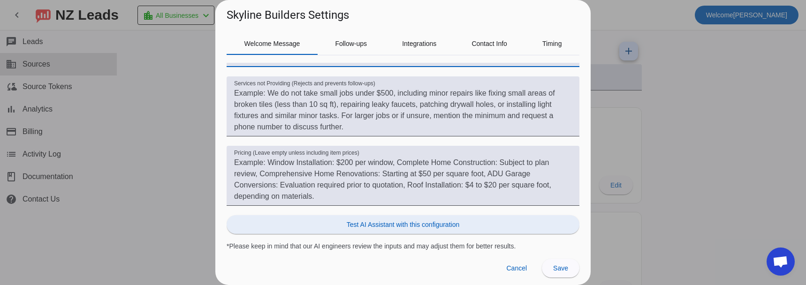
click at [395, 227] on span "Test AI Assistant with this configuration" at bounding box center [403, 224] width 113 height 9
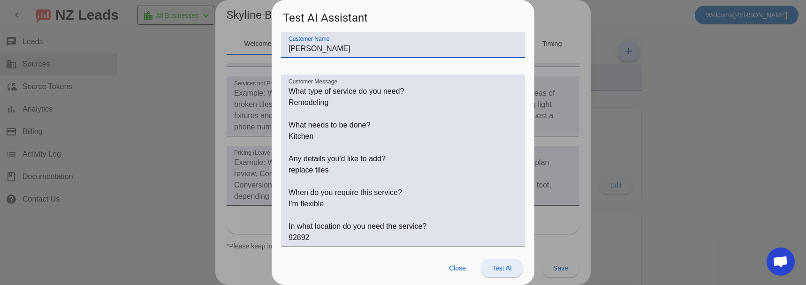
click at [496, 273] on span at bounding box center [502, 268] width 42 height 23
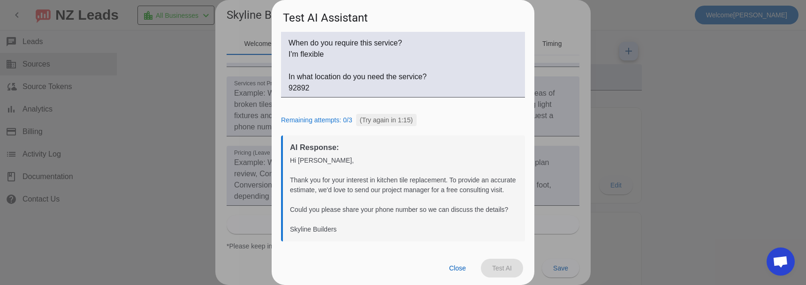
scroll to position [159, 0]
click at [454, 263] on span at bounding box center [457, 268] width 32 height 19
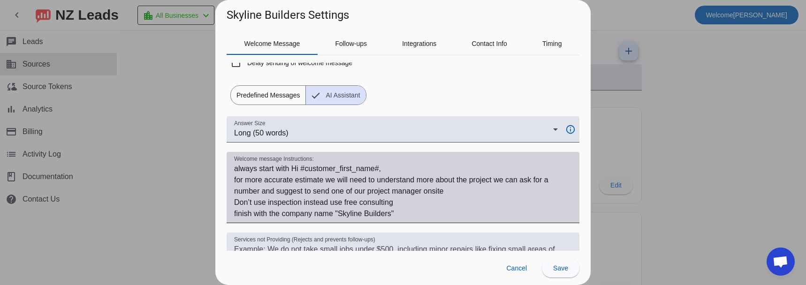
scroll to position [53, 0]
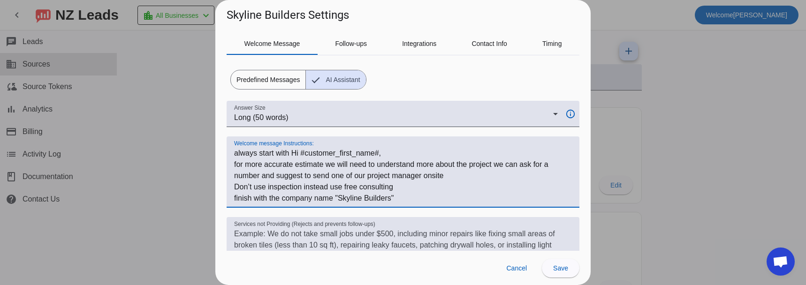
click at [250, 153] on textarea "Welcome message Instructions:" at bounding box center [403, 176] width 338 height 56
drag, startPoint x: 250, startPoint y: 153, endPoint x: 329, endPoint y: 194, distance: 89.6
click at [329, 194] on textarea "Welcome message Instructions:" at bounding box center [403, 176] width 338 height 56
paste textarea "Always start with: "Hi #customer_first_name#," Keep it short (40–60 words) and …"
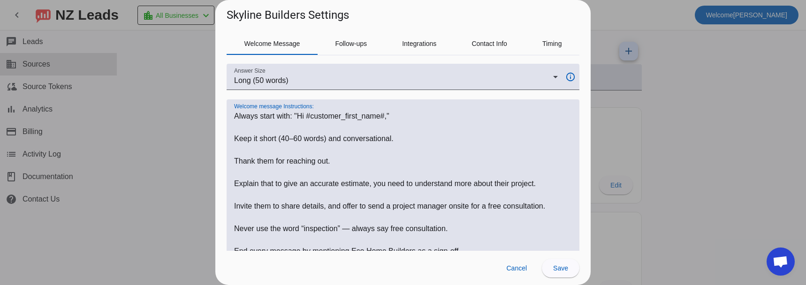
scroll to position [94, 0]
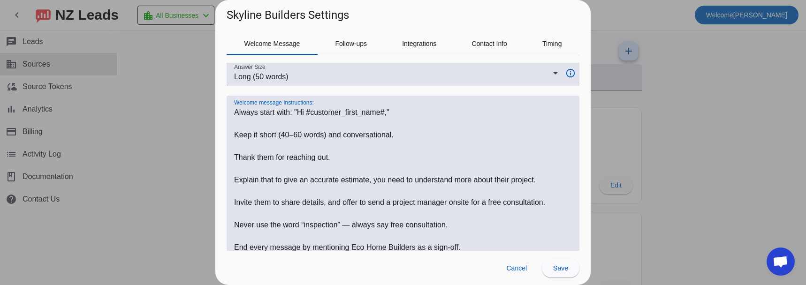
click at [286, 135] on textarea "Welcome message Instructions:" at bounding box center [403, 191] width 338 height 169
drag, startPoint x: 286, startPoint y: 135, endPoint x: 294, endPoint y: 134, distance: 8.5
click at [294, 134] on textarea "Welcome message Instructions:" at bounding box center [403, 191] width 338 height 169
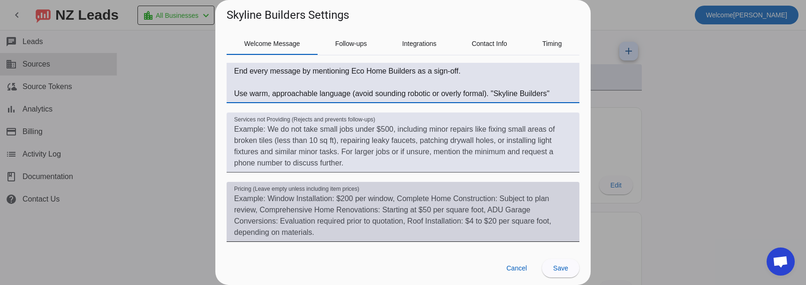
scroll to position [306, 0]
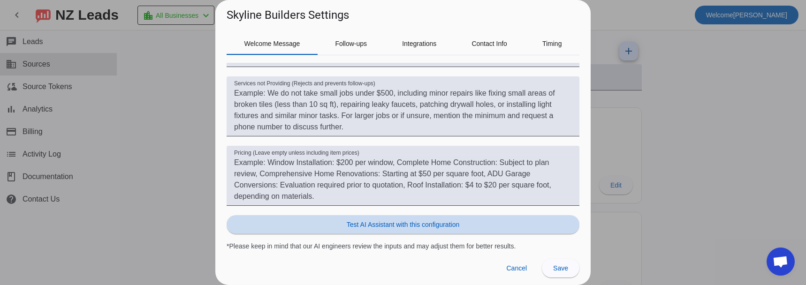
click at [434, 220] on span "Test AI Assistant with this configuration" at bounding box center [403, 224] width 113 height 9
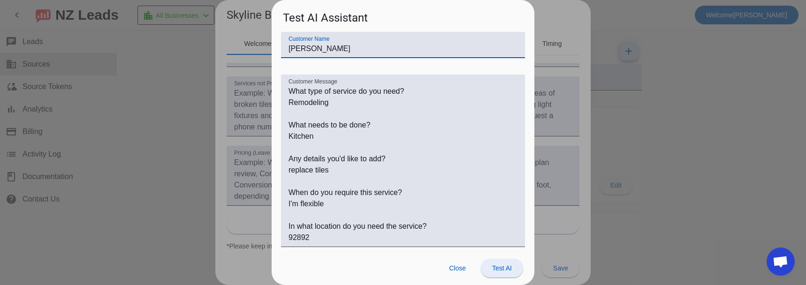
click at [497, 267] on span "Test AI" at bounding box center [502, 269] width 20 height 8
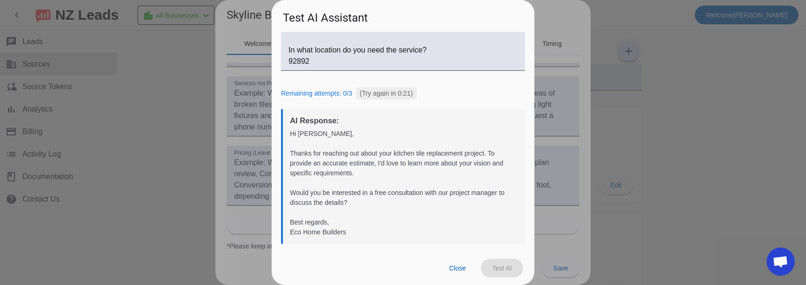
scroll to position [179, 0]
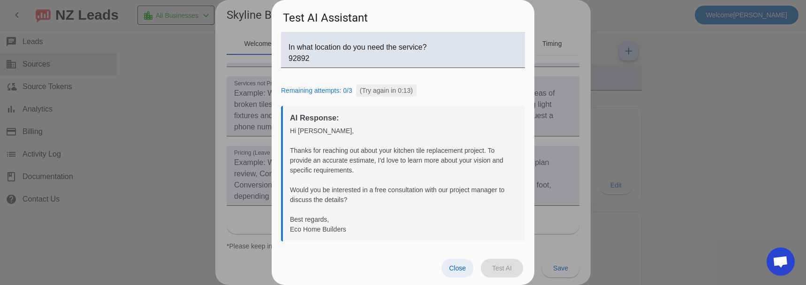
click at [454, 269] on span "Close" at bounding box center [457, 269] width 17 height 8
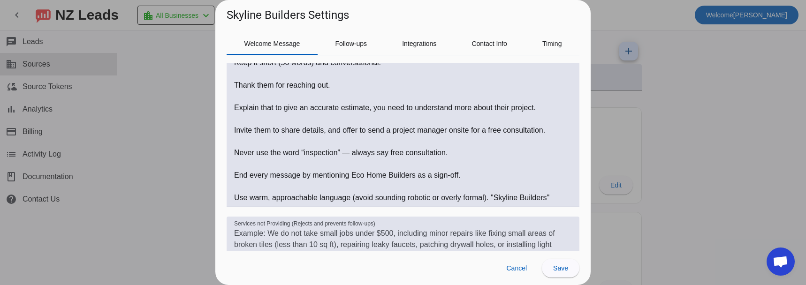
scroll to position [166, 0]
click at [246, 14] on h1 "Skyline Builders Settings" at bounding box center [288, 15] width 122 height 15
drag, startPoint x: 246, startPoint y: 14, endPoint x: 278, endPoint y: 17, distance: 32.5
click at [278, 17] on h1 "Skyline Builders Settings" at bounding box center [288, 15] width 122 height 15
copy h1 "Skyline Builders"
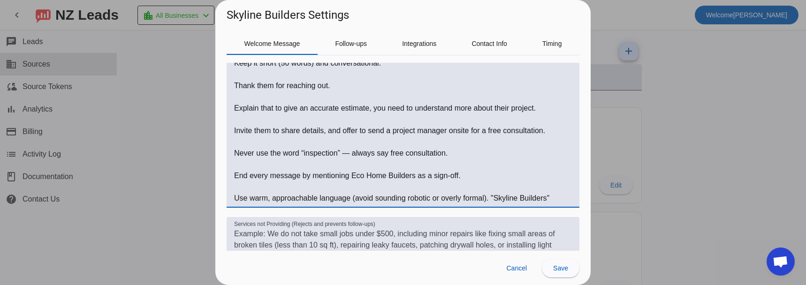
click at [358, 173] on textarea "Welcome message Instructions:" at bounding box center [403, 119] width 338 height 169
drag, startPoint x: 358, startPoint y: 173, endPoint x: 390, endPoint y: 174, distance: 31.5
click at [390, 174] on textarea "Welcome message Instructions:" at bounding box center [403, 119] width 338 height 169
paste textarea "Skylin"
drag, startPoint x: 490, startPoint y: 199, endPoint x: 549, endPoint y: 196, distance: 59.2
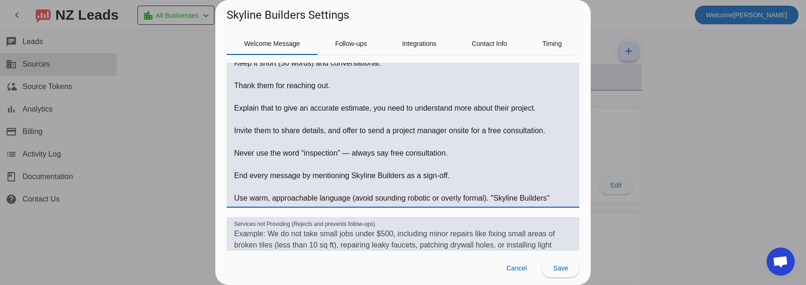
click at [549, 196] on textarea "Welcome message Instructions:" at bounding box center [403, 119] width 338 height 169
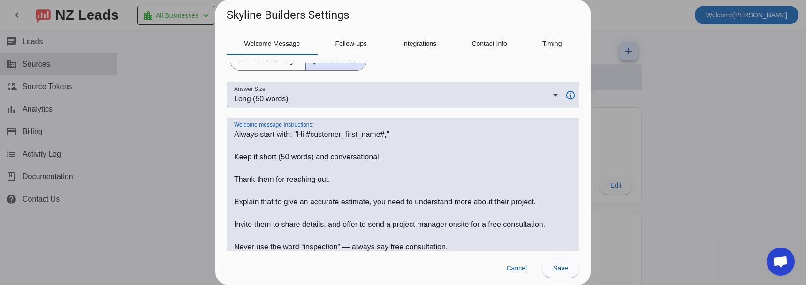
scroll to position [306, 0]
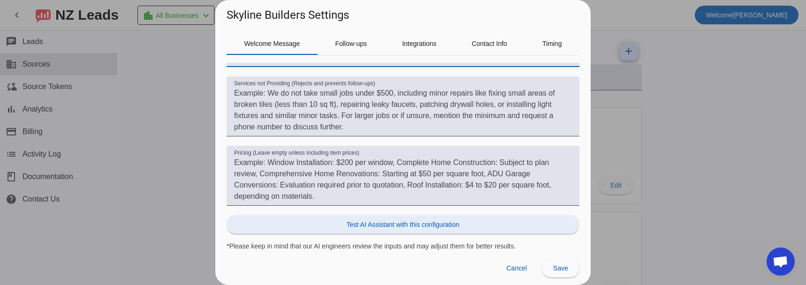
click at [394, 225] on span "Test AI Assistant with this configuration" at bounding box center [403, 224] width 113 height 9
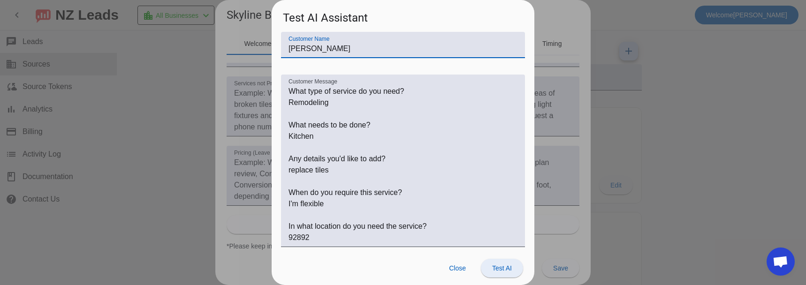
click at [497, 269] on span "Test AI" at bounding box center [502, 269] width 20 height 8
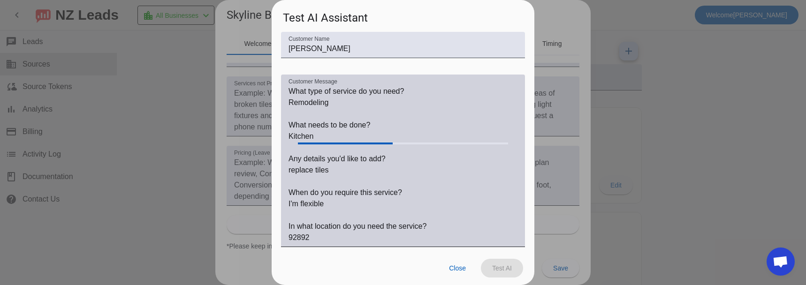
scroll to position [176, 0]
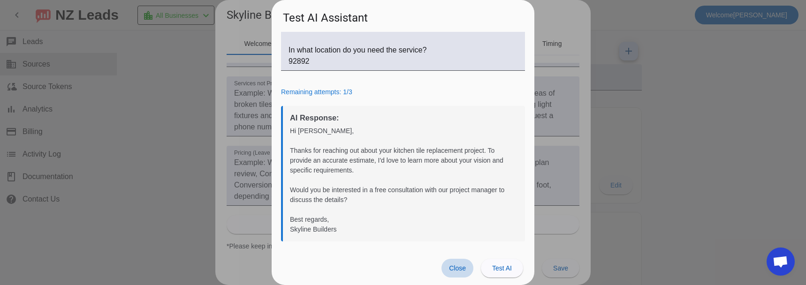
click at [452, 269] on span "Close" at bounding box center [457, 269] width 17 height 8
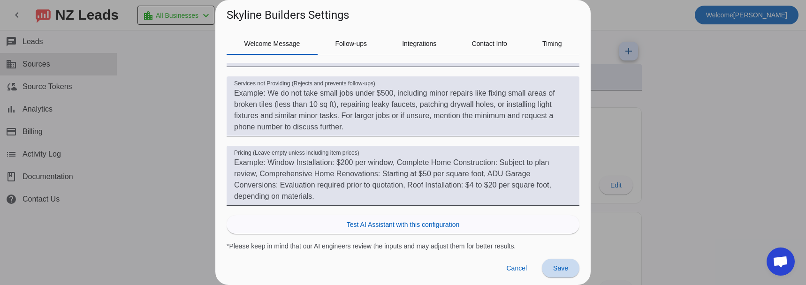
click at [546, 267] on span at bounding box center [561, 268] width 38 height 23
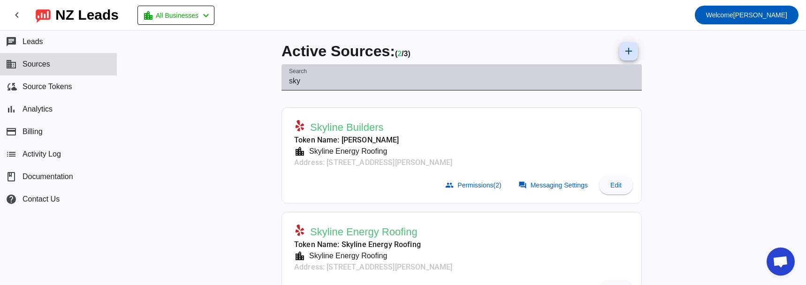
click at [307, 87] on div "Search sky" at bounding box center [461, 77] width 345 height 26
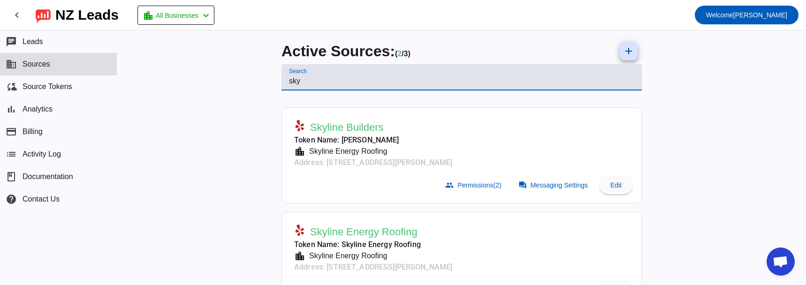
click at [306, 81] on input "sky" at bounding box center [461, 81] width 345 height 11
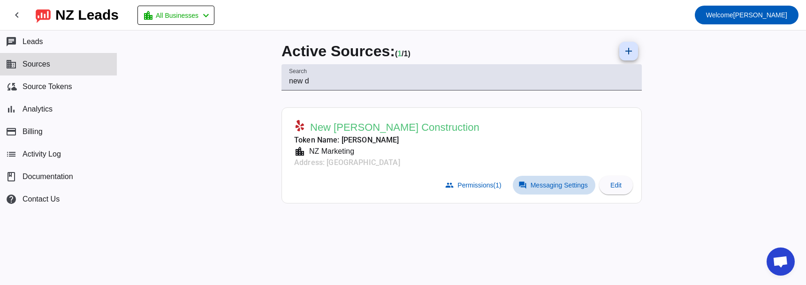
click at [535, 186] on span "Messaging Settings" at bounding box center [558, 186] width 57 height 8
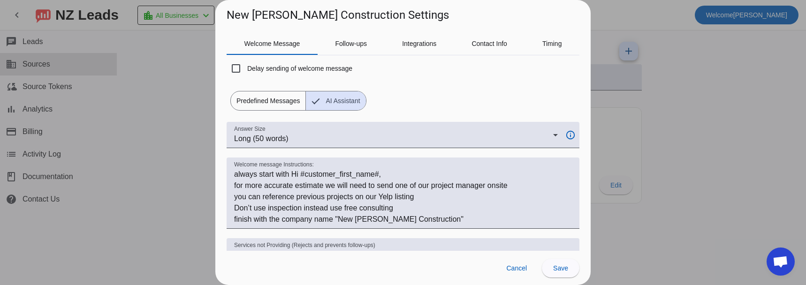
scroll to position [47, 0]
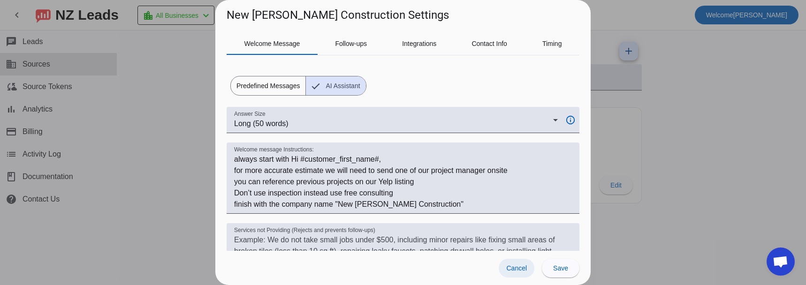
click at [517, 272] on button "Cancel" at bounding box center [517, 268] width 36 height 19
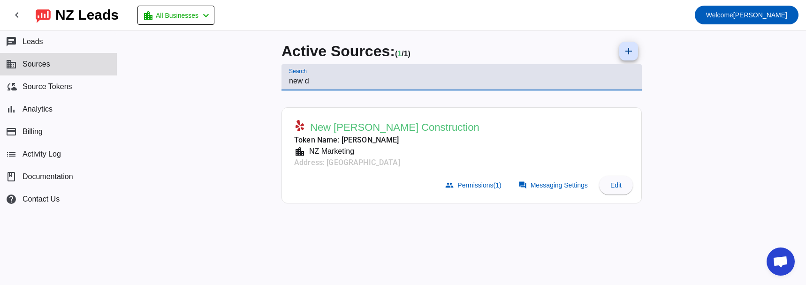
click at [297, 79] on input "new d" at bounding box center [461, 81] width 345 height 11
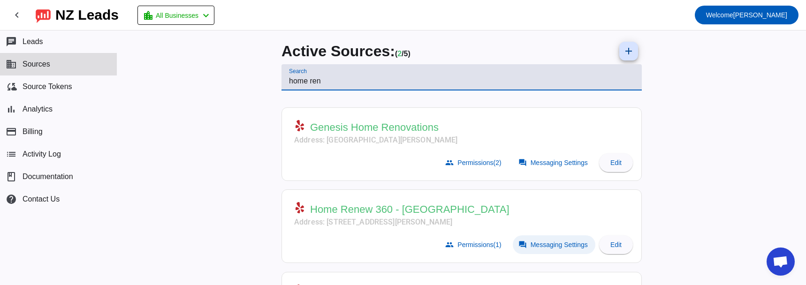
click at [534, 248] on span "Messaging Settings" at bounding box center [558, 245] width 57 height 8
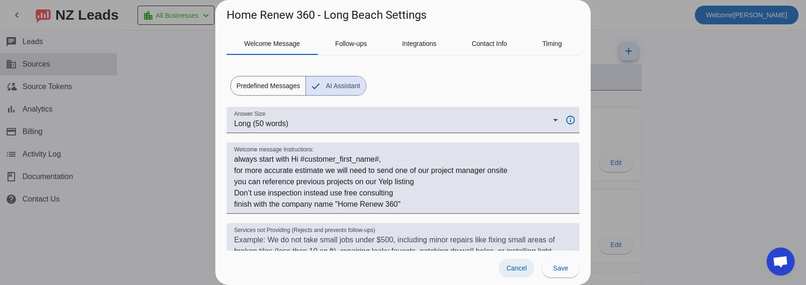
click at [517, 270] on span "Cancel" at bounding box center [516, 269] width 21 height 8
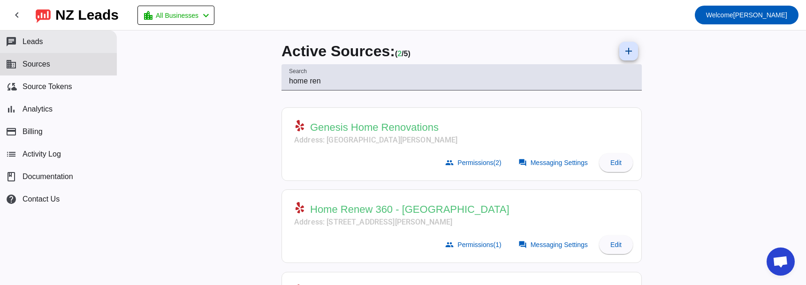
click at [40, 43] on span "Leads" at bounding box center [33, 42] width 21 height 8
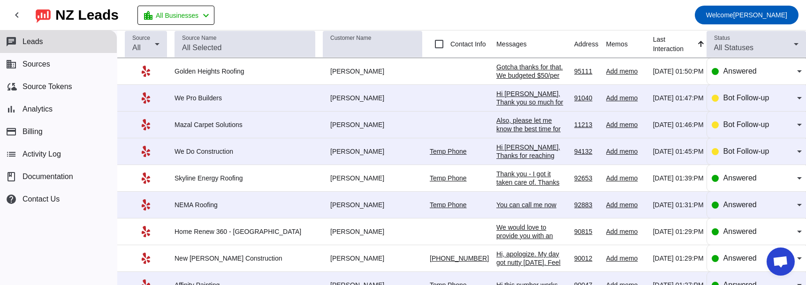
click at [509, 68] on div "Gotcha thanks for that. We budgeted $50/per hour for a minimum of 4 hours. We'r…" at bounding box center [531, 101] width 70 height 76
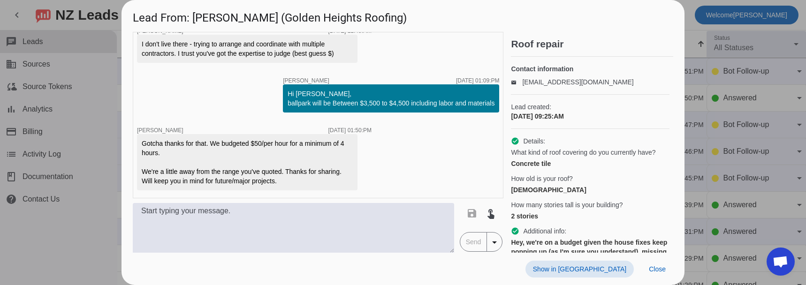
scroll to position [1077, 0]
click at [659, 269] on span "Close" at bounding box center [657, 269] width 17 height 8
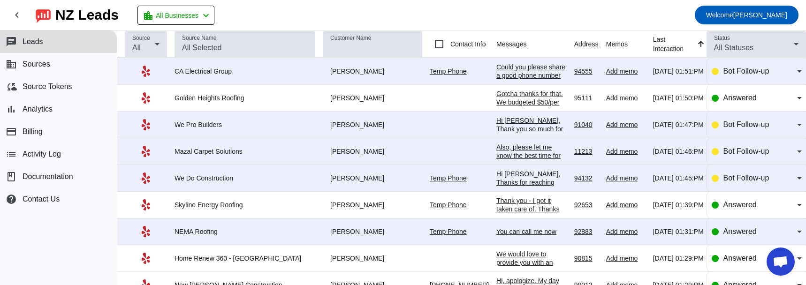
click at [508, 77] on div "Could you please share a good phone number to discuss your request in more deta…" at bounding box center [531, 80] width 70 height 34
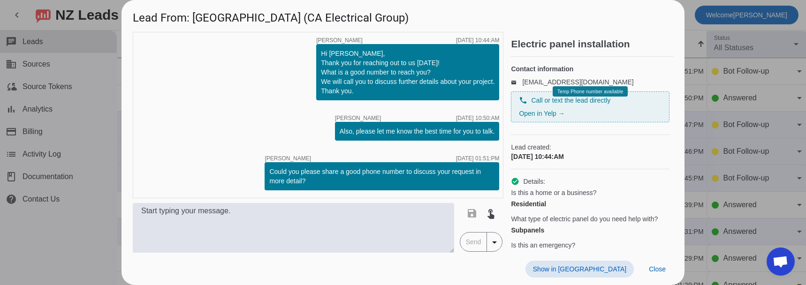
scroll to position [183, 0]
click at [661, 271] on span "Close" at bounding box center [657, 269] width 17 height 8
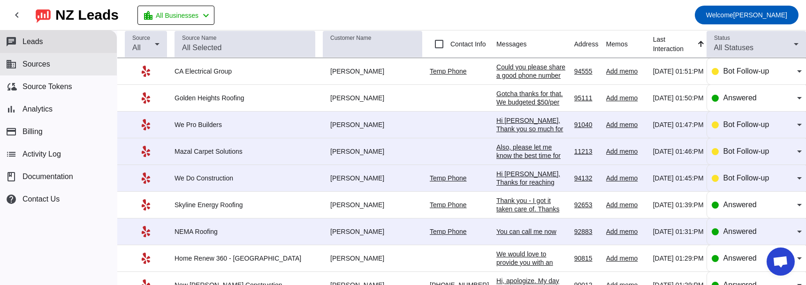
click at [41, 66] on span "Sources" at bounding box center [37, 64] width 28 height 8
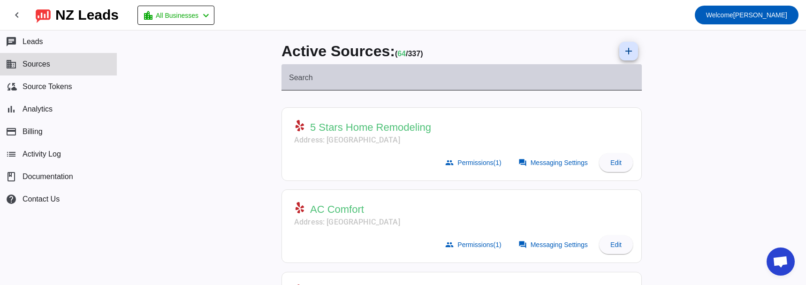
click at [324, 73] on div "Search" at bounding box center [461, 77] width 345 height 26
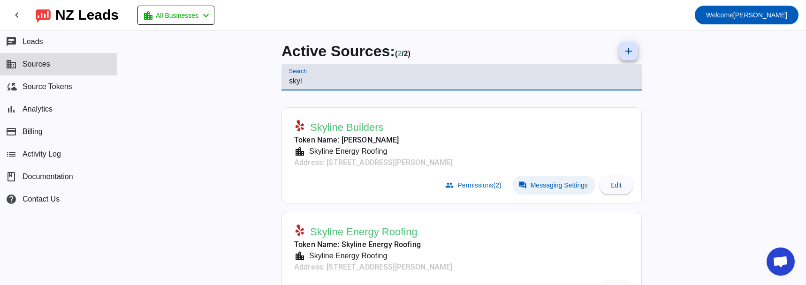
click at [580, 189] on button "forum Messaging Settings" at bounding box center [554, 185] width 83 height 19
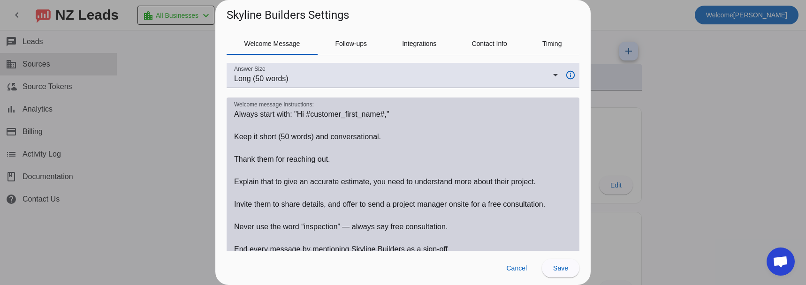
scroll to position [94, 0]
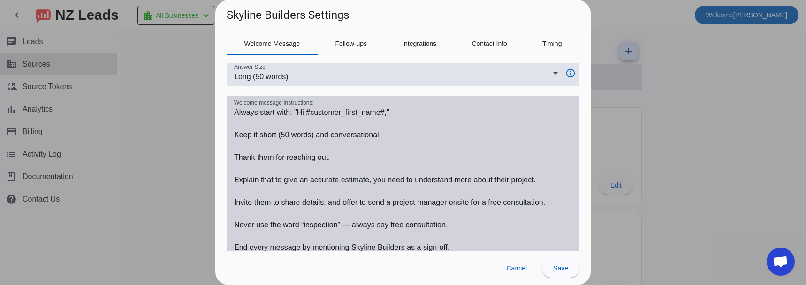
click at [242, 111] on textarea "Welcome message Instructions:" at bounding box center [403, 191] width 338 height 169
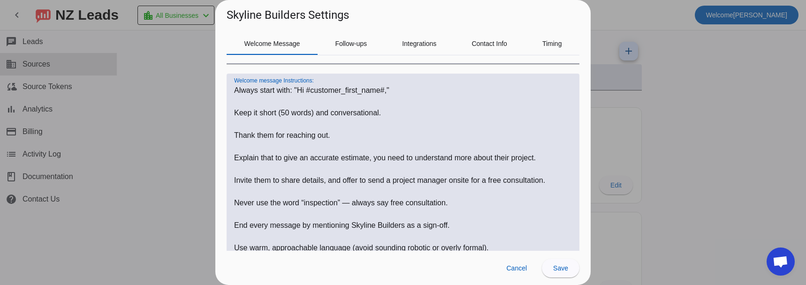
scroll to position [143, 0]
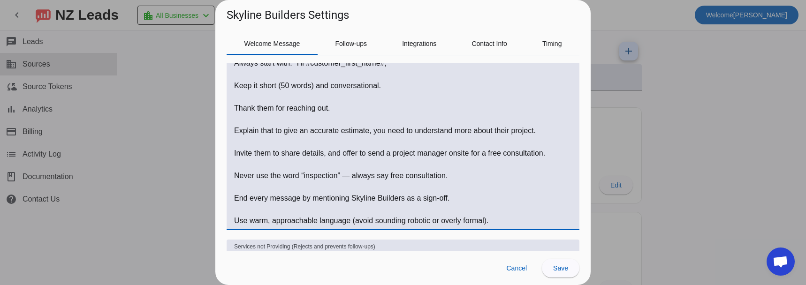
drag, startPoint x: 242, startPoint y: 111, endPoint x: 493, endPoint y: 218, distance: 273.2
click at [493, 218] on textarea "Welcome message Instructions:" at bounding box center [403, 142] width 338 height 169
click at [194, 124] on div at bounding box center [403, 142] width 806 height 285
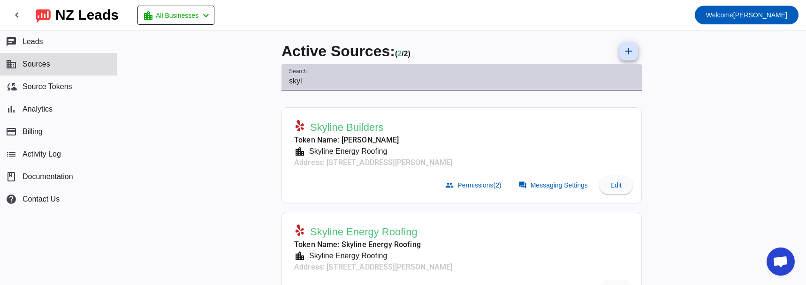
click at [294, 83] on input "skyl" at bounding box center [461, 81] width 345 height 11
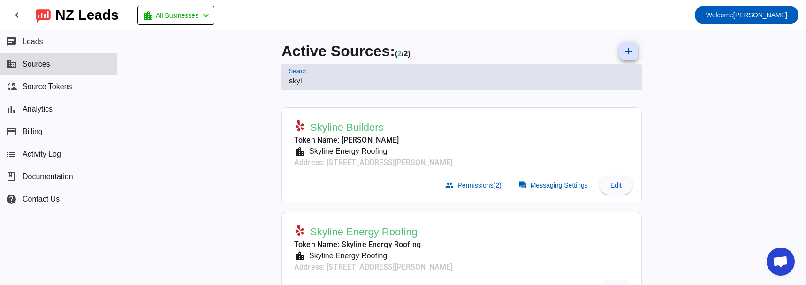
click at [294, 83] on input "skyl" at bounding box center [461, 81] width 345 height 11
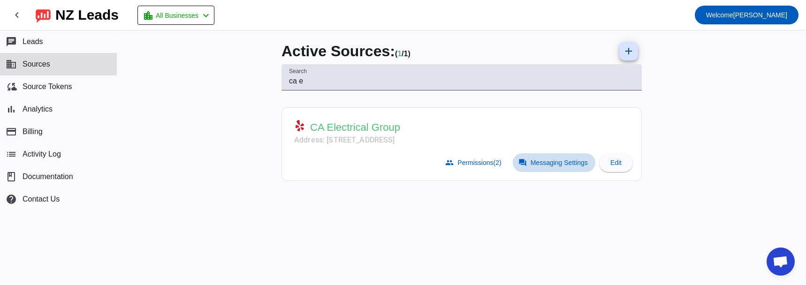
click at [549, 162] on span "Messaging Settings" at bounding box center [558, 163] width 57 height 8
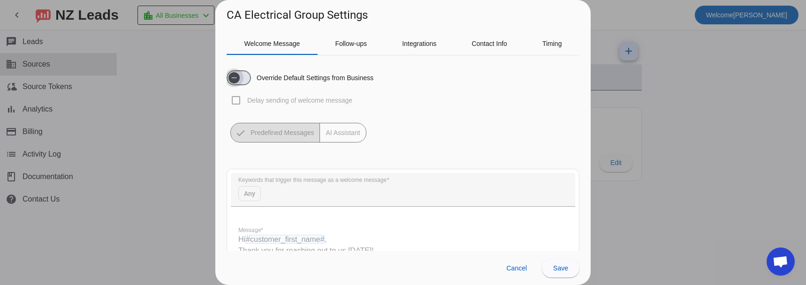
click at [239, 77] on span "button" at bounding box center [233, 77] width 11 height 11
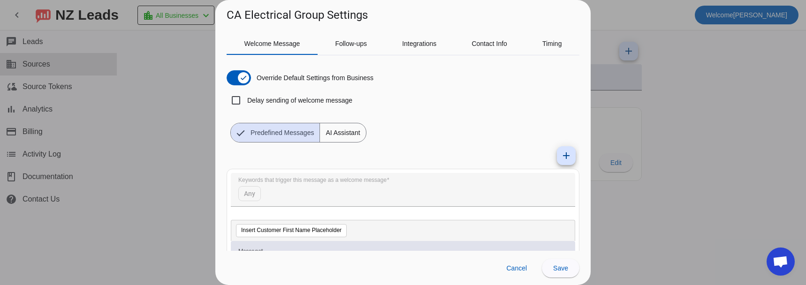
click at [341, 132] on span "AI Assistant" at bounding box center [342, 132] width 45 height 19
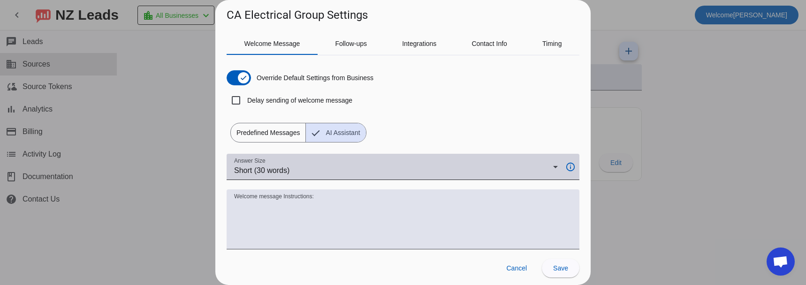
click at [305, 171] on div "Short (30 words)" at bounding box center [393, 170] width 319 height 11
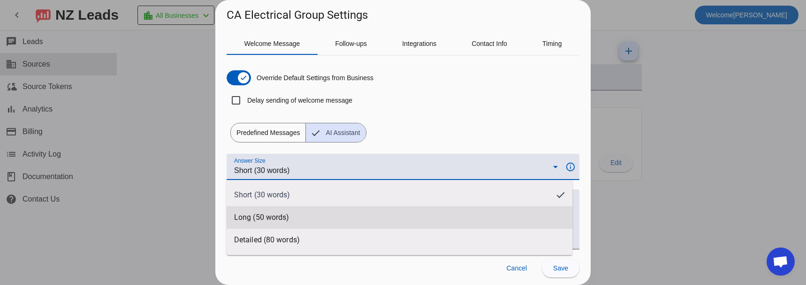
click at [300, 212] on mat-option "Long (50 words)" at bounding box center [400, 217] width 346 height 23
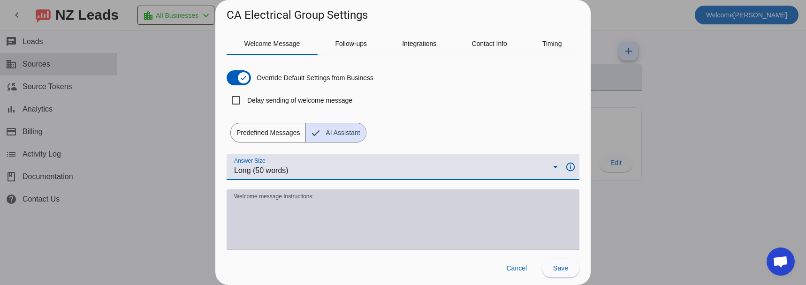
scroll to position [47, 0]
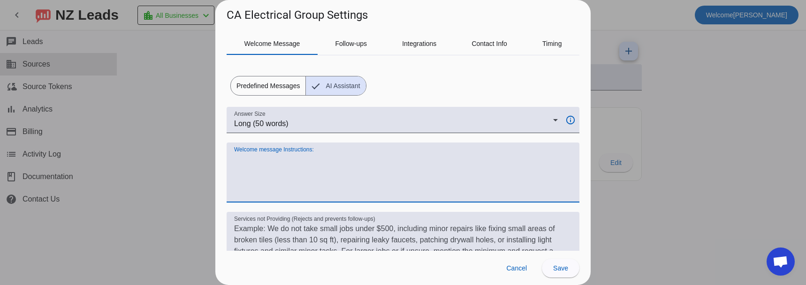
paste textarea "Always start with: "Hi #customer_first_name#," Keep it short (50 words) and con…"
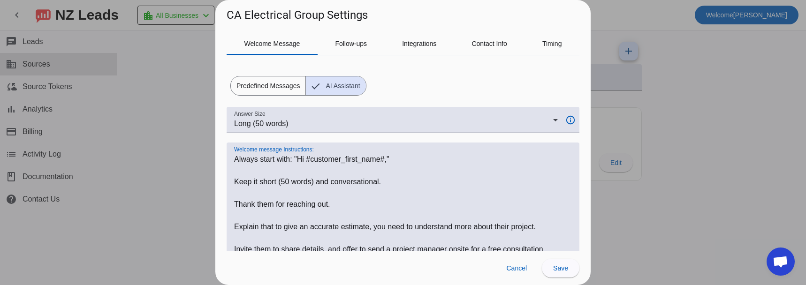
scroll to position [117, 0]
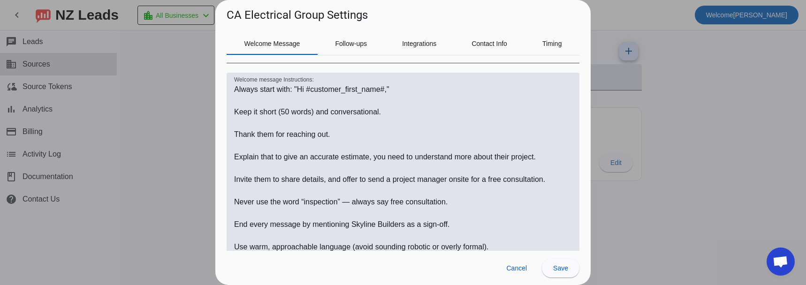
click at [235, 15] on h1 "CA Electrical Group Settings" at bounding box center [297, 15] width 141 height 15
drag, startPoint x: 235, startPoint y: 15, endPoint x: 303, endPoint y: 16, distance: 68.0
click at [303, 16] on h1 "CA Electrical Group Settings" at bounding box center [297, 15] width 141 height 15
copy h1 "CA Electrical Group"
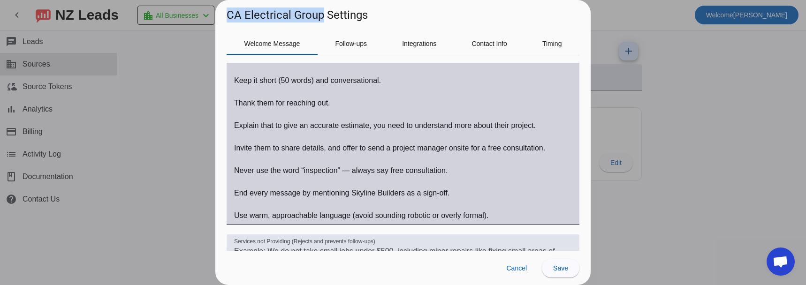
scroll to position [164, 0]
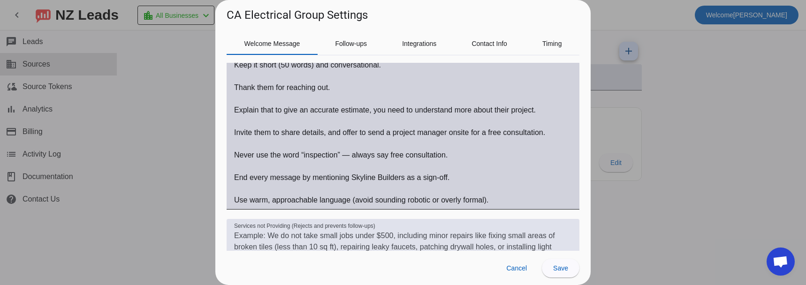
click at [364, 177] on textarea "Welcome message Instructions:" at bounding box center [403, 121] width 338 height 169
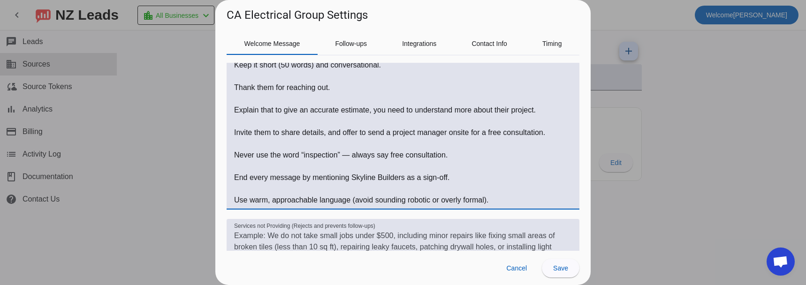
drag, startPoint x: 364, startPoint y: 177, endPoint x: 385, endPoint y: 176, distance: 20.7
click at [385, 176] on textarea "Welcome message Instructions:" at bounding box center [403, 121] width 338 height 169
paste textarea "CA Electrical Group"
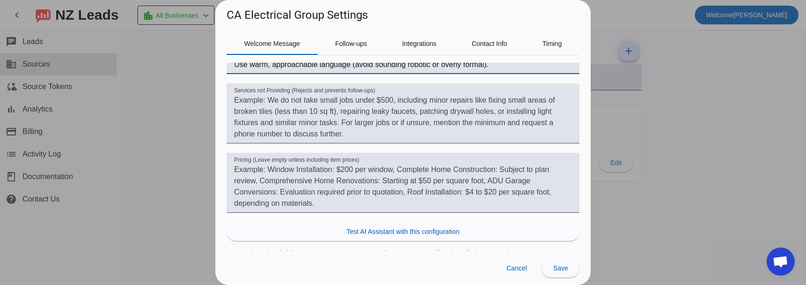
scroll to position [306, 0]
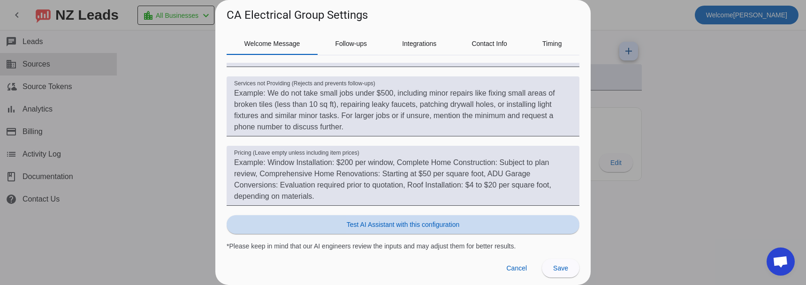
click at [413, 225] on span "Test AI Assistant with this configuration" at bounding box center [403, 224] width 113 height 9
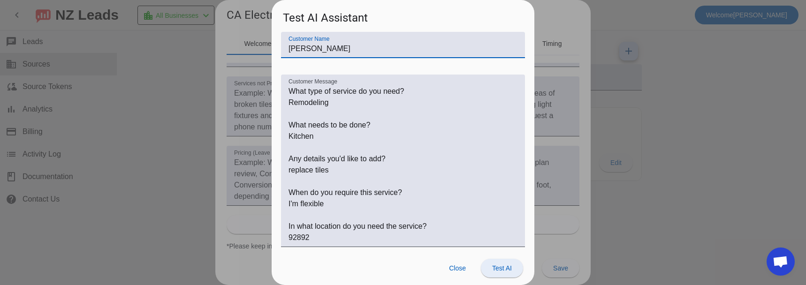
click at [498, 268] on span "Test AI" at bounding box center [502, 269] width 20 height 8
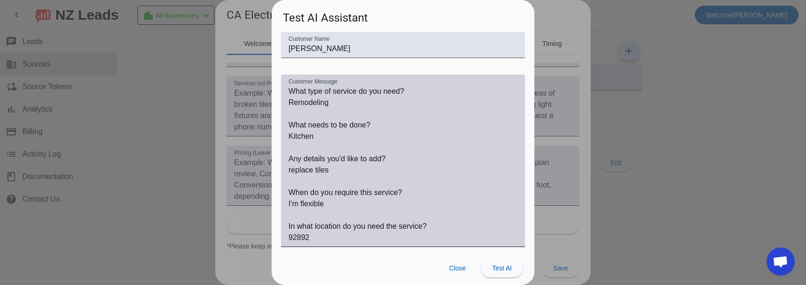
scroll to position [176, 0]
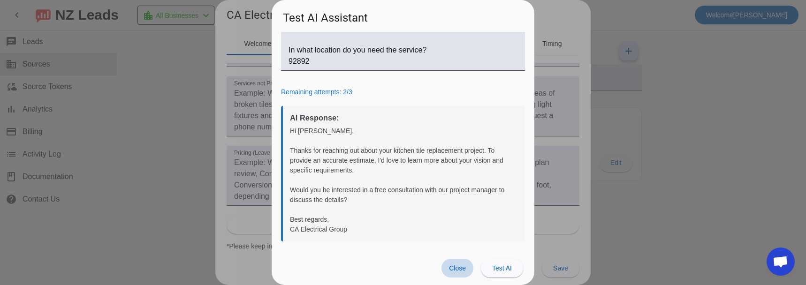
click at [458, 268] on span "Close" at bounding box center [457, 269] width 17 height 8
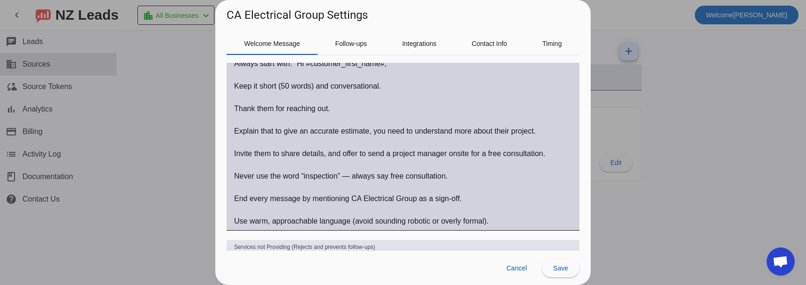
scroll to position [166, 0]
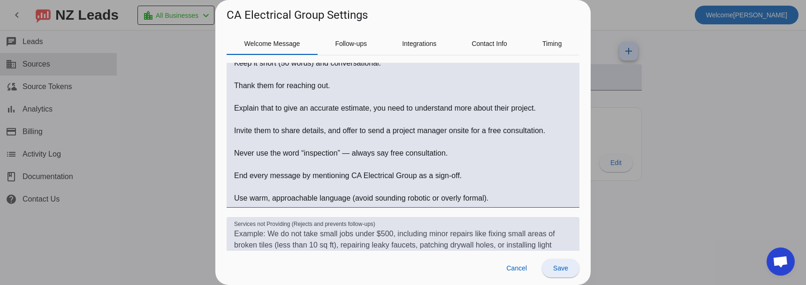
click at [568, 273] on span at bounding box center [561, 268] width 38 height 23
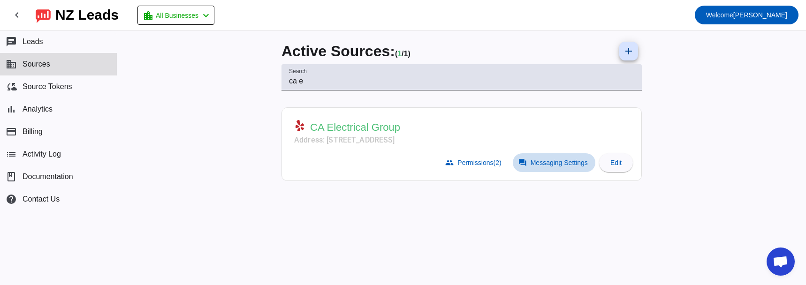
click at [538, 164] on span "Messaging Settings" at bounding box center [558, 163] width 57 height 8
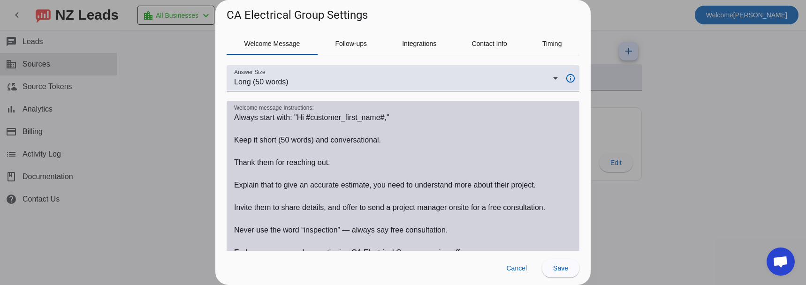
scroll to position [94, 0]
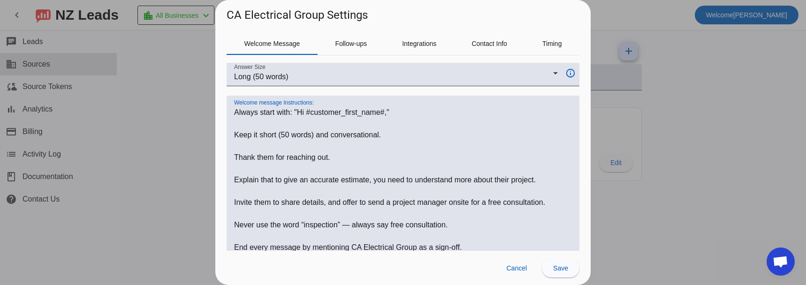
click at [243, 113] on textarea "Welcome message Instructions:" at bounding box center [403, 191] width 338 height 169
click at [248, 112] on textarea "Welcome message Instructions:" at bounding box center [403, 191] width 338 height 169
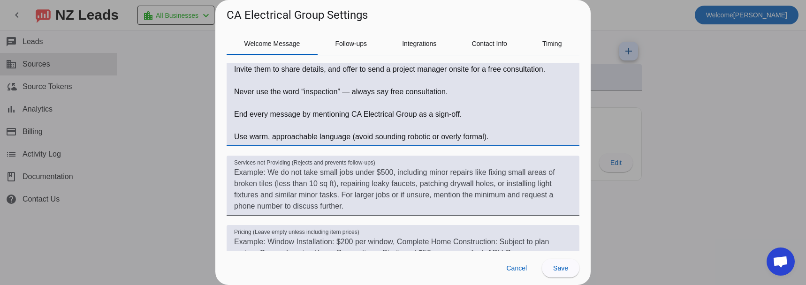
scroll to position [206, 0]
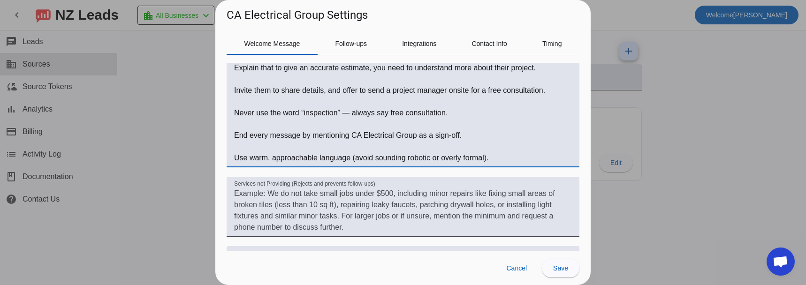
drag, startPoint x: 248, startPoint y: 112, endPoint x: 523, endPoint y: 157, distance: 279.0
click at [523, 157] on textarea "Welcome message Instructions:" at bounding box center [403, 79] width 338 height 169
paste textarea ""Hi #customer_first_name#," Use a friendly, human tone (not corporate, not robo…"
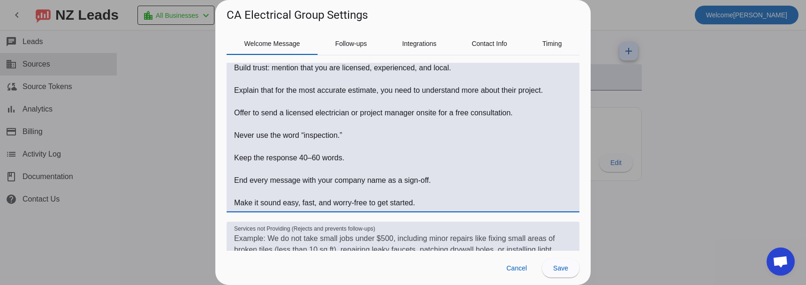
click at [229, 15] on h1 "CA Electrical Group Settings" at bounding box center [297, 15] width 141 height 15
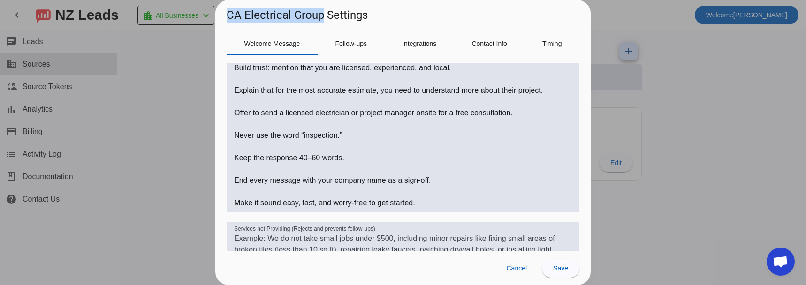
drag, startPoint x: 229, startPoint y: 15, endPoint x: 296, endPoint y: 15, distance: 67.1
click at [296, 15] on h1 "CA Electrical Group Settings" at bounding box center [297, 15] width 141 height 15
copy h1 "CA Electrical Group"
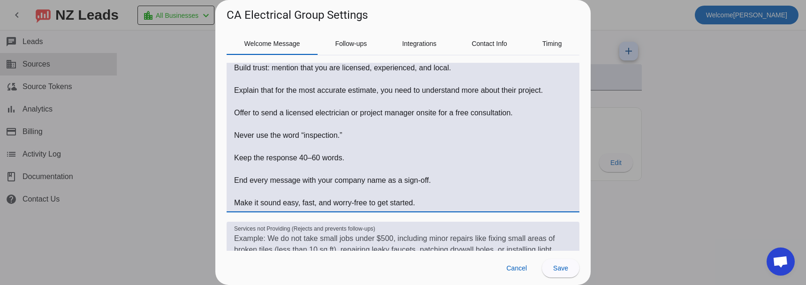
click at [386, 181] on textarea "Welcome message Instructions:" at bounding box center [403, 102] width 338 height 214
paste textarea "CA Electrical Group"
click at [302, 157] on textarea "Welcome message Instructions:" at bounding box center [403, 102] width 338 height 214
drag, startPoint x: 302, startPoint y: 157, endPoint x: 315, endPoint y: 158, distance: 13.6
click at [315, 158] on textarea "Welcome message Instructions:" at bounding box center [403, 102] width 338 height 214
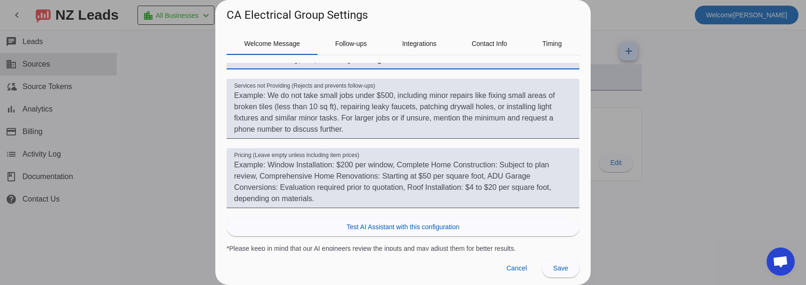
scroll to position [351, 0]
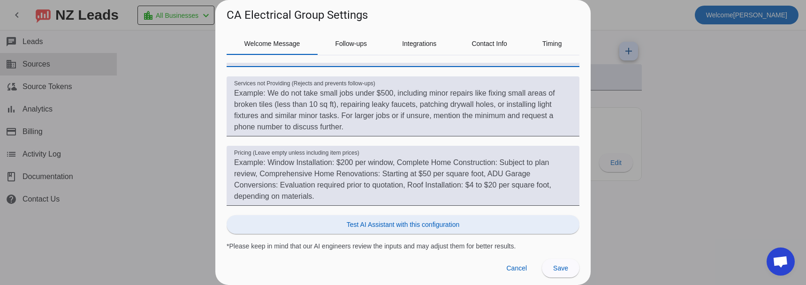
click at [409, 220] on span "Test AI Assistant with this configuration" at bounding box center [403, 224] width 113 height 9
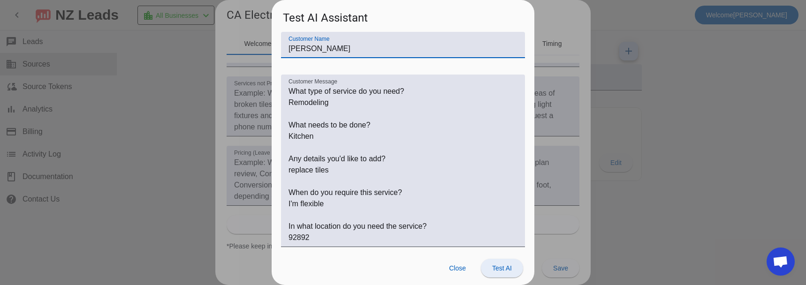
click at [498, 268] on span "Test AI" at bounding box center [502, 269] width 20 height 8
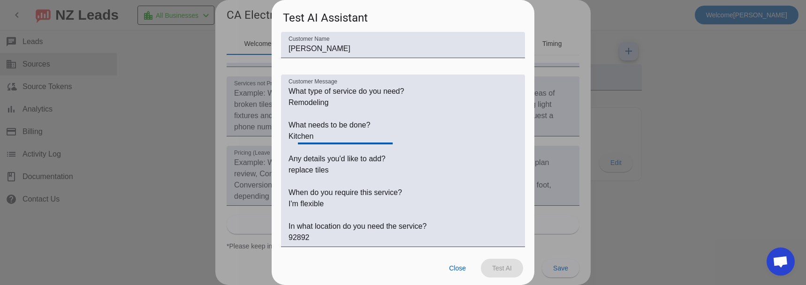
scroll to position [167, 0]
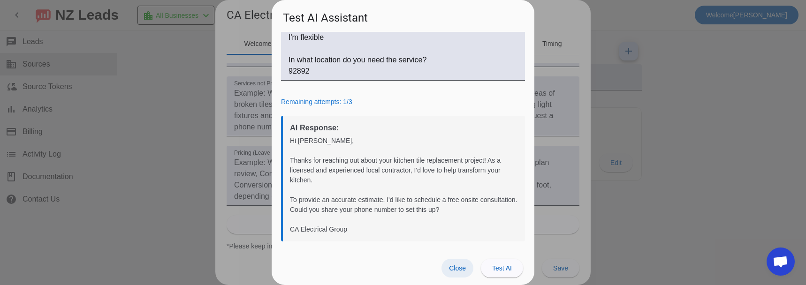
click at [462, 263] on span at bounding box center [457, 268] width 32 height 19
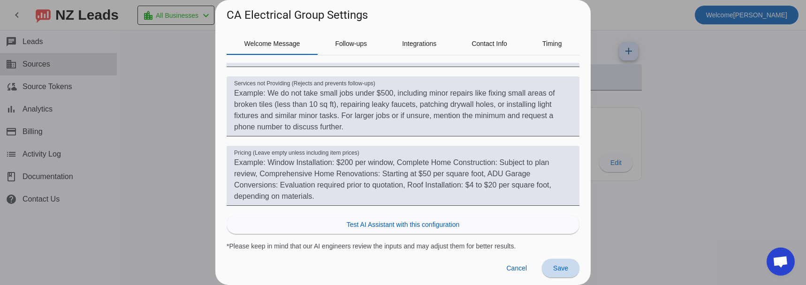
click at [555, 266] on span "Save" at bounding box center [560, 269] width 15 height 8
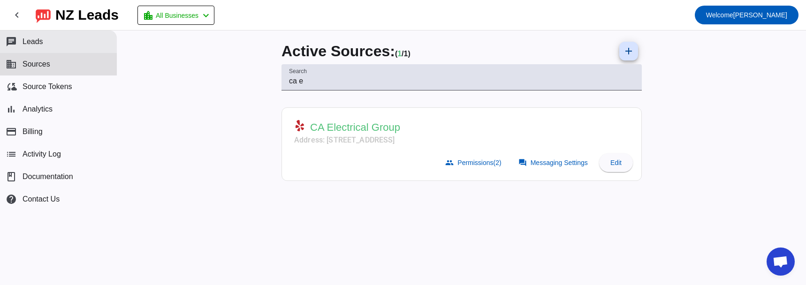
click at [37, 40] on span "Leads" at bounding box center [33, 42] width 21 height 8
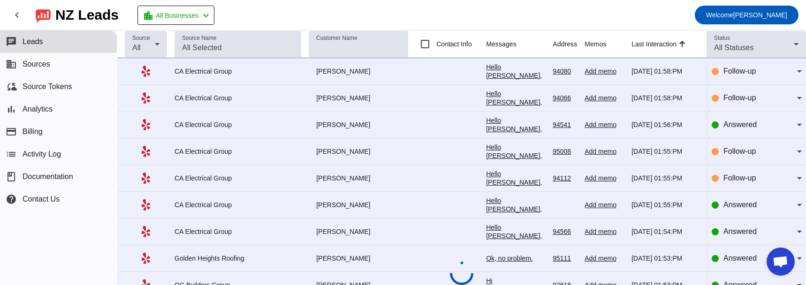
click at [486, 260] on div "Ok, no problem." at bounding box center [515, 258] width 59 height 8
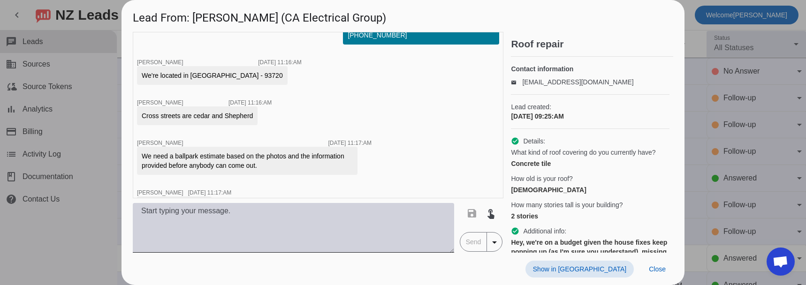
scroll to position [461, 0]
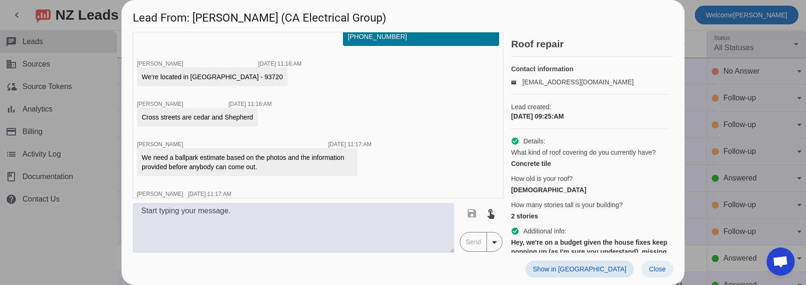
click at [658, 271] on span "Close" at bounding box center [657, 269] width 17 height 8
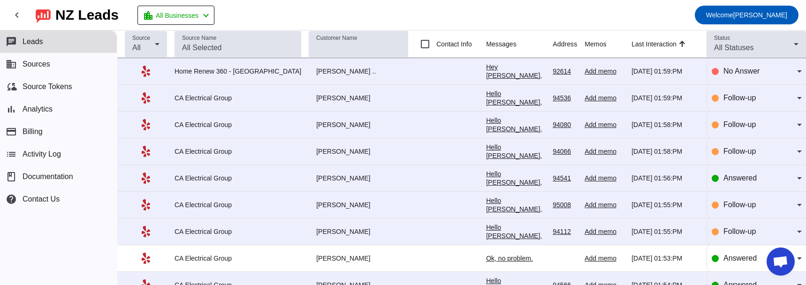
click at [486, 70] on div "Hey [PERSON_NAME], just checking in to see if you still need help with your pro…" at bounding box center [515, 109] width 59 height 93
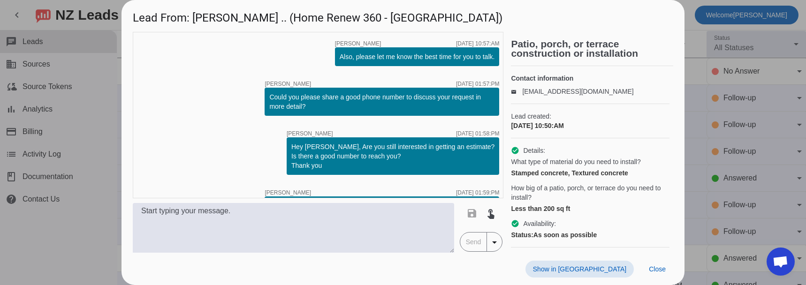
scroll to position [121, 0]
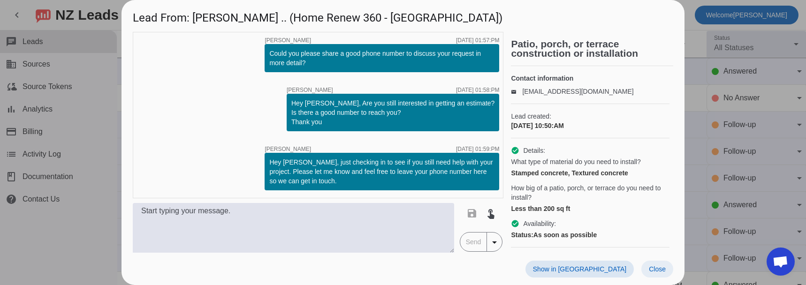
click at [661, 267] on span "Close" at bounding box center [657, 269] width 17 height 8
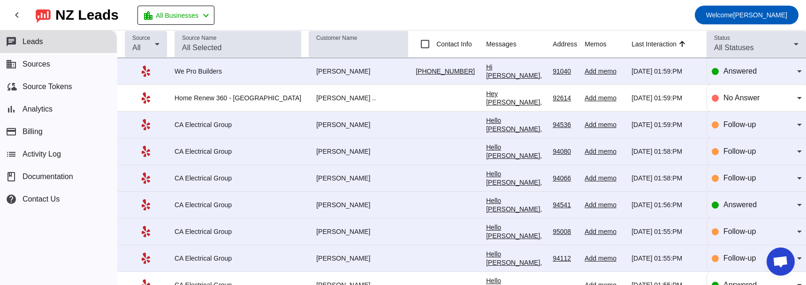
click at [486, 64] on div "Hi [PERSON_NAME], Thank you for providing your information! We'll get back to y…" at bounding box center [515, 97] width 59 height 68
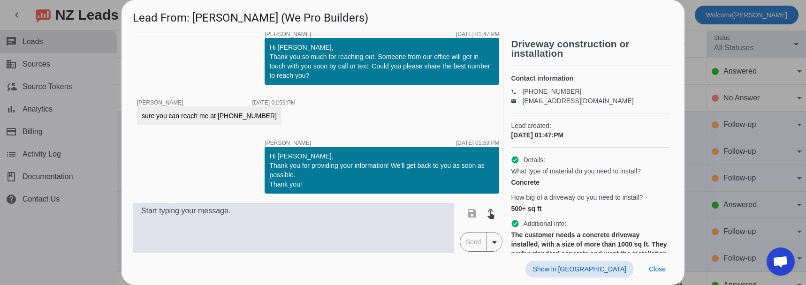
scroll to position [12, 0]
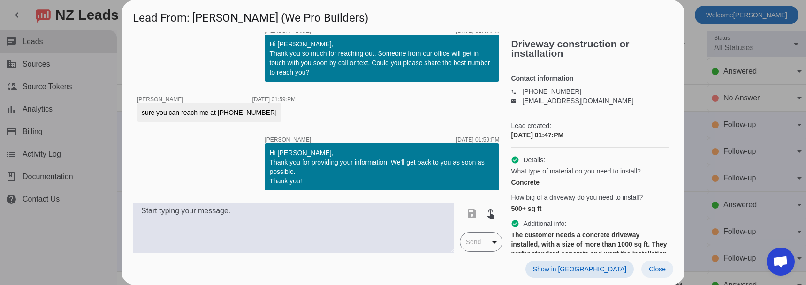
click at [658, 276] on span at bounding box center [657, 269] width 32 height 17
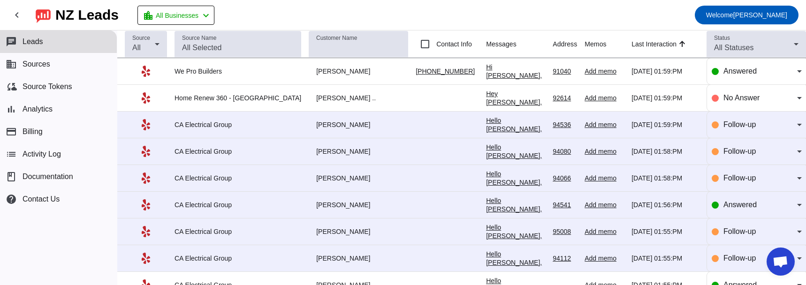
click at [486, 204] on div "Hello [PERSON_NAME], just following up on our earlier message. We'd still love …" at bounding box center [515, 260] width 59 height 127
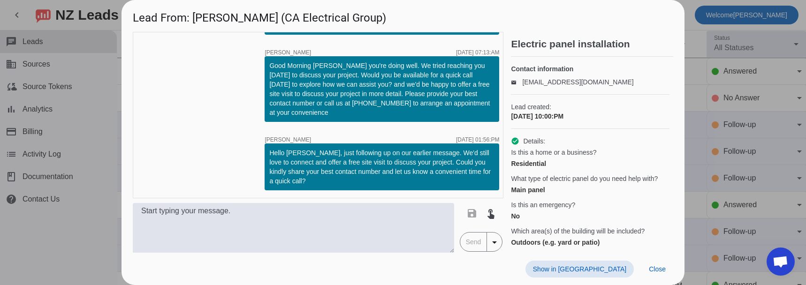
scroll to position [367, 0]
click at [660, 266] on span "Close" at bounding box center [657, 269] width 17 height 8
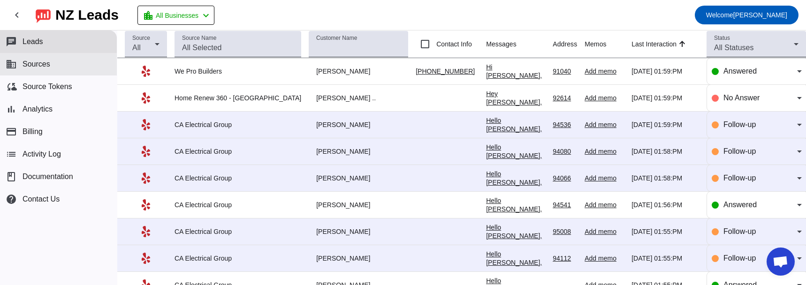
click at [42, 63] on span "Sources" at bounding box center [37, 64] width 28 height 8
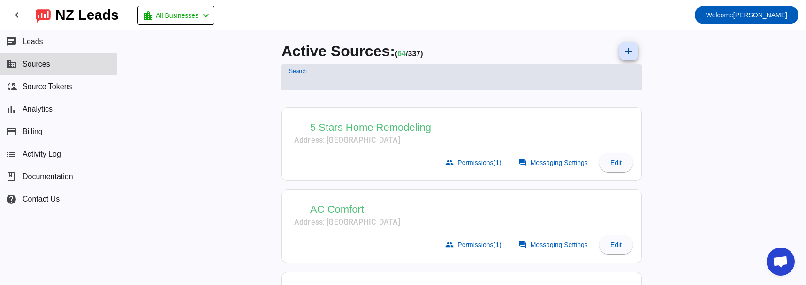
click at [321, 80] on input "Search" at bounding box center [461, 81] width 345 height 11
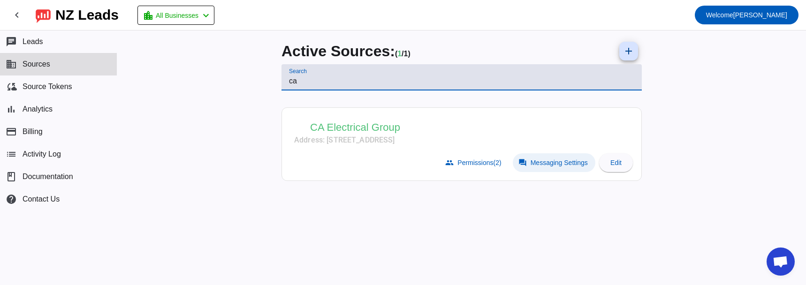
type input "ca"
click at [550, 170] on span at bounding box center [554, 162] width 83 height 19
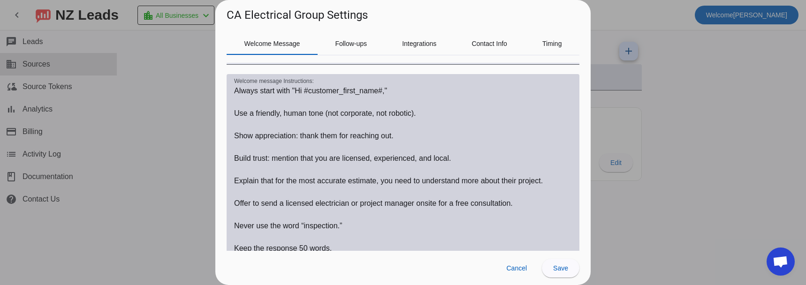
scroll to position [141, 0]
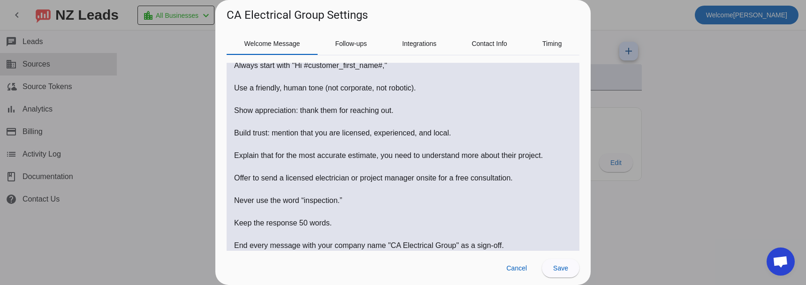
click at [247, 67] on textarea "Welcome message Instructions:" at bounding box center [403, 167] width 338 height 214
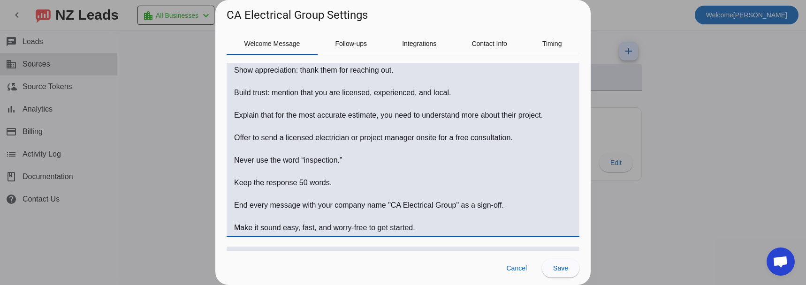
scroll to position [184, 0]
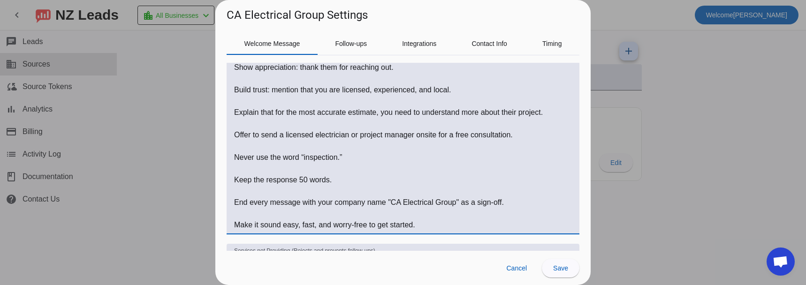
drag, startPoint x: 247, startPoint y: 67, endPoint x: 544, endPoint y: 228, distance: 337.9
click at [544, 228] on textarea "Welcome message Instructions:" at bounding box center [403, 124] width 338 height 214
click at [164, 111] on div at bounding box center [403, 142] width 806 height 285
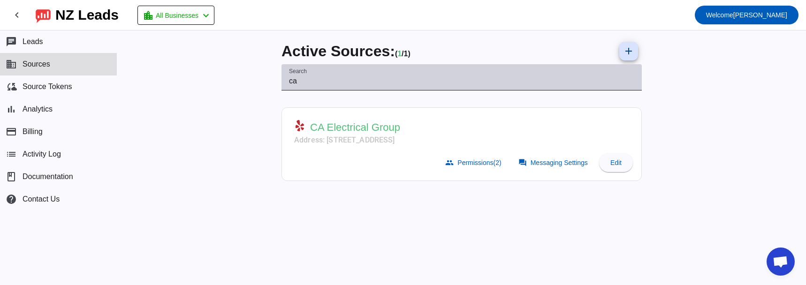
click at [292, 82] on input "ca" at bounding box center [461, 81] width 345 height 11
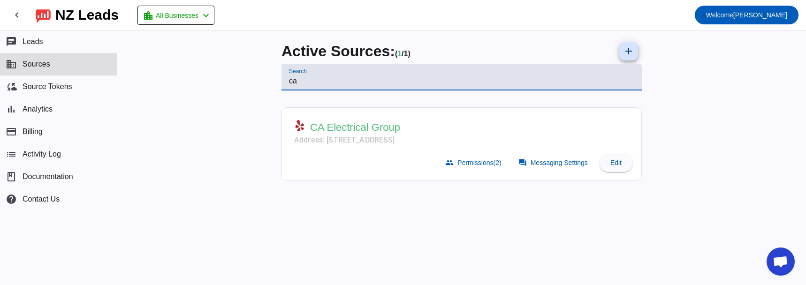
click at [292, 82] on input "ca" at bounding box center [461, 81] width 345 height 11
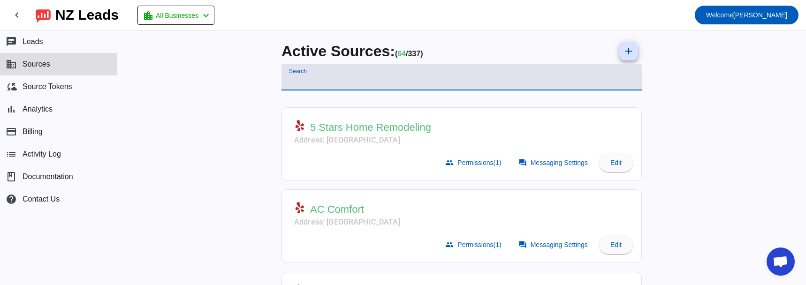
scroll to position [47, 0]
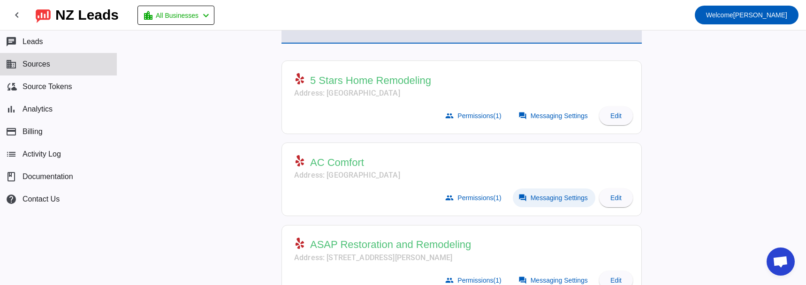
click at [523, 198] on span at bounding box center [554, 198] width 83 height 19
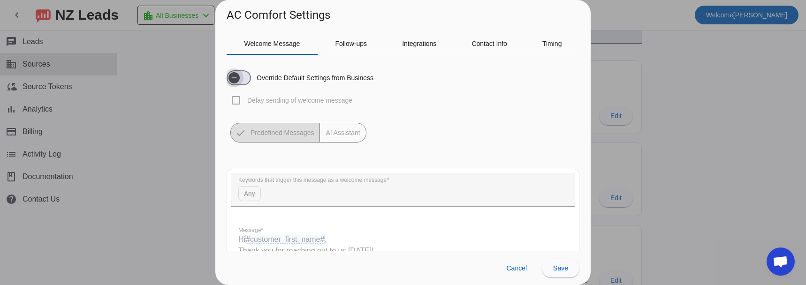
click at [245, 76] on span "button" at bounding box center [239, 77] width 24 height 15
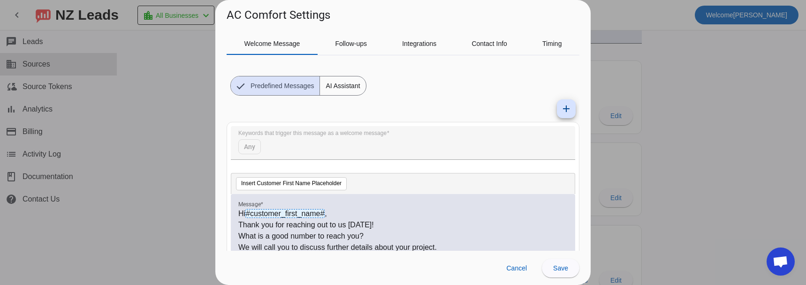
scroll to position [0, 0]
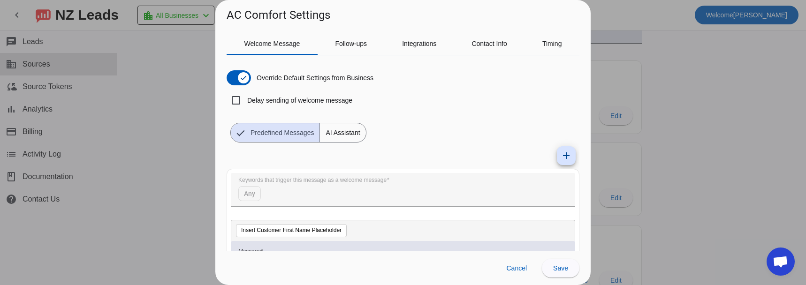
click at [333, 135] on span "AI Assistant" at bounding box center [342, 132] width 45 height 19
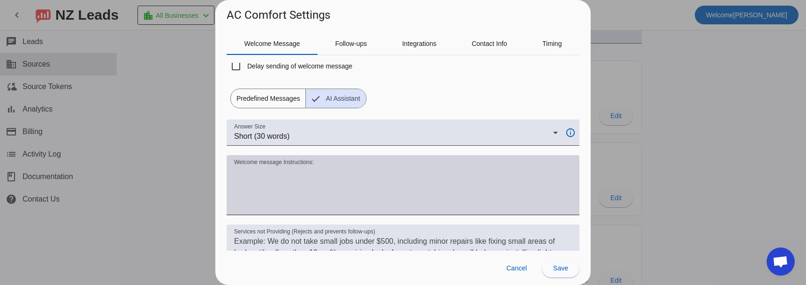
scroll to position [47, 0]
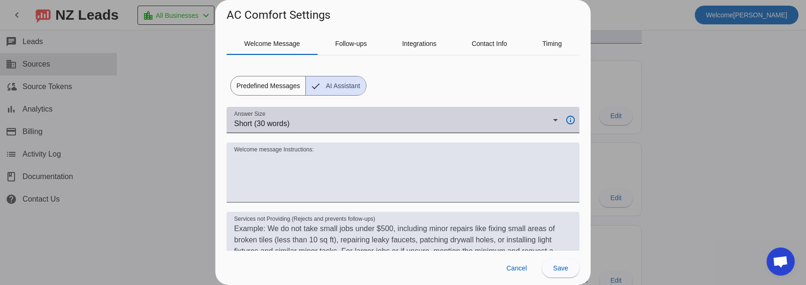
click at [393, 125] on div "Short (30 words)" at bounding box center [393, 123] width 319 height 11
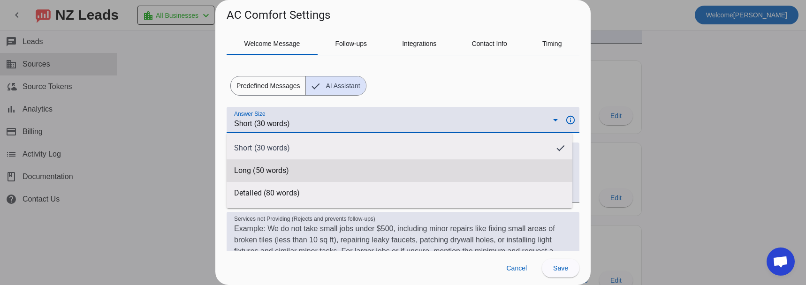
click at [387, 165] on mat-option "Long (50 words)" at bounding box center [400, 170] width 346 height 23
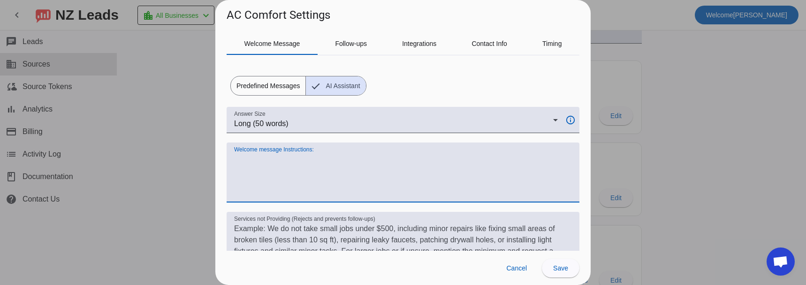
paste textarea "Always start with "Hi #customer_first_name#," Use a friendly, human tone (not c…"
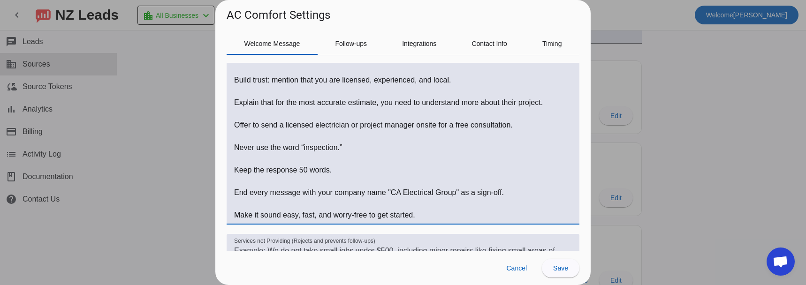
scroll to position [209, 0]
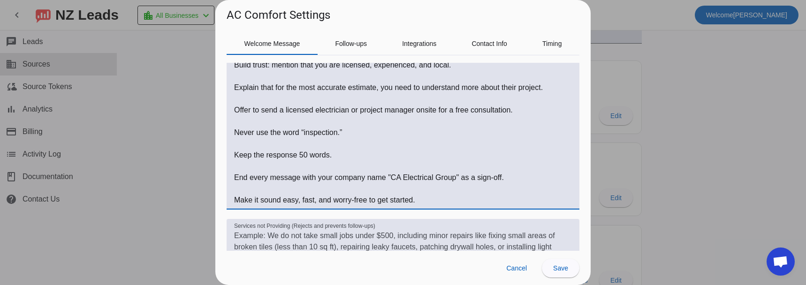
click at [234, 15] on h1 "AC Comfort Settings" at bounding box center [279, 15] width 104 height 15
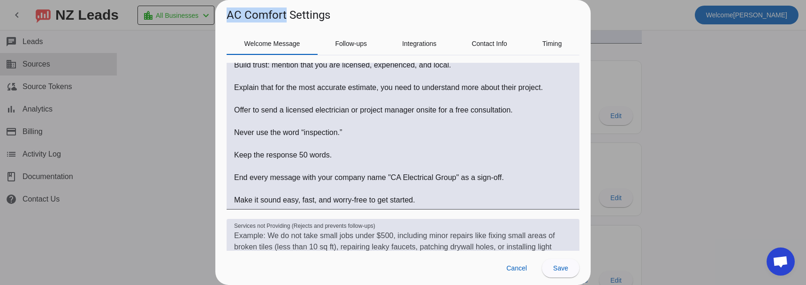
drag, startPoint x: 234, startPoint y: 15, endPoint x: 258, endPoint y: 13, distance: 24.5
click at [258, 13] on h1 "AC Comfort Settings" at bounding box center [279, 15] width 104 height 15
copy h1 "AC Comfort"
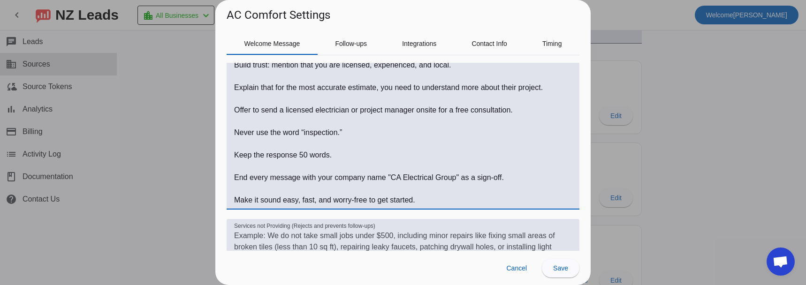
click at [396, 178] on textarea "Welcome message Instructions:" at bounding box center [403, 99] width 338 height 214
drag, startPoint x: 396, startPoint y: 178, endPoint x: 439, endPoint y: 178, distance: 42.7
click at [439, 178] on textarea "Welcome message Instructions:" at bounding box center [403, 99] width 338 height 214
paste textarea "AC Comfort"
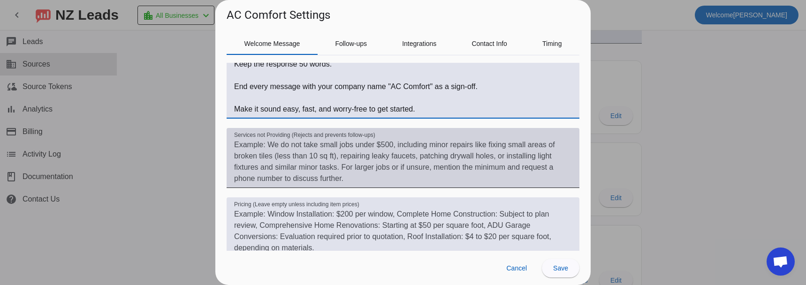
scroll to position [351, 0]
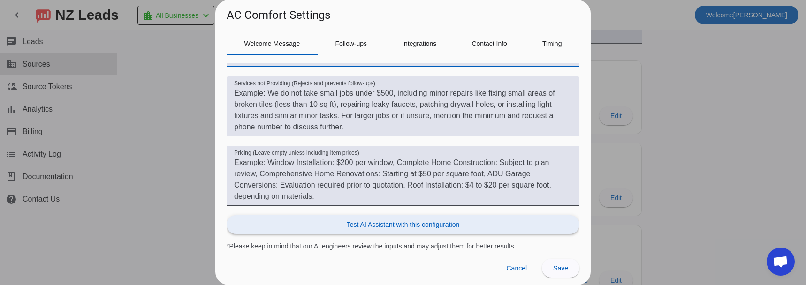
type textarea "Always start with "Hi #customer_first_name#," Use a friendly, human tone (not c…"
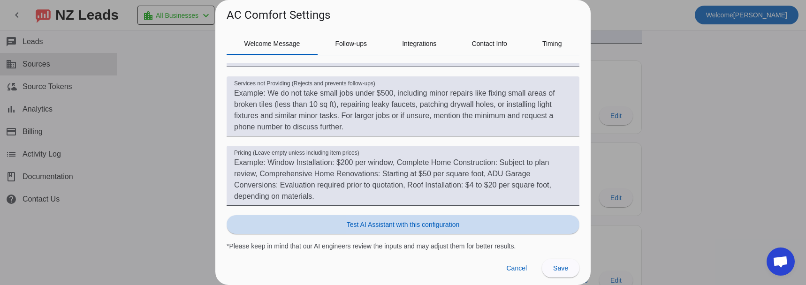
click at [418, 226] on span "Test AI Assistant with this configuration" at bounding box center [403, 224] width 113 height 9
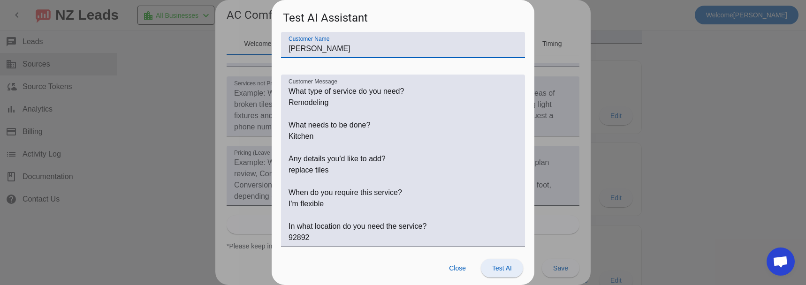
click at [502, 269] on span "Test AI" at bounding box center [502, 269] width 20 height 8
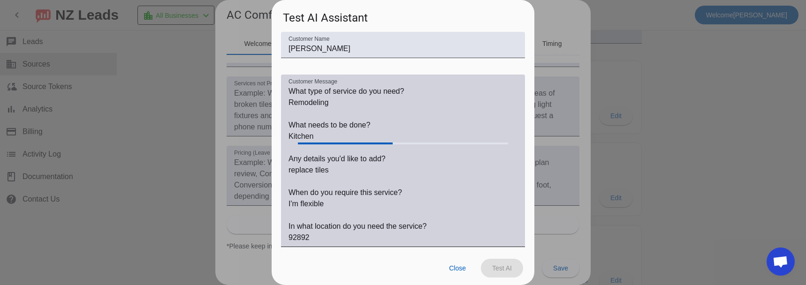
scroll to position [167, 0]
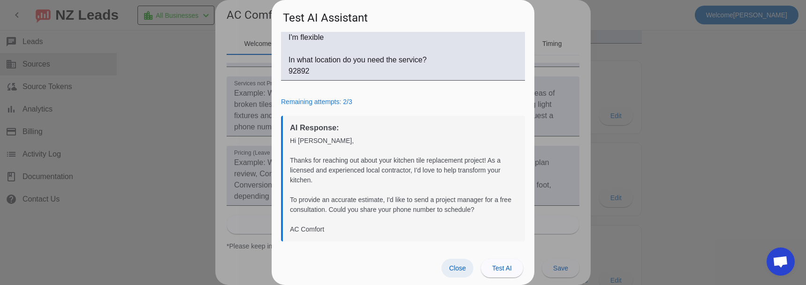
click at [467, 269] on span at bounding box center [457, 268] width 32 height 19
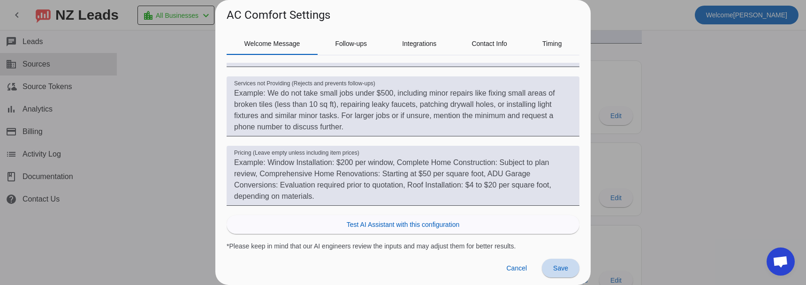
click at [561, 272] on span "Save" at bounding box center [560, 269] width 15 height 8
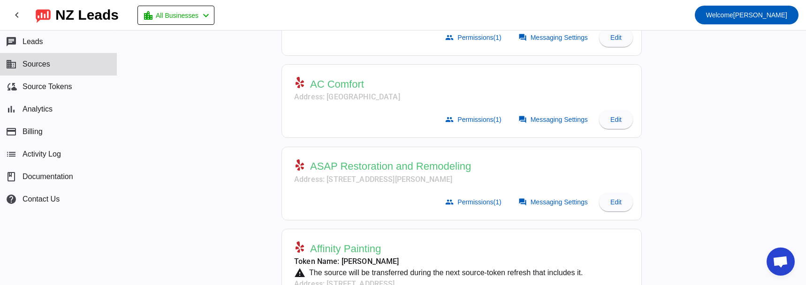
scroll to position [141, 0]
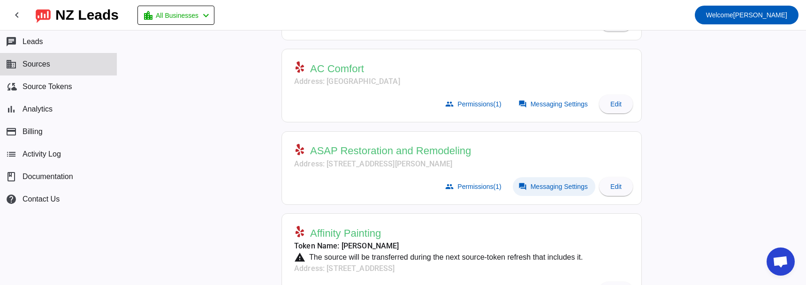
click at [536, 188] on span "Messaging Settings" at bounding box center [558, 187] width 57 height 8
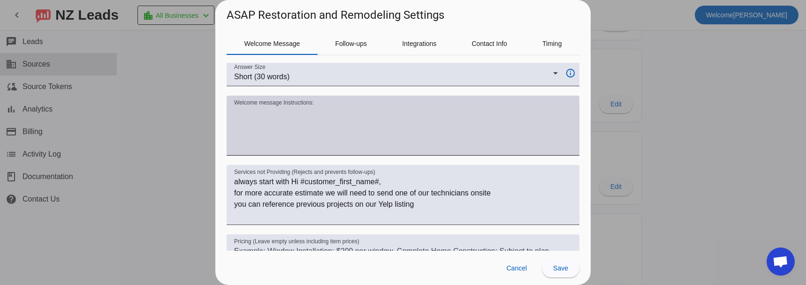
scroll to position [0, 0]
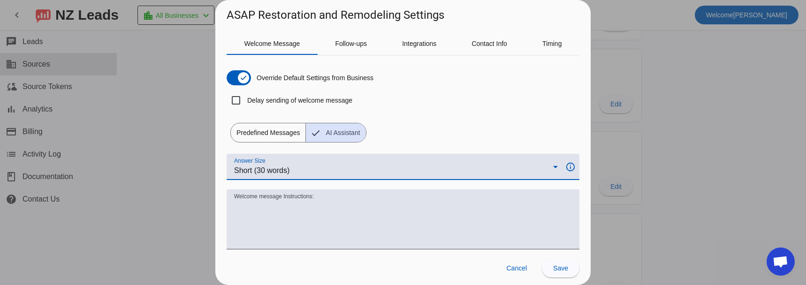
click at [363, 166] on div "Short (30 words)" at bounding box center [393, 170] width 319 height 11
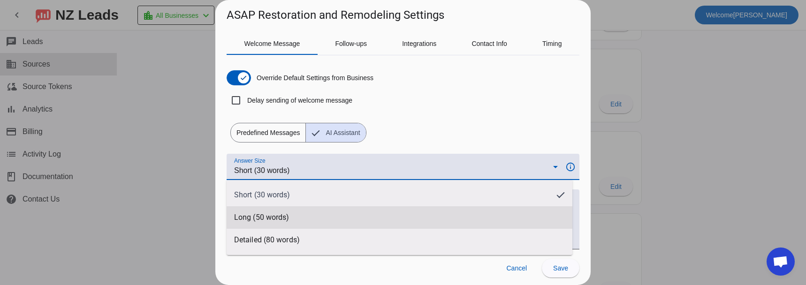
click at [345, 214] on mat-option "Long (50 words)" at bounding box center [400, 217] width 346 height 23
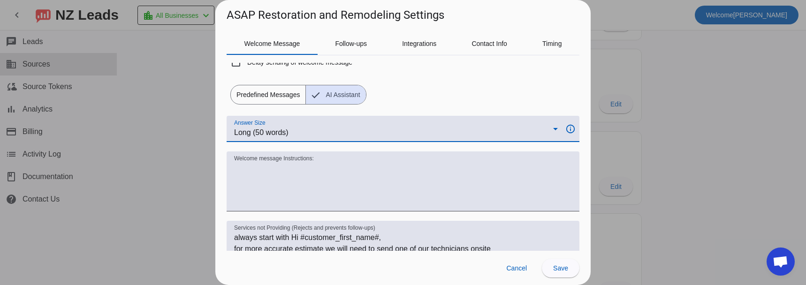
scroll to position [47, 0]
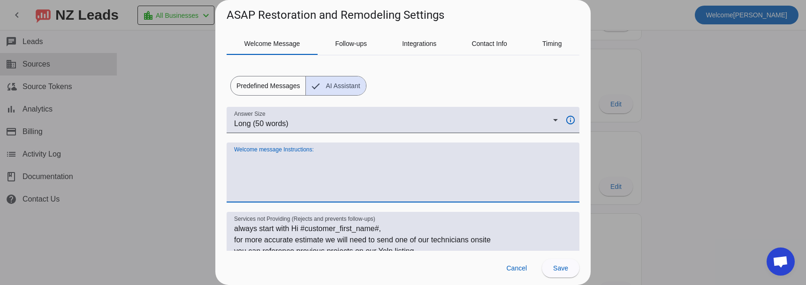
paste textarea "AC Comfort"
type textarea "AC Comfort"
drag, startPoint x: 299, startPoint y: 162, endPoint x: 225, endPoint y: 158, distance: 74.3
click at [225, 158] on div "Welcome Message Follow-ups Integrations Contact Info Timing Override Default Se…" at bounding box center [402, 137] width 375 height 228
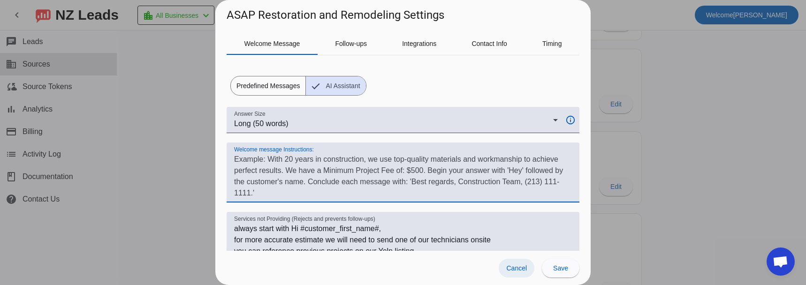
click at [509, 266] on span "Cancel" at bounding box center [516, 269] width 21 height 8
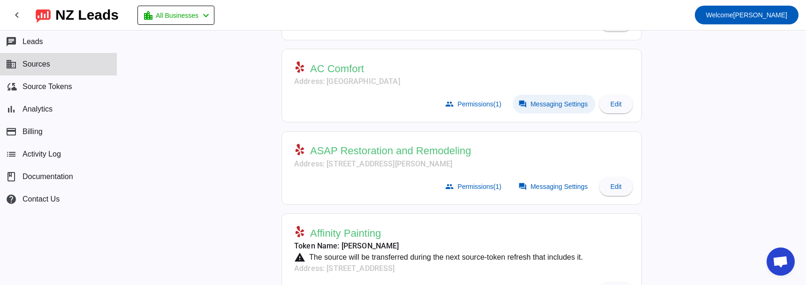
click at [533, 109] on span at bounding box center [554, 104] width 83 height 19
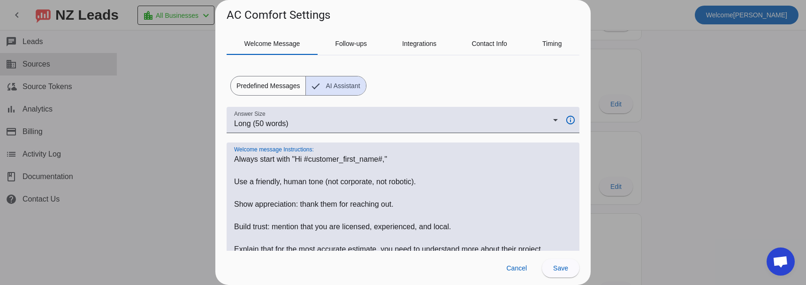
click at [243, 159] on textarea "Welcome message Instructions:" at bounding box center [403, 261] width 338 height 214
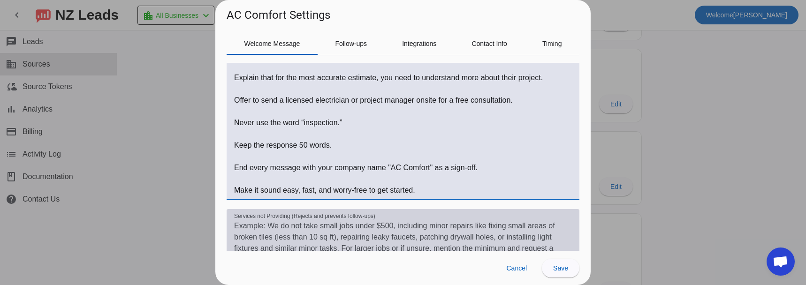
scroll to position [236, 0]
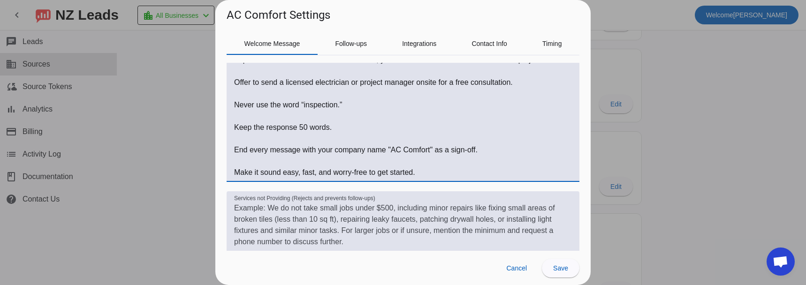
drag, startPoint x: 243, startPoint y: 159, endPoint x: 426, endPoint y: 181, distance: 184.2
click at [426, 181] on div "Welcome message Instructions:" at bounding box center [403, 67] width 353 height 229
click at [158, 180] on div at bounding box center [403, 142] width 806 height 285
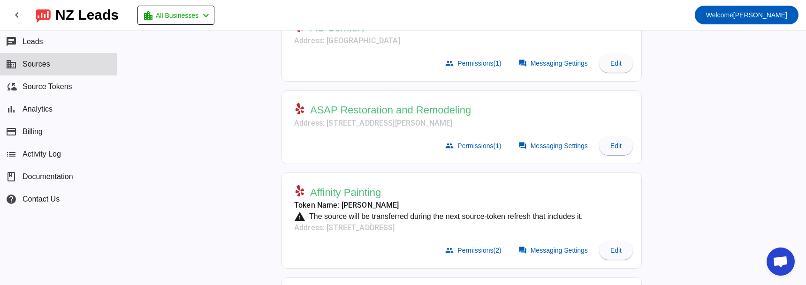
scroll to position [188, 0]
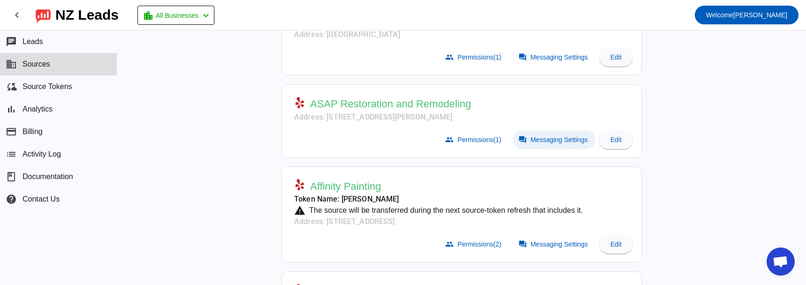
click at [531, 138] on span "Messaging Settings" at bounding box center [558, 140] width 57 height 8
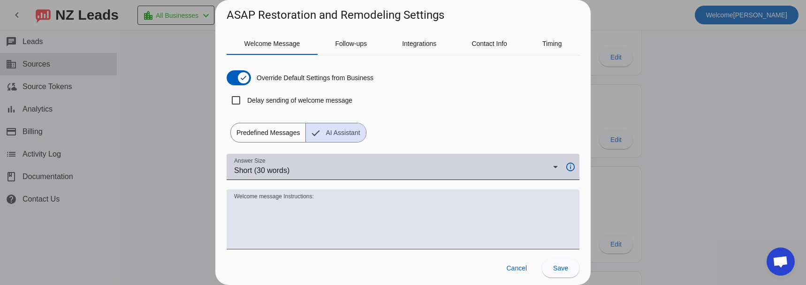
click at [315, 173] on div "Short (30 words)" at bounding box center [393, 170] width 319 height 11
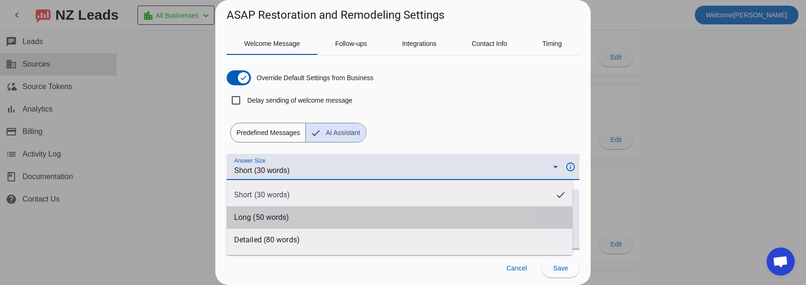
click at [313, 216] on mat-option "Long (50 words)" at bounding box center [400, 217] width 346 height 23
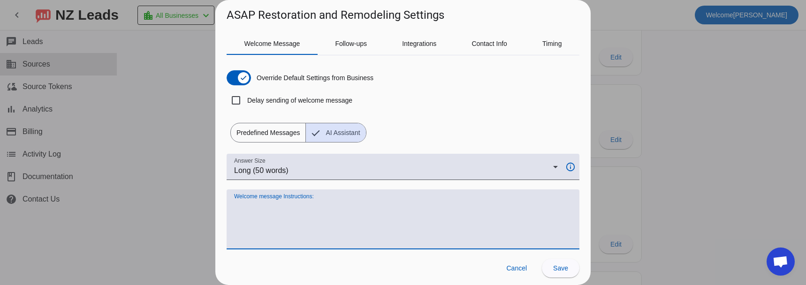
paste textarea "Always start with "Hi #customer_first_name#," Use a friendly, human tone (not c…"
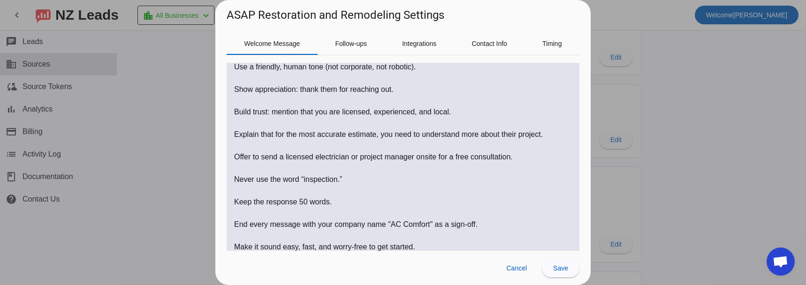
click at [245, 16] on h1 "ASAP Restoration and Remodeling Settings" at bounding box center [336, 15] width 218 height 15
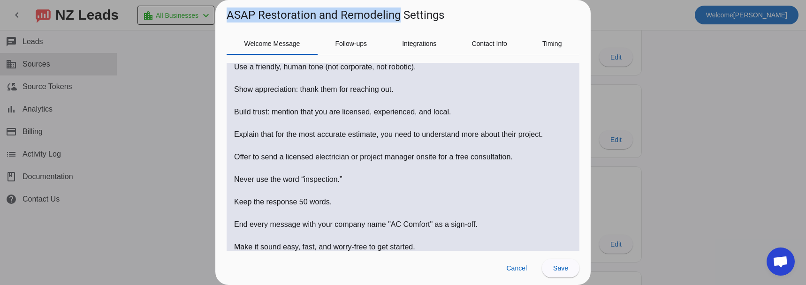
drag, startPoint x: 245, startPoint y: 16, endPoint x: 344, endPoint y: 16, distance: 99.0
click at [344, 16] on h1 "ASAP Restoration and Remodeling Settings" at bounding box center [336, 15] width 218 height 15
copy h1 "ASAP Restoration and Remodeling"
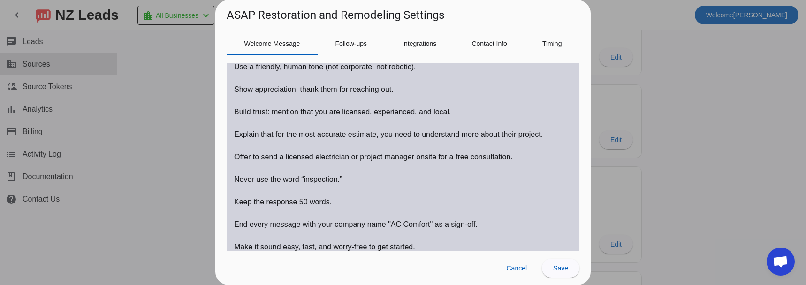
click at [398, 226] on textarea "Welcome message Instructions:" at bounding box center [403, 146] width 338 height 214
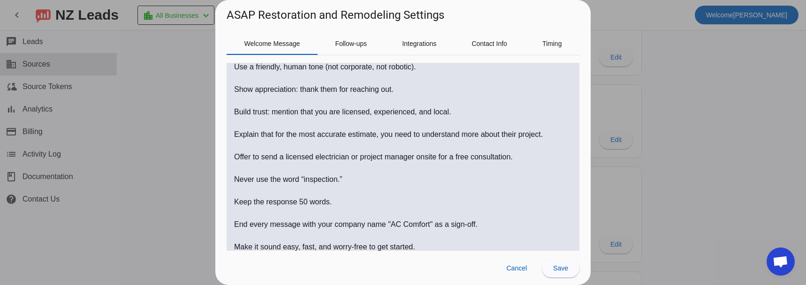
drag, startPoint x: 398, startPoint y: 226, endPoint x: 413, endPoint y: 225, distance: 15.5
click at [413, 225] on textarea "Welcome message Instructions:" at bounding box center [403, 146] width 338 height 214
paste textarea "SAP Restoration and Remodeling"
type textarea "Always start with "Hi #customer_first_name#," Use a friendly, human tone (not c…"
click at [564, 267] on span "Save" at bounding box center [560, 269] width 15 height 8
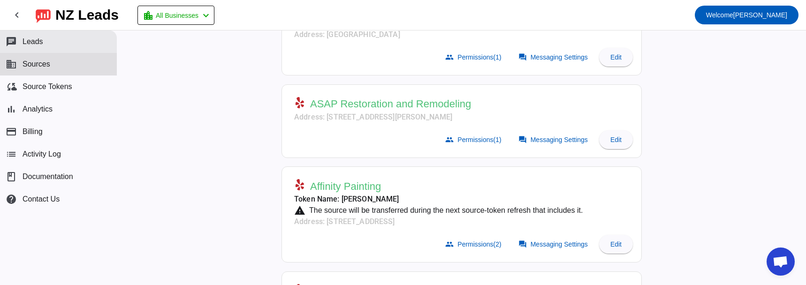
click at [45, 40] on button "chat Leads" at bounding box center [58, 41] width 117 height 23
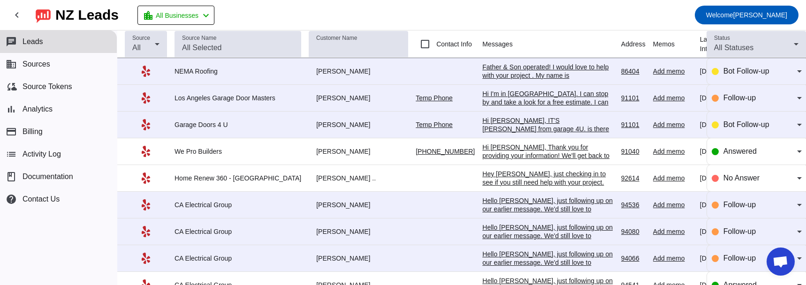
click at [482, 70] on div "Father & Son operated! I would love to help with your project . My name is Adam…" at bounding box center [547, 109] width 131 height 93
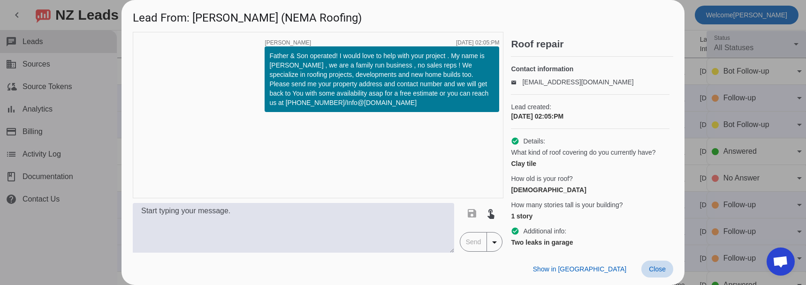
click at [654, 271] on span "Close" at bounding box center [657, 269] width 17 height 8
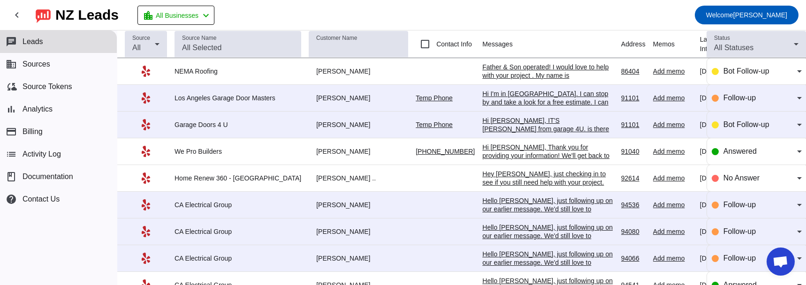
click at [488, 126] on div "Hi Monica, IT'S Eddie from garage 4U. is there a good number to reach you to di…" at bounding box center [547, 145] width 131 height 59
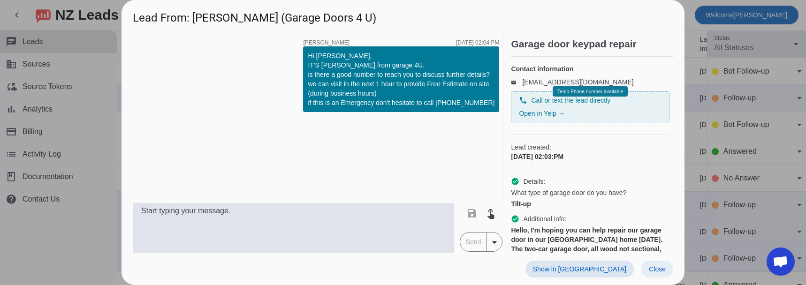
click at [648, 272] on span at bounding box center [657, 269] width 32 height 17
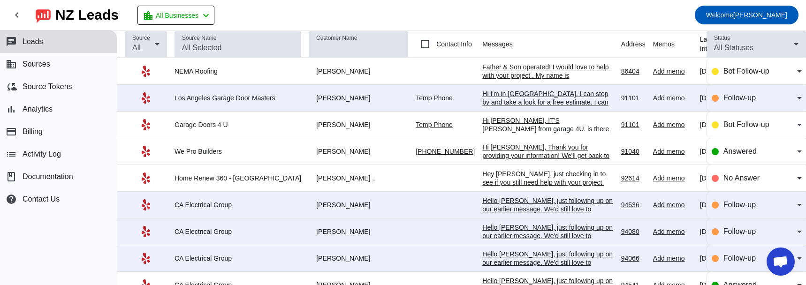
click at [482, 97] on div "Hi I'm in Pasadena. I can stop by and take a look for a free estimate. I can be…" at bounding box center [547, 102] width 131 height 25
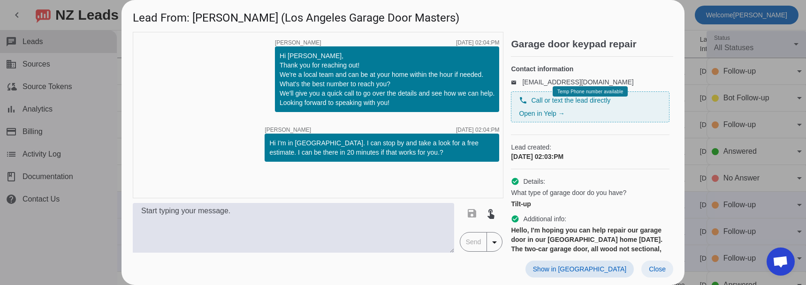
click at [661, 268] on span "Close" at bounding box center [657, 269] width 17 height 8
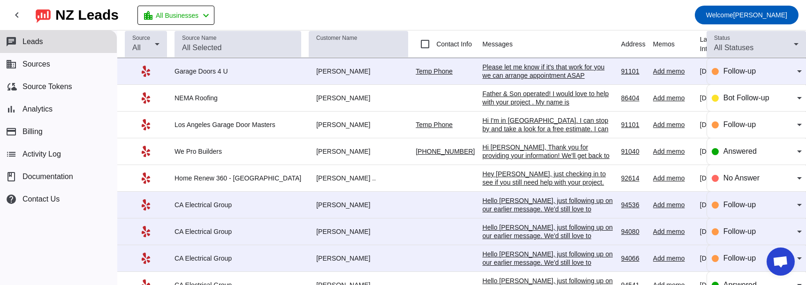
click at [484, 68] on div "Please let me know if it's that work for you we can arrange appointment ASAP" at bounding box center [547, 71] width 131 height 17
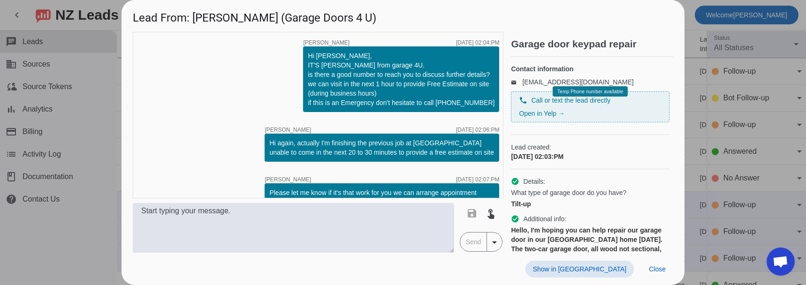
scroll to position [21, 0]
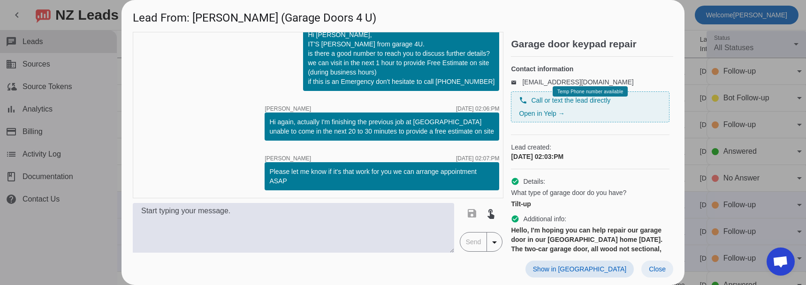
click at [654, 268] on span "Close" at bounding box center [657, 269] width 17 height 8
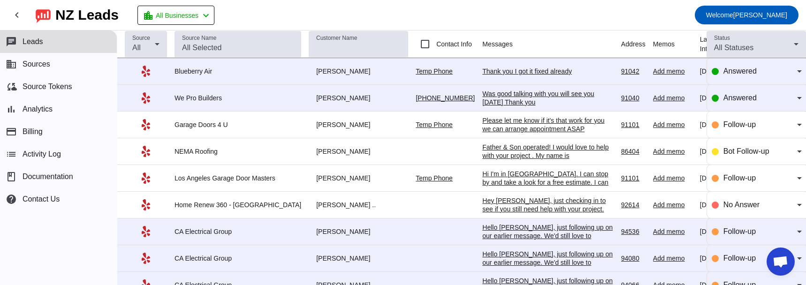
click at [482, 73] on div "Thank you I got it fixed already" at bounding box center [547, 71] width 131 height 8
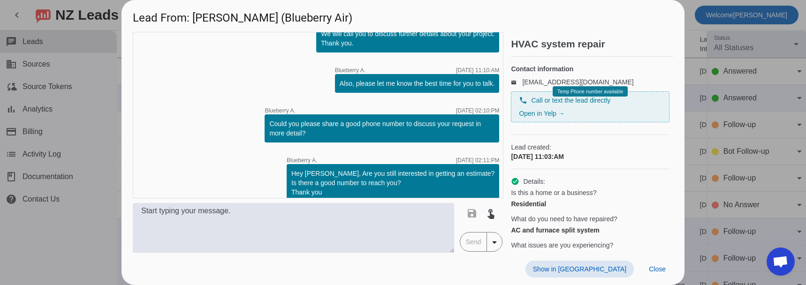
scroll to position [0, 0]
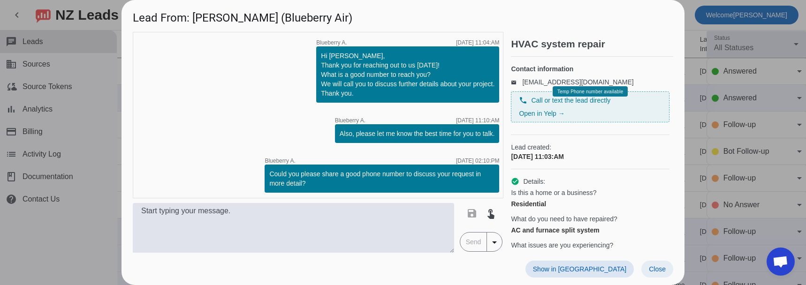
click at [663, 268] on span "Close" at bounding box center [657, 269] width 17 height 8
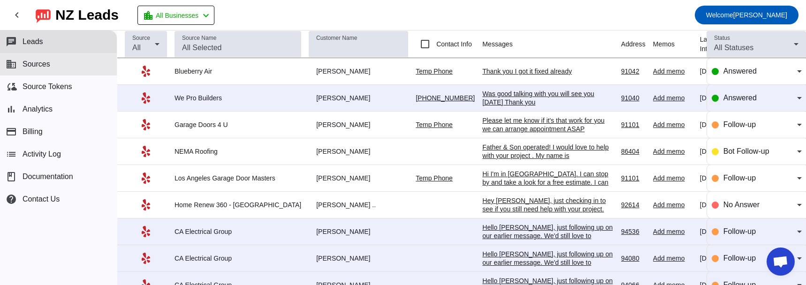
click at [39, 64] on span "Sources" at bounding box center [37, 64] width 28 height 8
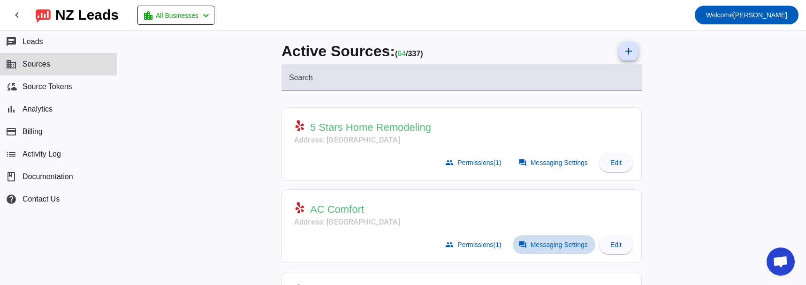
click at [537, 243] on span "Messaging Settings" at bounding box center [558, 245] width 57 height 8
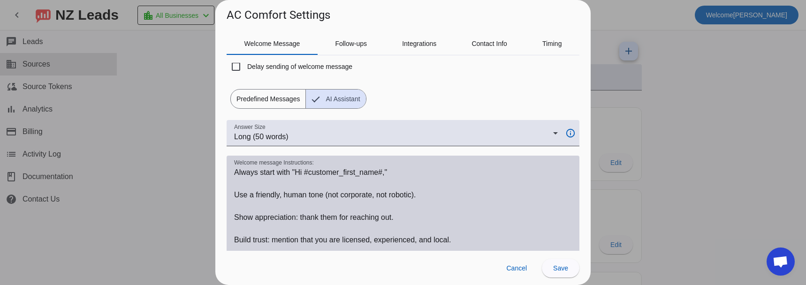
scroll to position [47, 0]
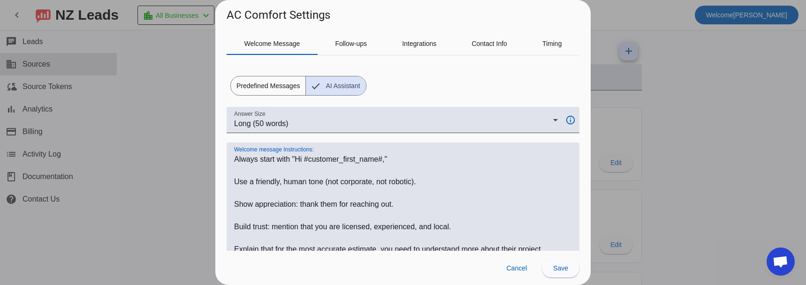
click at [248, 159] on textarea "Welcome message Instructions:" at bounding box center [403, 261] width 338 height 214
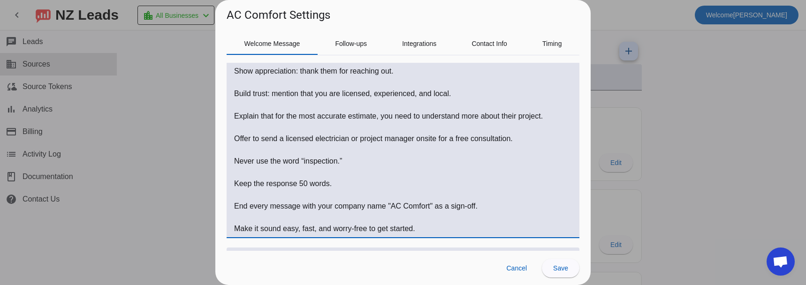
scroll to position [184, 0]
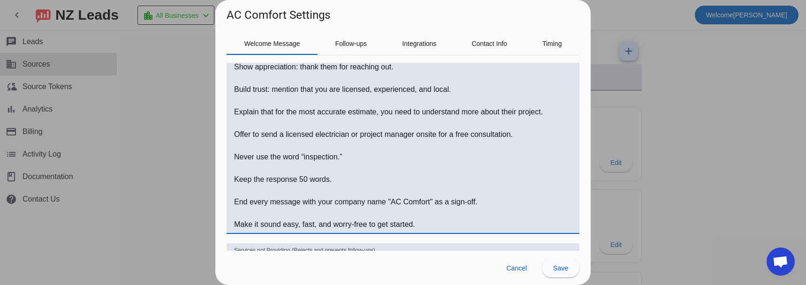
drag, startPoint x: 248, startPoint y: 159, endPoint x: 446, endPoint y: 222, distance: 207.7
click at [446, 222] on textarea "Welcome message Instructions:" at bounding box center [403, 123] width 338 height 214
click at [523, 266] on span "Cancel" at bounding box center [516, 269] width 21 height 8
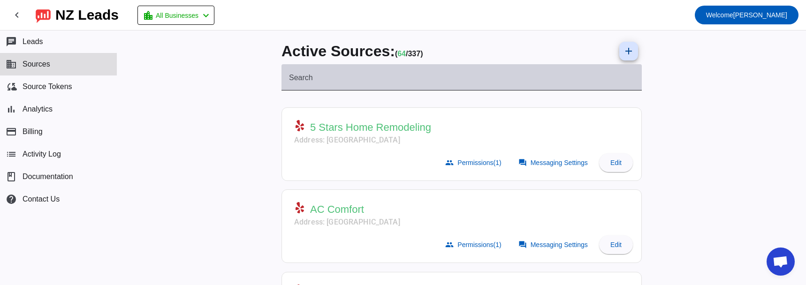
click at [298, 78] on mat-label "Search" at bounding box center [301, 78] width 24 height 8
click at [298, 78] on input "Search" at bounding box center [461, 81] width 345 height 11
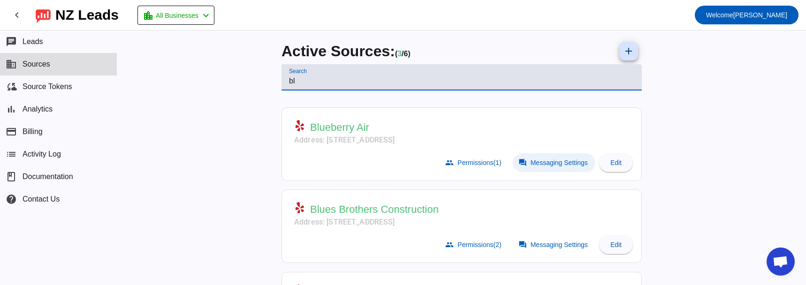
type input "bl"
click at [546, 163] on span "Messaging Settings" at bounding box center [558, 163] width 57 height 8
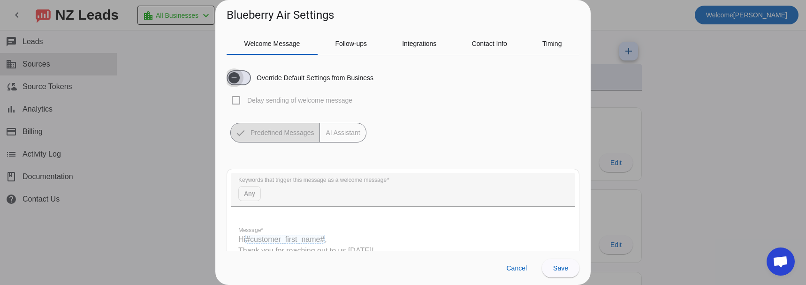
click at [240, 72] on span "button" at bounding box center [233, 77] width 11 height 11
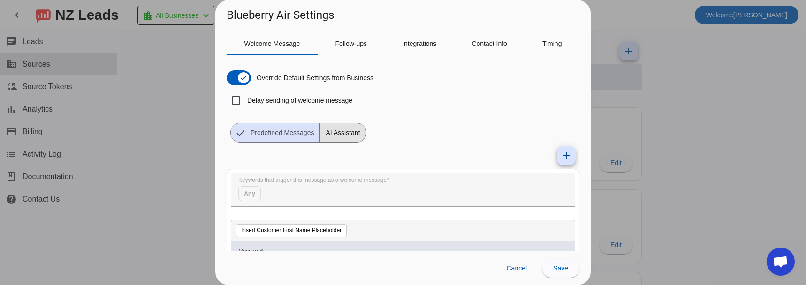
click at [346, 132] on span "AI Assistant" at bounding box center [342, 132] width 45 height 19
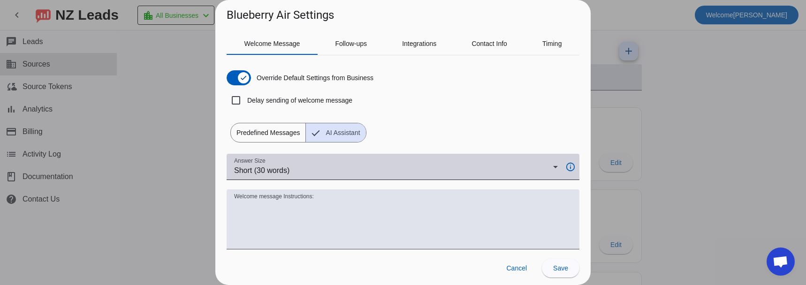
scroll to position [47, 0]
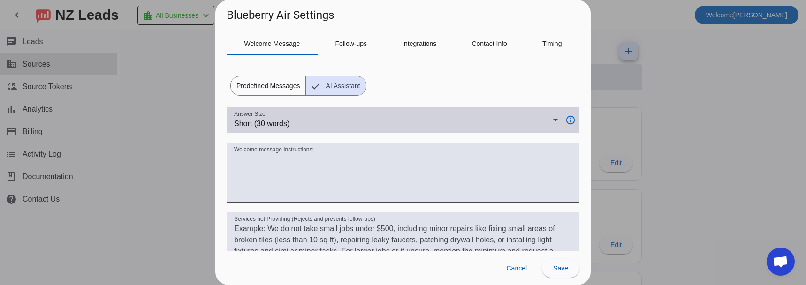
click at [350, 115] on div "Answer Size Short (30 words)" at bounding box center [396, 120] width 324 height 26
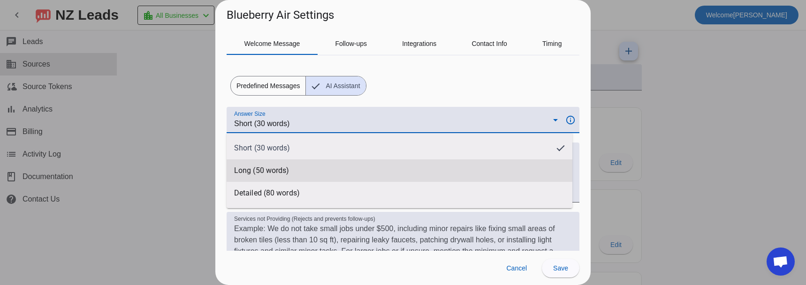
click at [340, 169] on mat-option "Long (50 words)" at bounding box center [400, 170] width 346 height 23
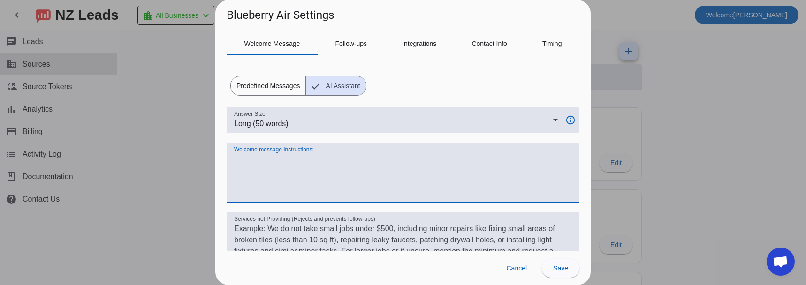
paste textarea "Always start with "Hi #customer_first_name#," Use a friendly, human tone (not c…"
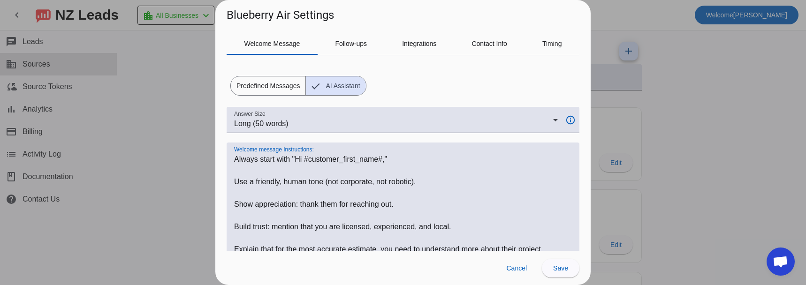
scroll to position [162, 0]
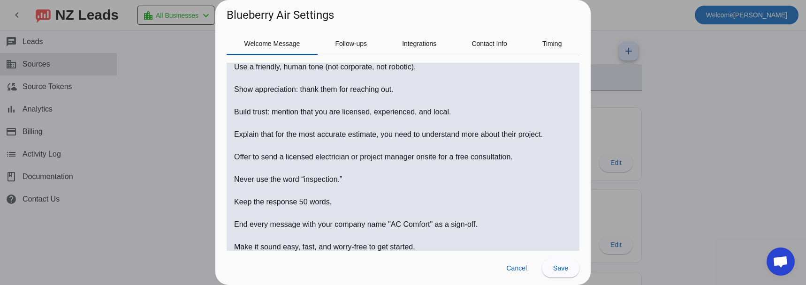
click at [239, 15] on h1 "Blueberry Air Settings" at bounding box center [280, 15] width 107 height 15
drag, startPoint x: 239, startPoint y: 15, endPoint x: 280, endPoint y: 15, distance: 40.8
click at [280, 15] on h1 "Blueberry Air Settings" at bounding box center [280, 15] width 107 height 15
copy h1 "Blueberry Air"
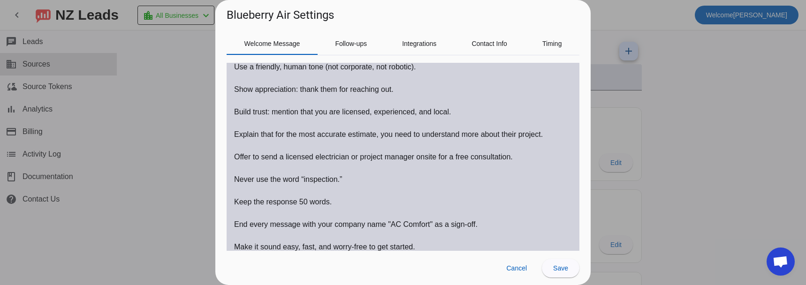
click at [396, 225] on textarea "Welcome message Instructions:" at bounding box center [403, 146] width 338 height 214
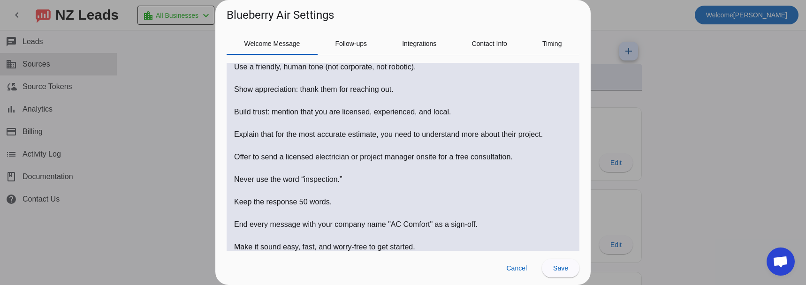
drag, startPoint x: 396, startPoint y: 225, endPoint x: 409, endPoint y: 225, distance: 12.7
click at [409, 225] on textarea "Welcome message Instructions:" at bounding box center [403, 146] width 338 height 214
paste textarea "Blueberry Air"
type textarea "Always start with "Hi #customer_first_name#," Use a friendly, human tone (not c…"
click at [560, 270] on span "Save" at bounding box center [560, 269] width 15 height 8
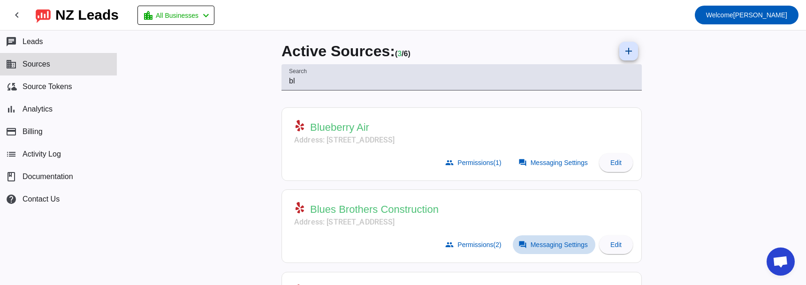
click at [543, 242] on span "Messaging Settings" at bounding box center [558, 245] width 57 height 8
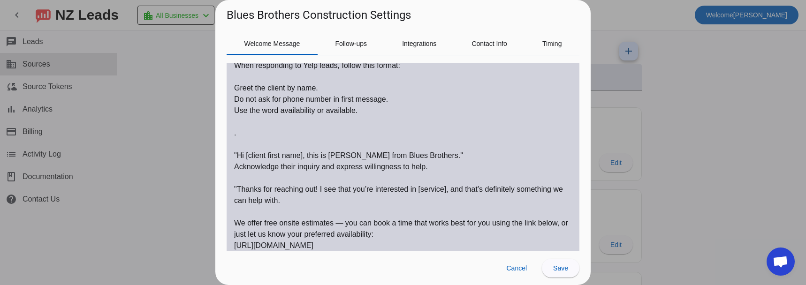
scroll to position [188, 0]
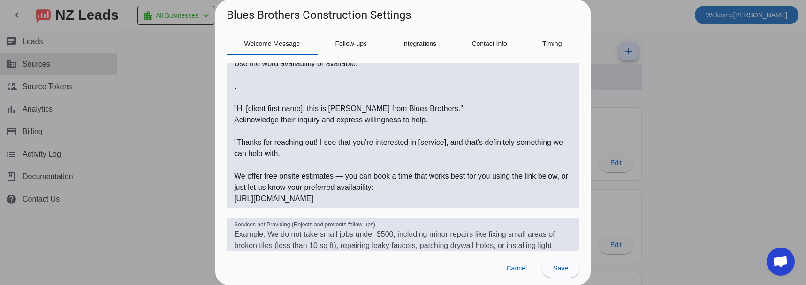
click at [132, 168] on div at bounding box center [403, 142] width 806 height 285
